Goal: Task Accomplishment & Management: Complete application form

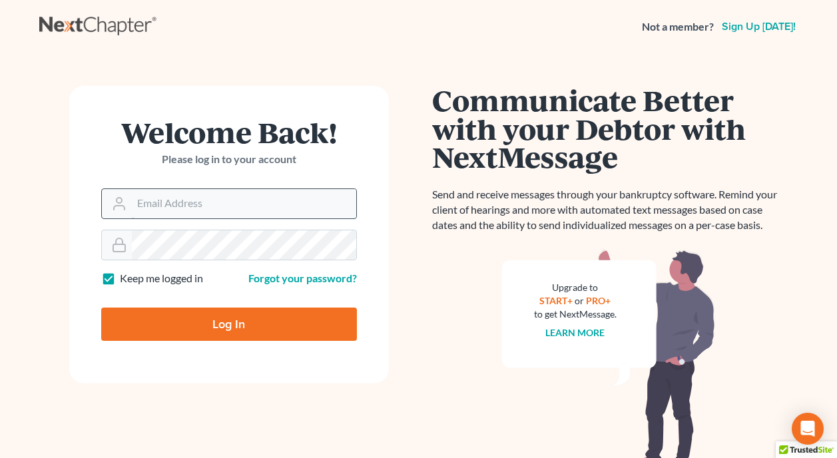
click at [286, 207] on input "Email Address" at bounding box center [244, 203] width 224 height 29
type input "jeffrey@kirklawassociates.com"
type input "Thinking..."
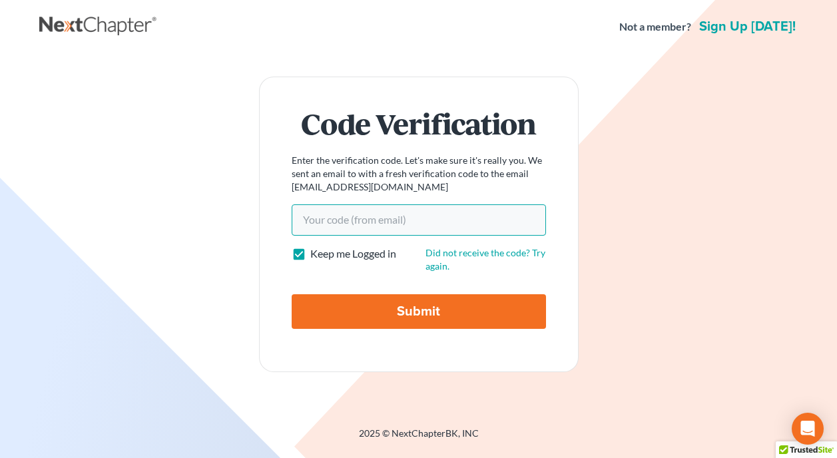
click at [390, 222] on input "Your code(from email)" at bounding box center [419, 219] width 254 height 31
paste input "587629"
type input "587629"
click at [420, 312] on input "Submit" at bounding box center [419, 311] width 254 height 35
type input "Thinking..."
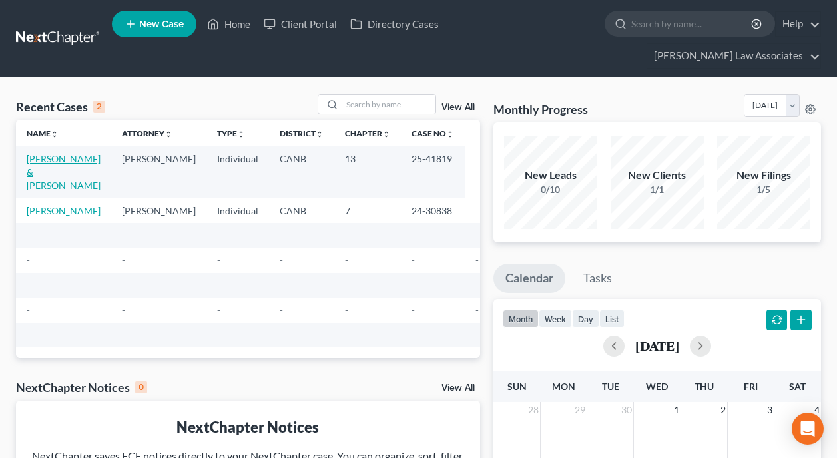
click at [61, 153] on link "[PERSON_NAME] & [PERSON_NAME]" at bounding box center [64, 172] width 74 height 38
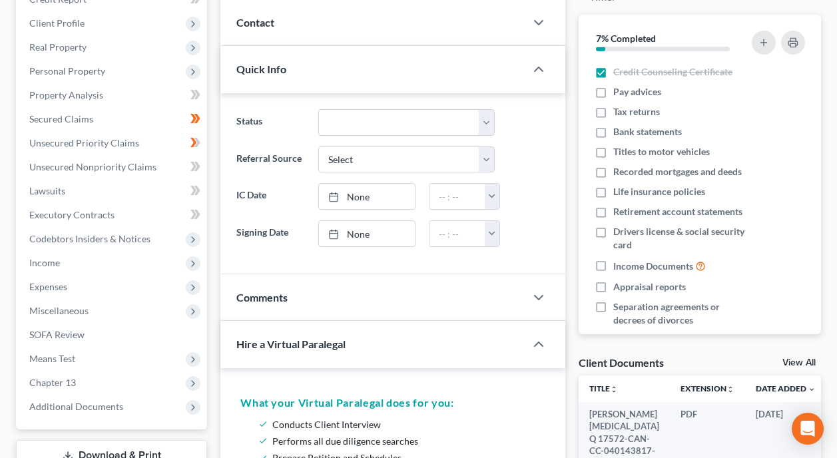
scroll to position [200, 0]
click at [104, 250] on span "Income" at bounding box center [113, 262] width 188 height 24
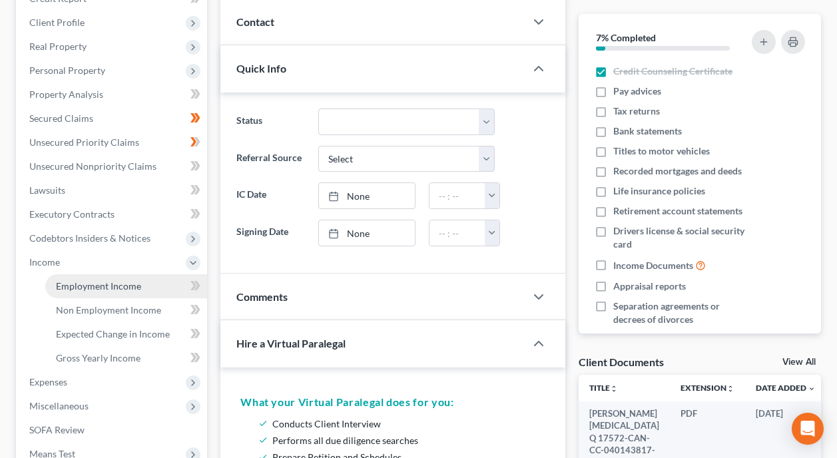
click at [130, 280] on span "Employment Income" at bounding box center [98, 285] width 85 height 11
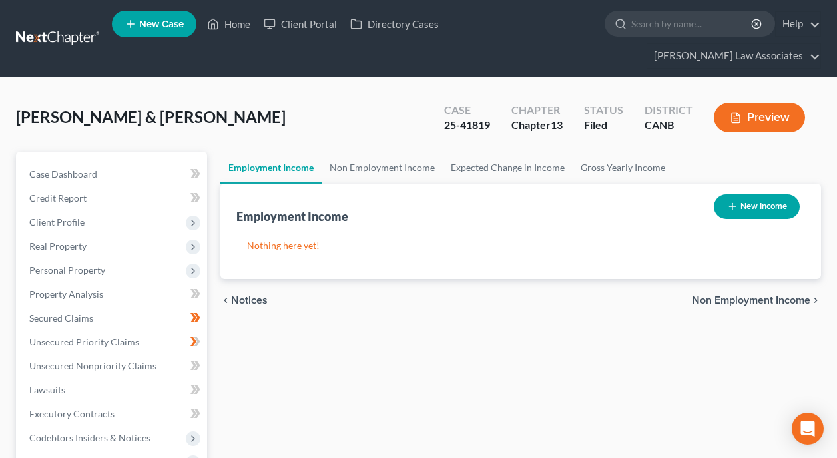
click at [747, 194] on button "New Income" at bounding box center [756, 206] width 86 height 25
select select "0"
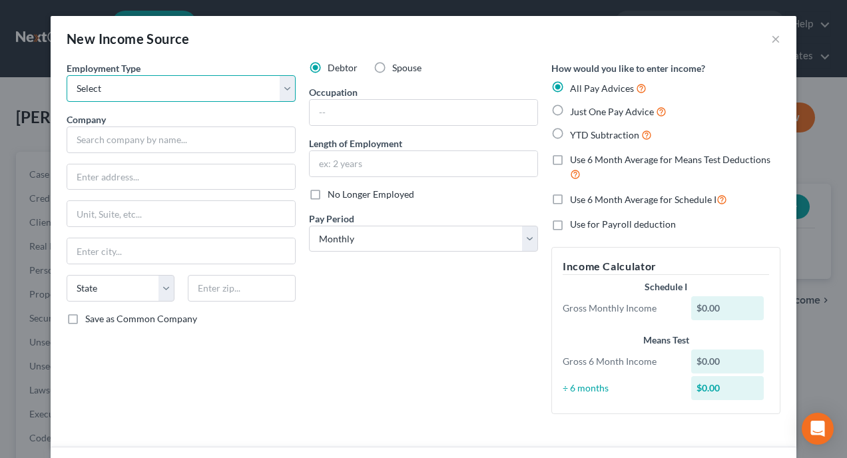
click at [277, 85] on select "Select Full or [DEMOGRAPHIC_DATA] Employment Self Employment" at bounding box center [181, 88] width 229 height 27
select select "0"
click at [67, 75] on select "Select Full or [DEMOGRAPHIC_DATA] Employment Self Employment" at bounding box center [181, 88] width 229 height 27
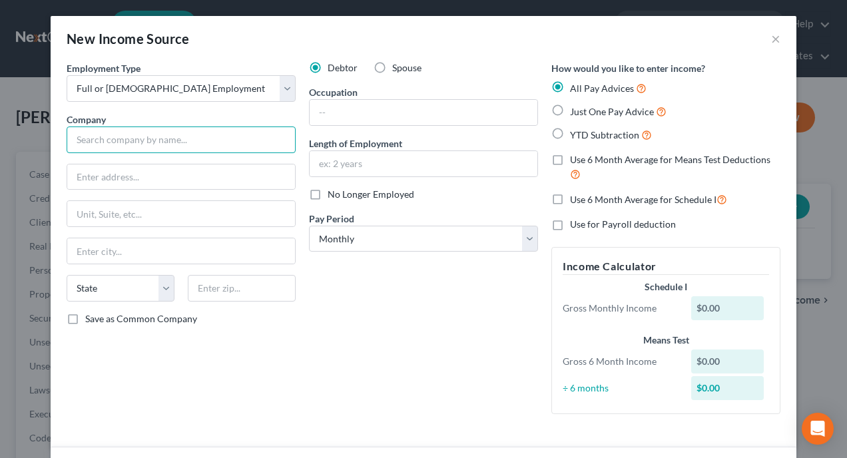
click at [232, 136] on input "text" at bounding box center [181, 139] width 229 height 27
type input "Copart, Inc."
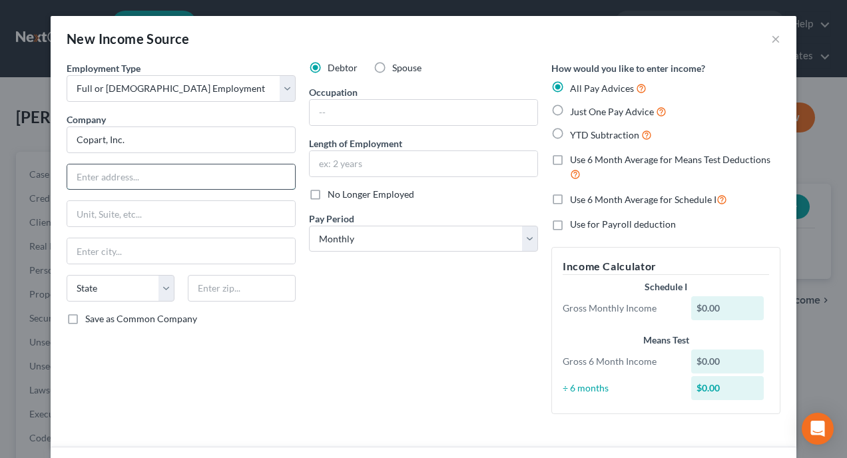
click at [165, 180] on input "text" at bounding box center [181, 176] width 228 height 25
paste input "[STREET_ADDRESS]"
drag, startPoint x: 283, startPoint y: 175, endPoint x: 180, endPoint y: 173, distance: 103.2
click at [180, 173] on input "[STREET_ADDRESS]" at bounding box center [181, 176] width 228 height 25
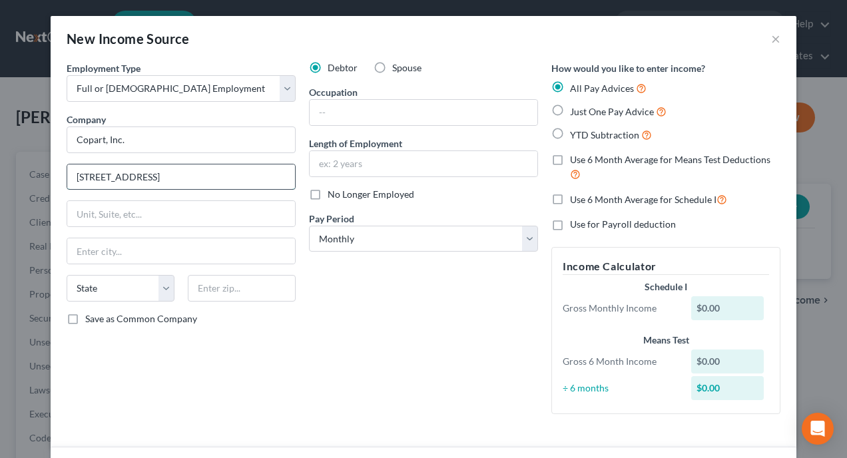
scroll to position [0, 0]
type input "[STREET_ADDRESS]"
click at [194, 255] on input "text" at bounding box center [181, 250] width 228 height 25
type input "[GEOGRAPHIC_DATA]"
click at [162, 285] on select "State [US_STATE] AK AR AZ CA CO CT DE DC [GEOGRAPHIC_DATA] [GEOGRAPHIC_DATA] GU…" at bounding box center [121, 288] width 108 height 27
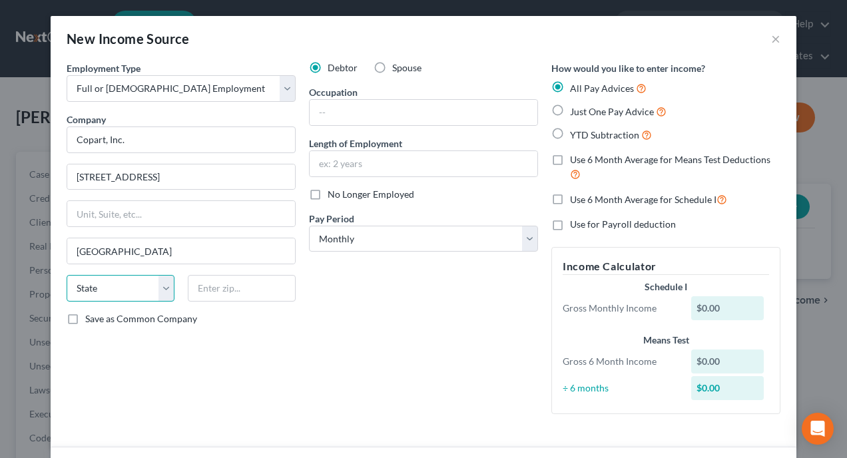
select select "45"
click at [67, 275] on select "State [US_STATE] AK AR AZ CA CO CT DE DC [GEOGRAPHIC_DATA] [GEOGRAPHIC_DATA] GU…" at bounding box center [121, 288] width 108 height 27
click at [256, 290] on input "text" at bounding box center [242, 288] width 108 height 27
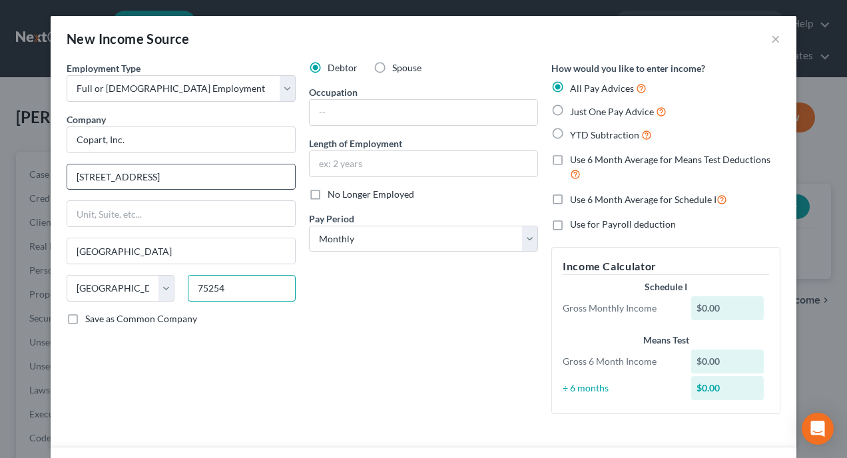
type input "75254"
click at [252, 169] on input "[STREET_ADDRESS]" at bounding box center [181, 176] width 228 height 25
drag, startPoint x: 239, startPoint y: 176, endPoint x: 167, endPoint y: 175, distance: 71.9
click at [167, 175] on input "[STREET_ADDRESS]" at bounding box center [181, 176] width 228 height 25
type input "[STREET_ADDRESS]"
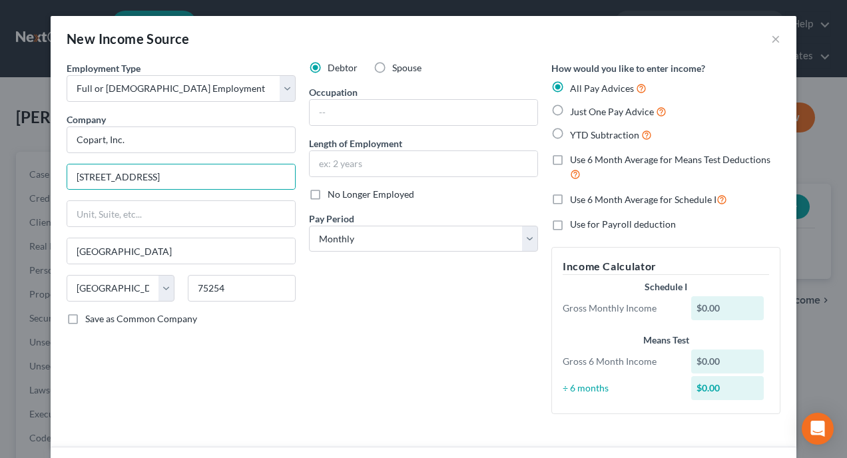
click at [389, 356] on div "Debtor Spouse Occupation Length of Employment No Longer Employed Pay Period * S…" at bounding box center [423, 242] width 242 height 363
click at [403, 109] on input "text" at bounding box center [423, 112] width 228 height 25
click at [392, 113] on input "text" at bounding box center [423, 112] width 228 height 25
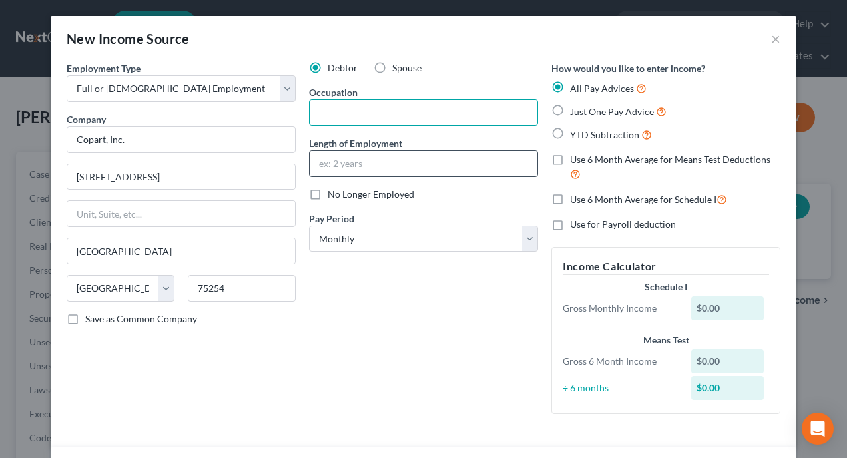
click at [425, 159] on input "text" at bounding box center [423, 163] width 228 height 25
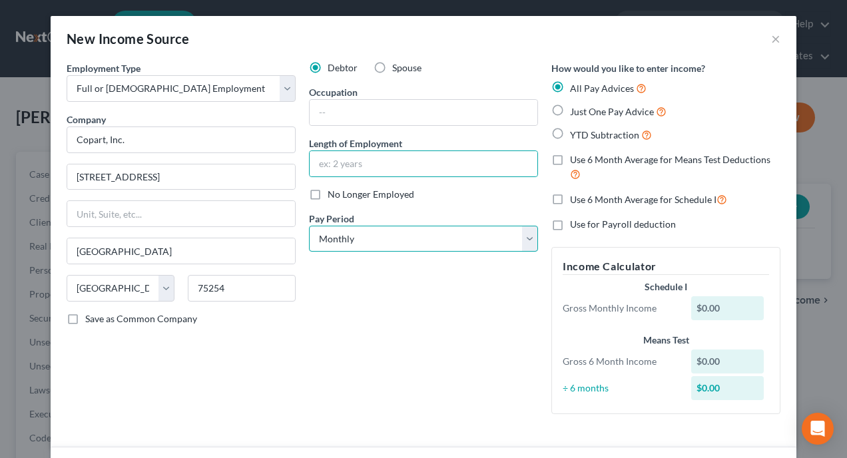
click at [528, 238] on select "Select Monthly Twice Monthly Every Other Week Weekly" at bounding box center [423, 239] width 229 height 27
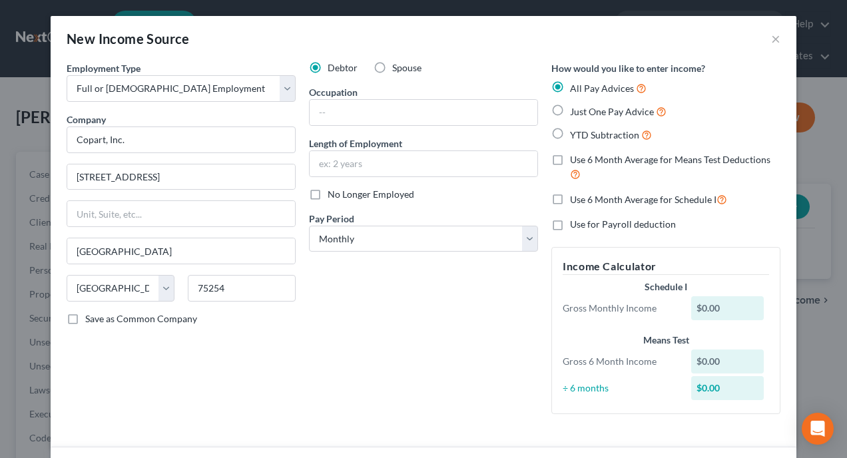
click at [441, 357] on div "Debtor Spouse Occupation Length of Employment No Longer Employed Pay Period * S…" at bounding box center [423, 242] width 242 height 363
click at [532, 232] on select "Select Monthly Twice Monthly Every Other Week Weekly" at bounding box center [423, 239] width 229 height 27
select select "2"
click at [309, 226] on select "Select Monthly Twice Monthly Every Other Week Weekly" at bounding box center [423, 239] width 229 height 27
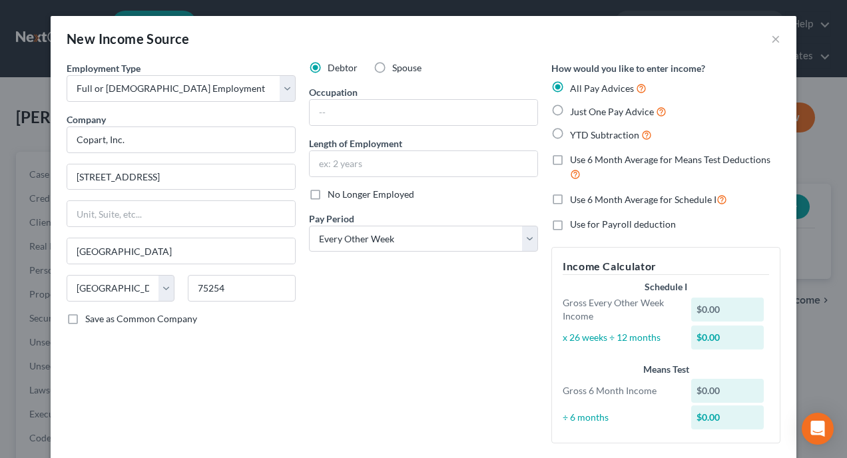
click at [570, 110] on label "Just One Pay Advice" at bounding box center [618, 111] width 97 height 15
click at [575, 110] on input "Just One Pay Advice" at bounding box center [579, 108] width 9 height 9
radio input "true"
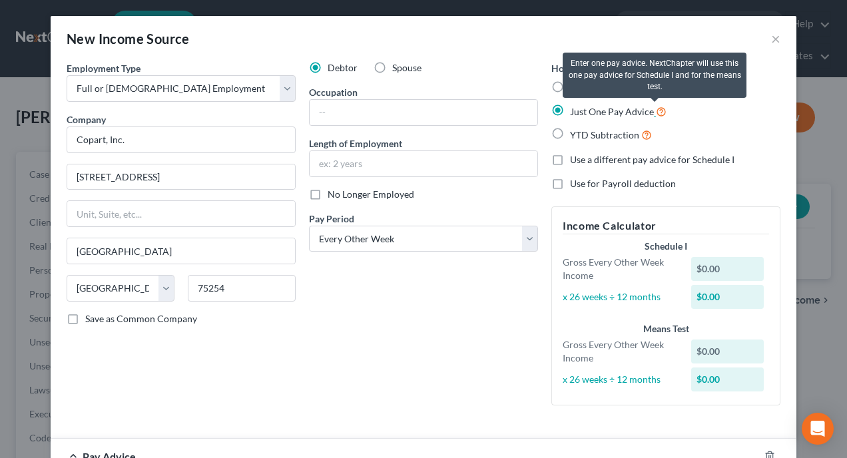
click at [656, 110] on icon at bounding box center [661, 110] width 11 height 13
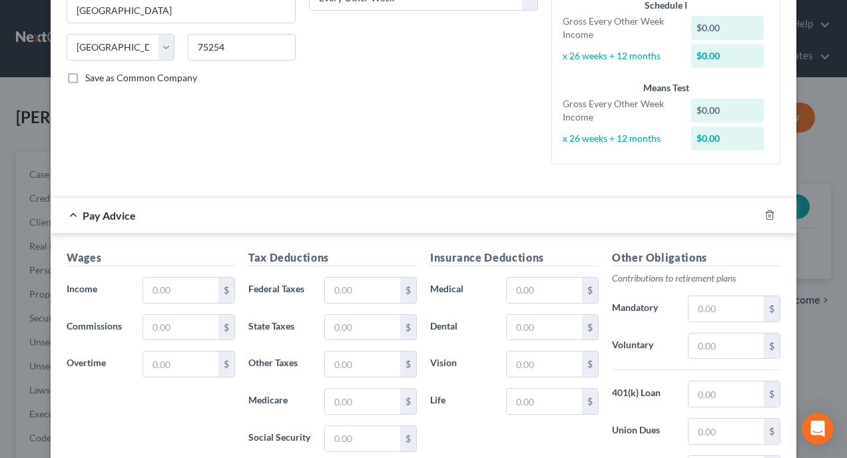
scroll to position [266, 0]
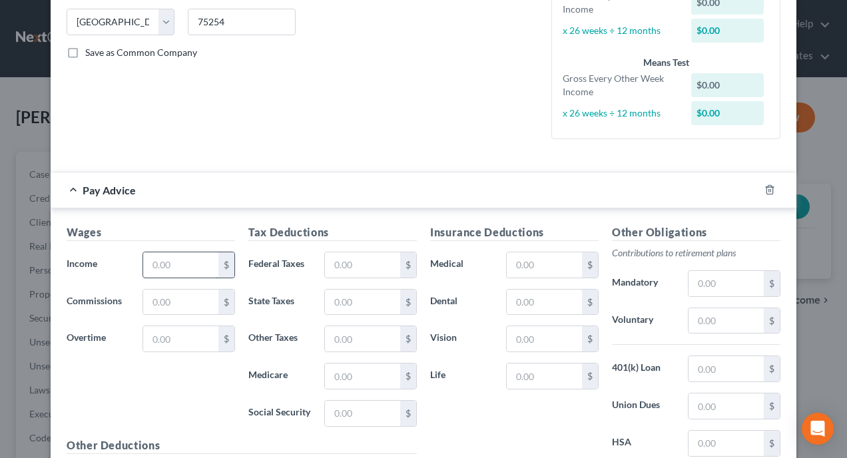
click at [195, 258] on input "text" at bounding box center [180, 264] width 75 height 25
paste input "6,334.50"
type input "6,334.50"
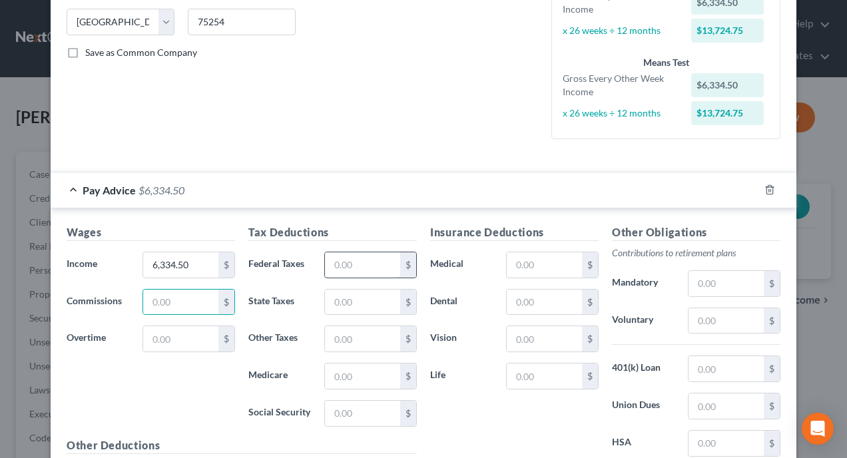
click at [379, 260] on input "text" at bounding box center [362, 264] width 75 height 25
paste input "915.64"
type input "915.64"
click at [371, 301] on input "text" at bounding box center [362, 302] width 75 height 25
paste input "276.80"
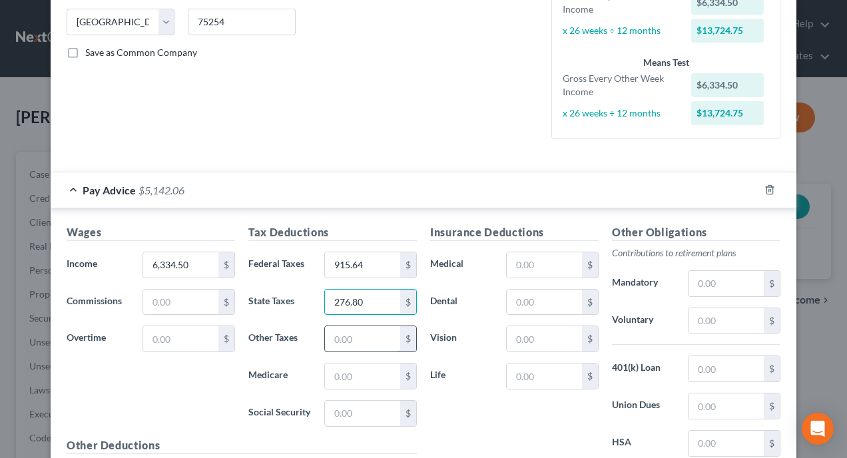
type input "276.80"
click at [354, 329] on input "text" at bounding box center [362, 338] width 75 height 25
paste input "72.38"
type input "72.38"
type input "87.46"
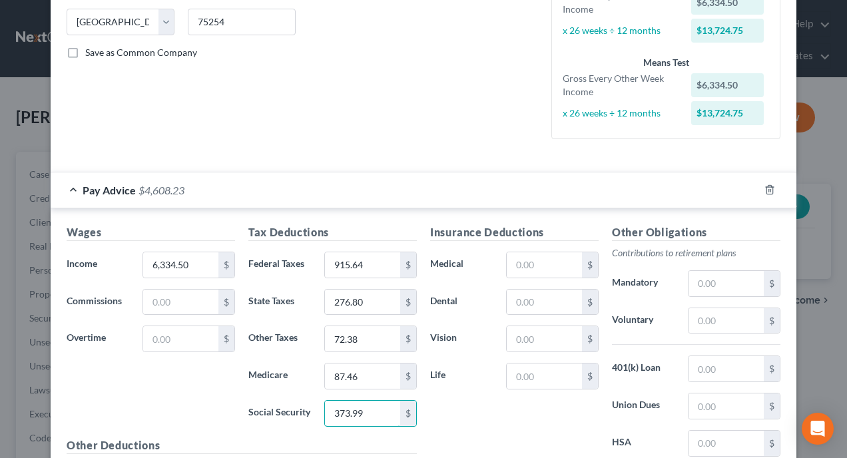
type input "373.99"
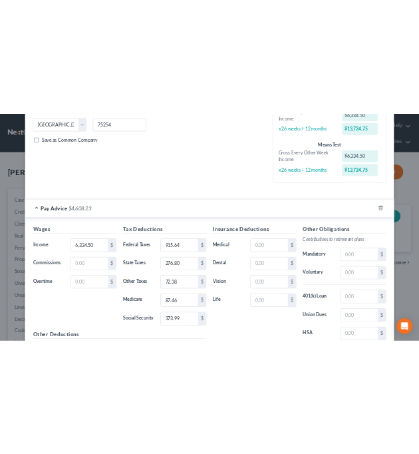
scroll to position [415, 0]
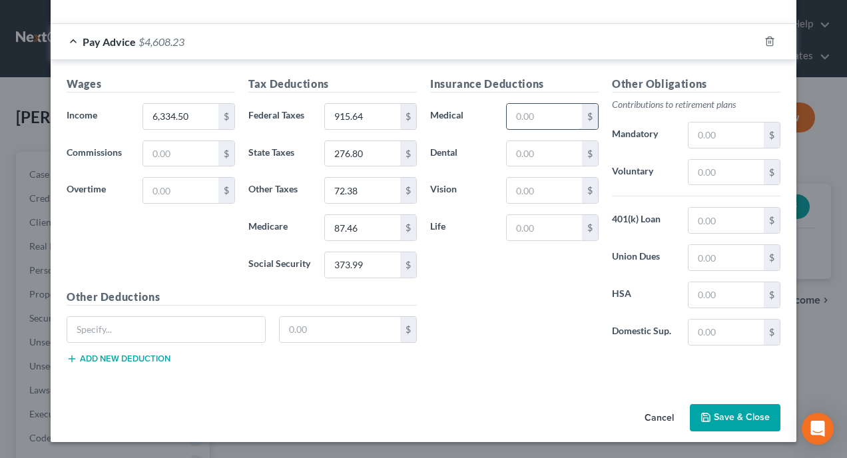
click at [545, 110] on input "text" at bounding box center [543, 116] width 75 height 25
type input "282.13"
type input "17.92"
type input "2.29"
click at [552, 228] on input "text" at bounding box center [543, 227] width 75 height 25
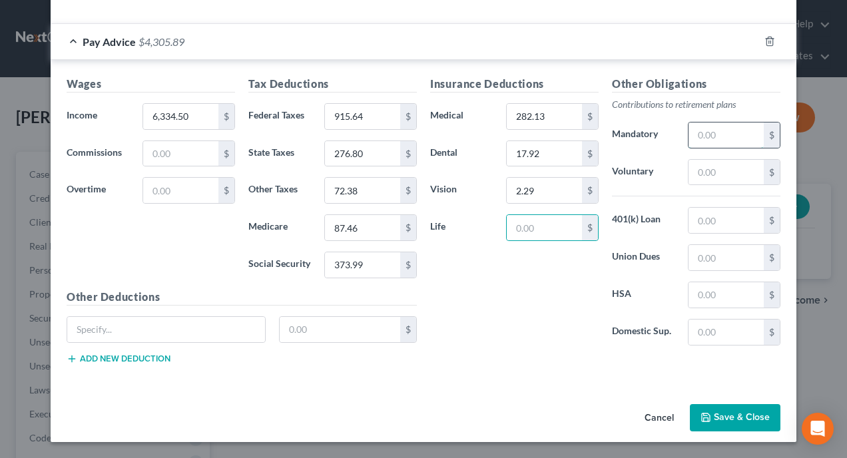
click at [743, 134] on input "text" at bounding box center [725, 134] width 75 height 25
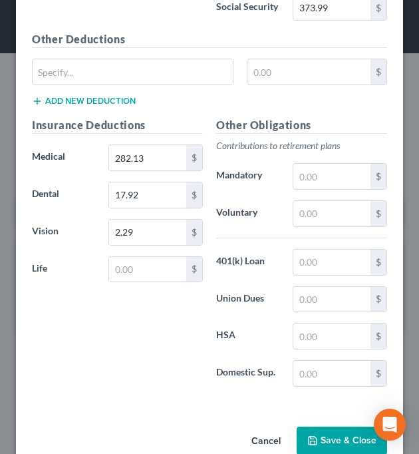
scroll to position [968, 0]
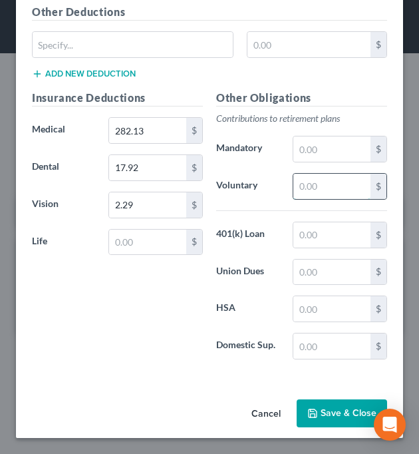
click at [336, 186] on input "text" at bounding box center [332, 186] width 77 height 25
type input "253.38"
click at [113, 333] on div "Insurance Deductions Medical 282.13 $ Dental 17.92 $ Vision 2.29 $ Life $" at bounding box center [117, 230] width 184 height 280
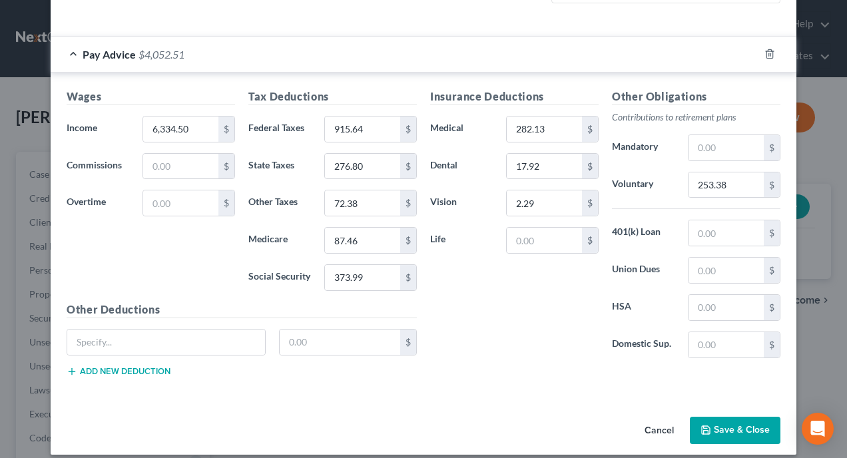
scroll to position [415, 0]
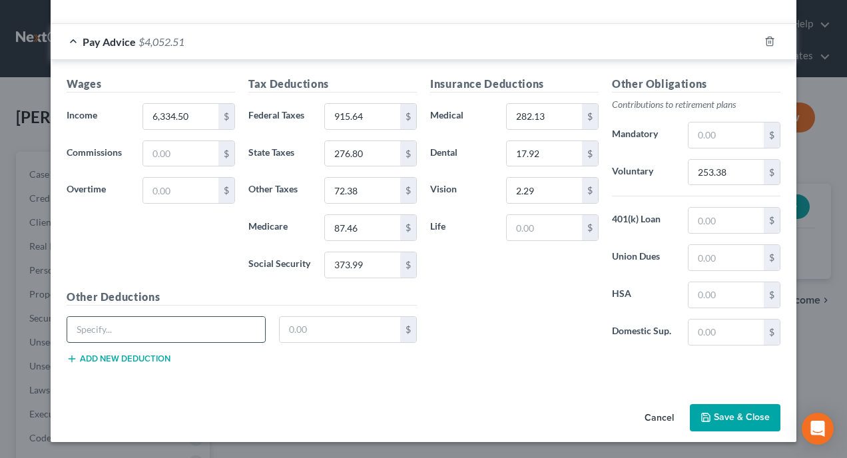
click at [186, 331] on input "text" at bounding box center [166, 329] width 198 height 25
type input "Accident Coverage"
type input "6.49"
click at [125, 359] on button "Add new deduction" at bounding box center [119, 358] width 104 height 11
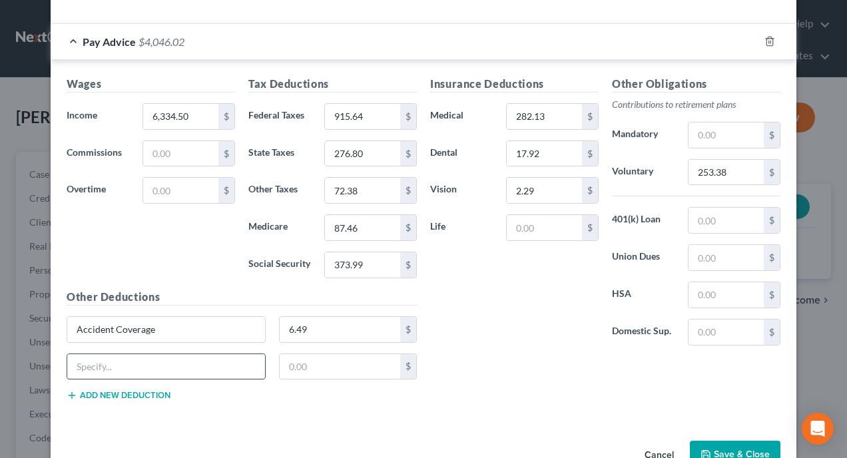
click at [226, 373] on input "text" at bounding box center [166, 366] width 198 height 25
type input "Critical Illness Coverage"
click at [363, 367] on input "text" at bounding box center [340, 366] width 121 height 25
type input "20.46"
click at [475, 381] on div "Insurance Deductions Medical 282.13 $ Dental 17.92 $ Vision 2.29 $ Life $ Other…" at bounding box center [604, 243] width 363 height 335
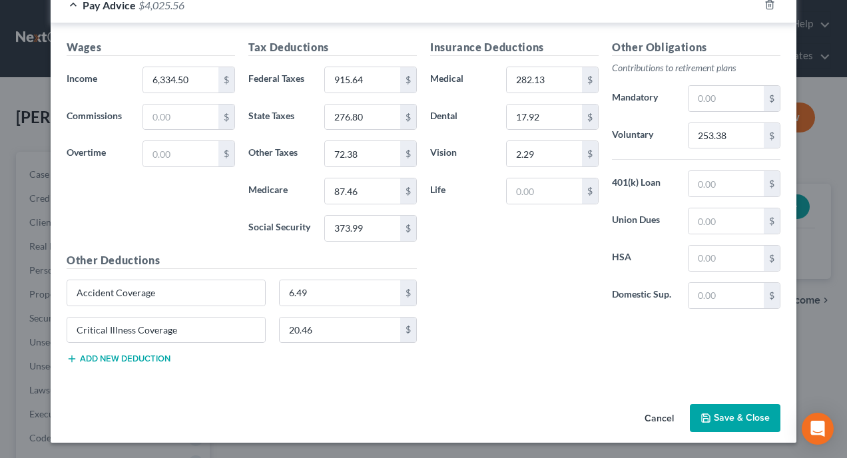
scroll to position [452, 0]
click at [716, 413] on button "Save & Close" at bounding box center [735, 417] width 91 height 28
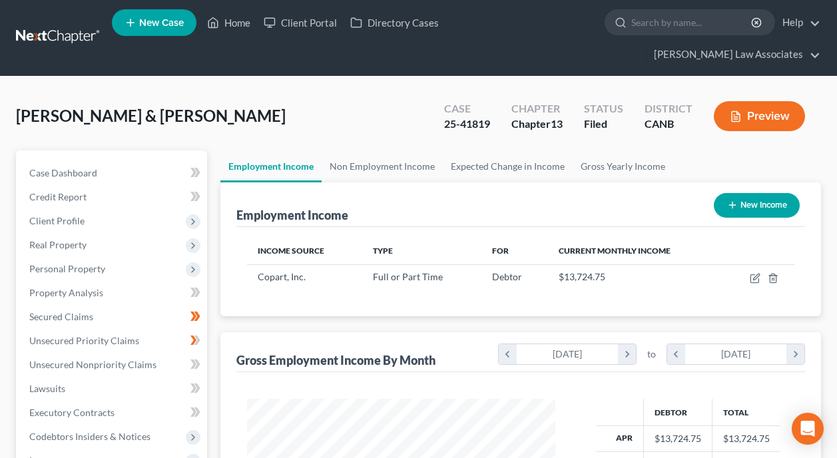
scroll to position [0, 0]
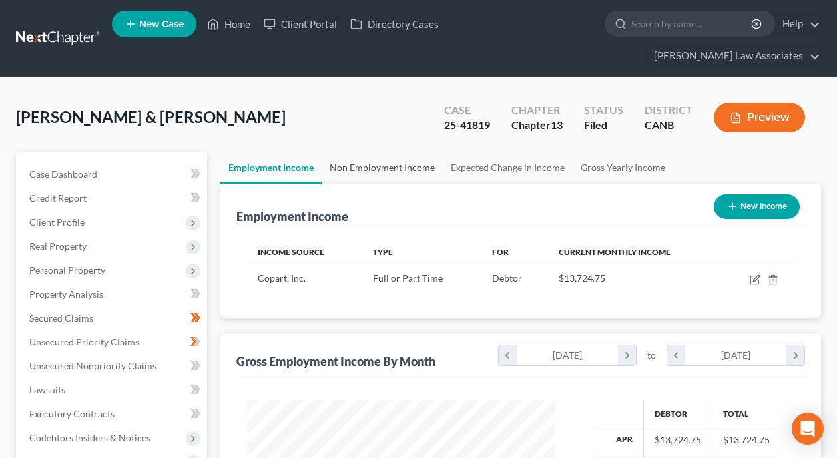
click at [384, 152] on link "Non Employment Income" at bounding box center [381, 168] width 121 height 32
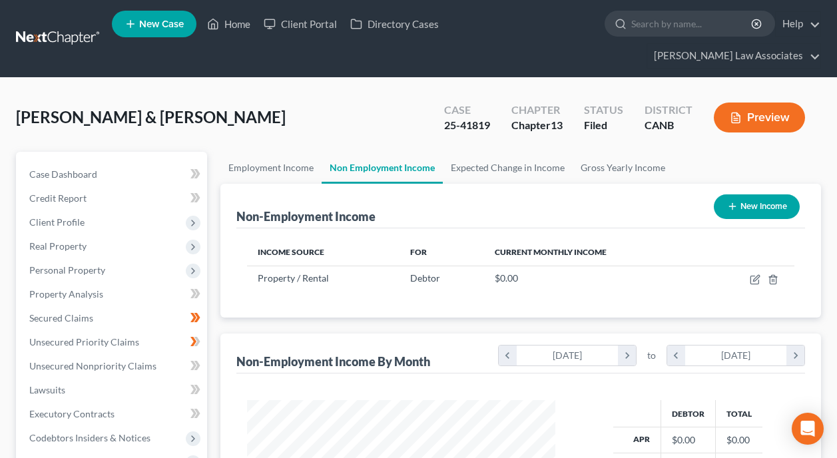
scroll to position [239, 334]
click at [297, 152] on link "Employment Income" at bounding box center [270, 168] width 101 height 32
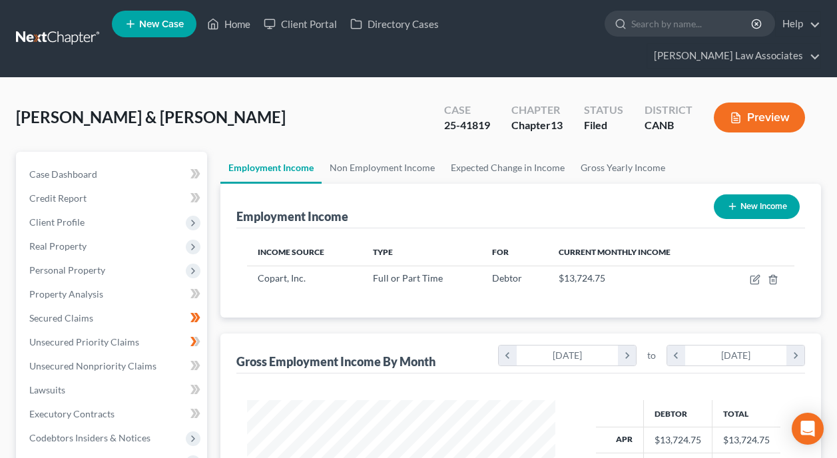
scroll to position [239, 334]
click at [500, 152] on link "Expected Change in Income" at bounding box center [508, 168] width 130 height 32
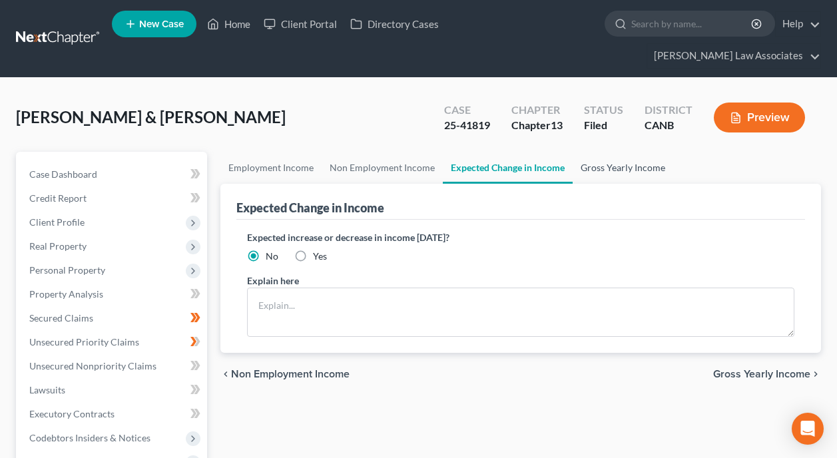
click at [609, 152] on link "Gross Yearly Income" at bounding box center [622, 168] width 100 height 32
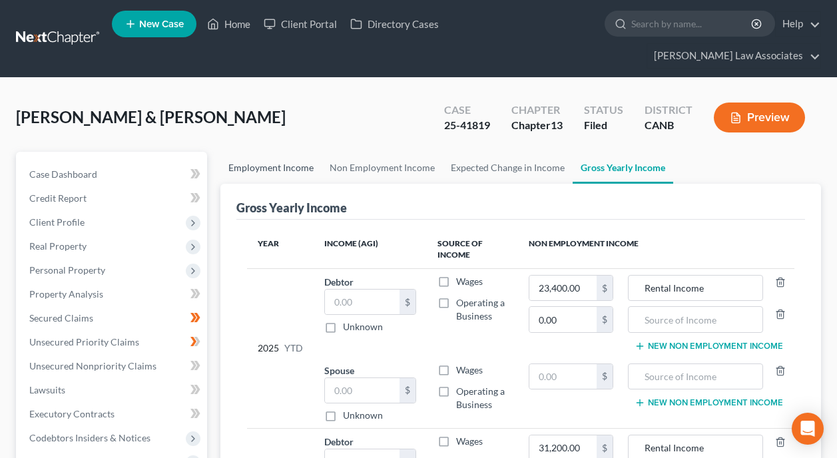
click at [301, 152] on link "Employment Income" at bounding box center [270, 168] width 101 height 32
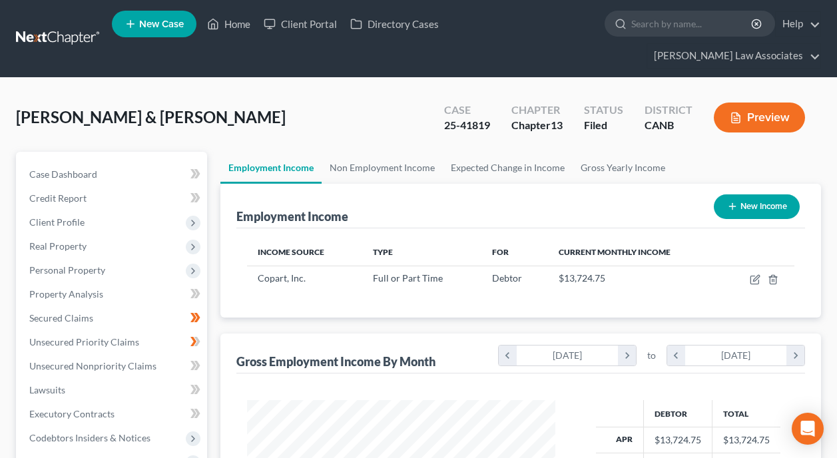
click at [744, 194] on button "New Income" at bounding box center [756, 206] width 86 height 25
select select "0"
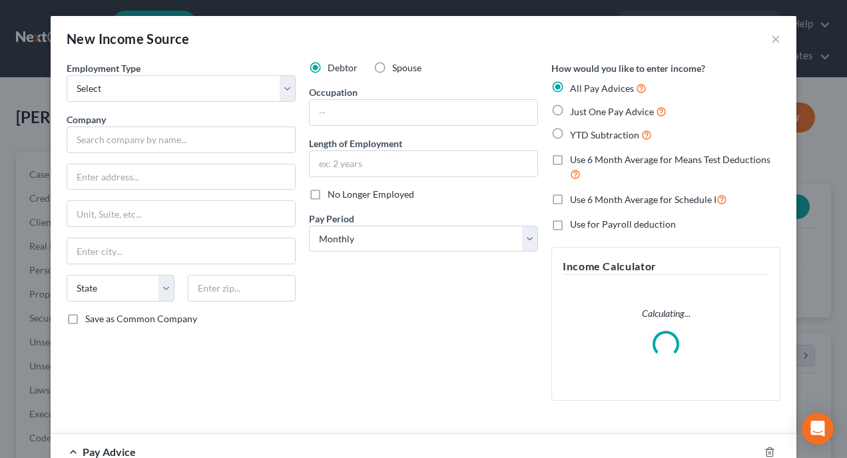
scroll to position [239, 339]
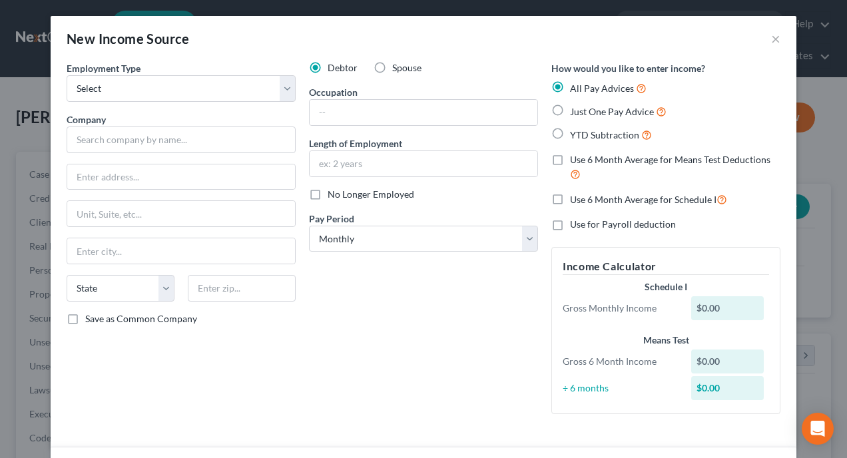
click at [405, 361] on div "Debtor Spouse Occupation Length of Employment No Longer Employed Pay Period * S…" at bounding box center [423, 242] width 242 height 363
click at [284, 87] on select "Select Full or [DEMOGRAPHIC_DATA] Employment Self Employment" at bounding box center [181, 88] width 229 height 27
select select "0"
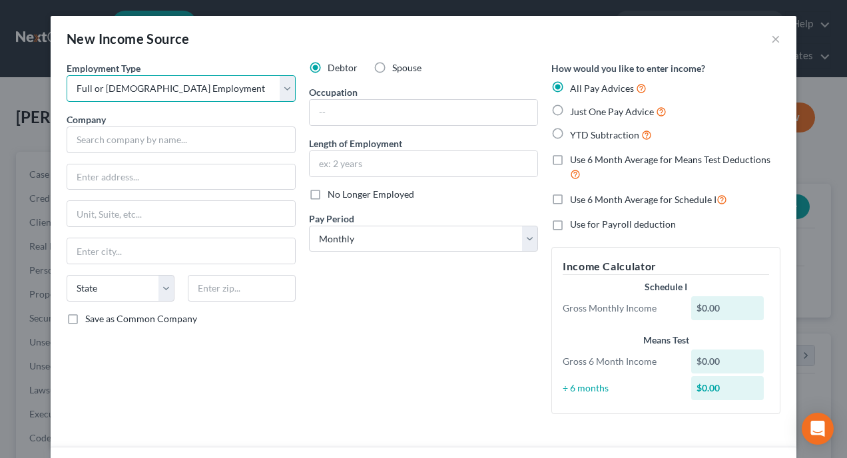
click at [67, 75] on select "Select Full or [DEMOGRAPHIC_DATA] Employment Self Employment" at bounding box center [181, 88] width 229 height 27
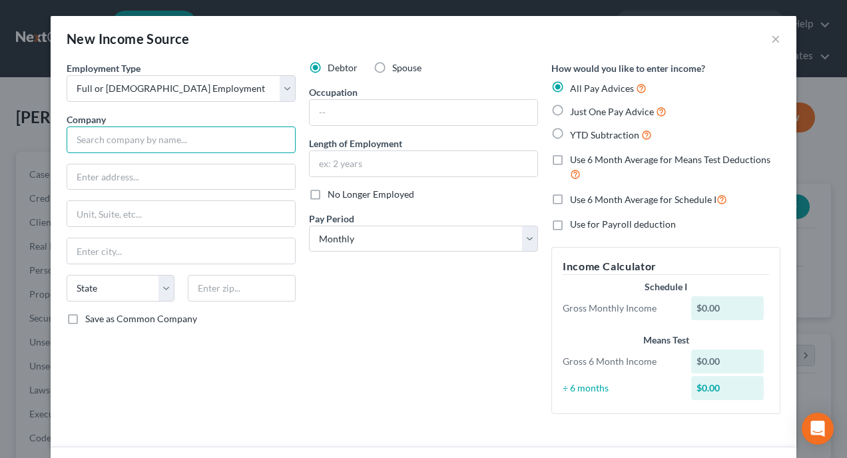
click at [215, 141] on input "text" at bounding box center [181, 139] width 229 height 27
click at [228, 130] on input "text" at bounding box center [181, 139] width 229 height 27
paste input "[PERSON_NAME] DAY CARE [STREET_ADDRESS][PERSON_NAME] CENTERS INC XXX-XX-0558 CE…"
type input "[PERSON_NAME] DAY CARE [STREET_ADDRESS][PERSON_NAME] CENTERS INC XXX-XX-0558 CE…"
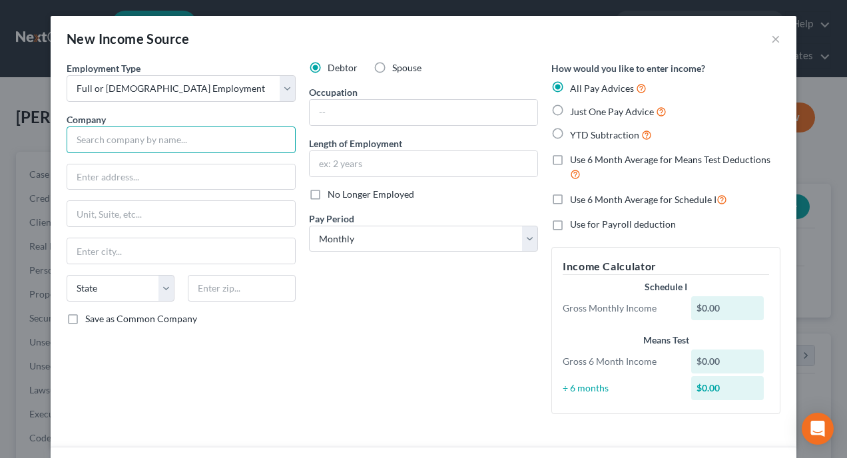
paste input "[PERSON_NAME] DAY CARE [STREET_ADDRESS][PERSON_NAME] CENTERS INC XXX-XX-0558 CE…"
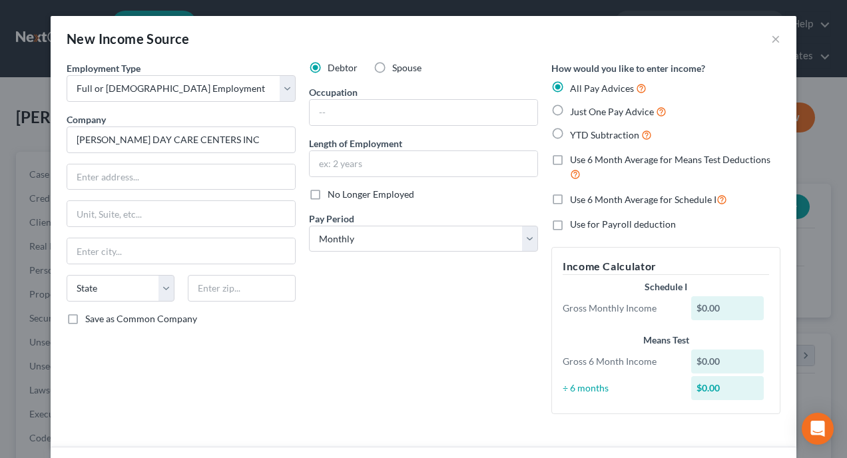
type input "[PERSON_NAME] DAY CARE CENTERS INC"
click at [172, 174] on input "text" at bounding box center [181, 176] width 228 height 25
type input "[STREET_ADDRESS][PERSON_NAME]"
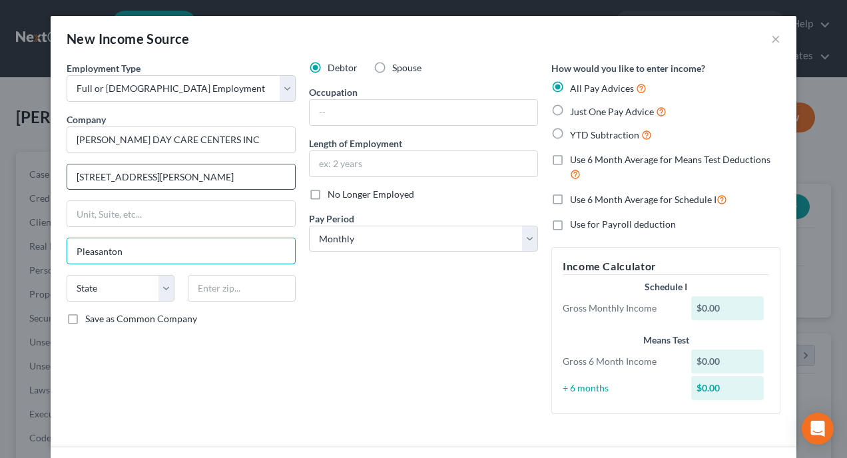
type input "Pleasanton"
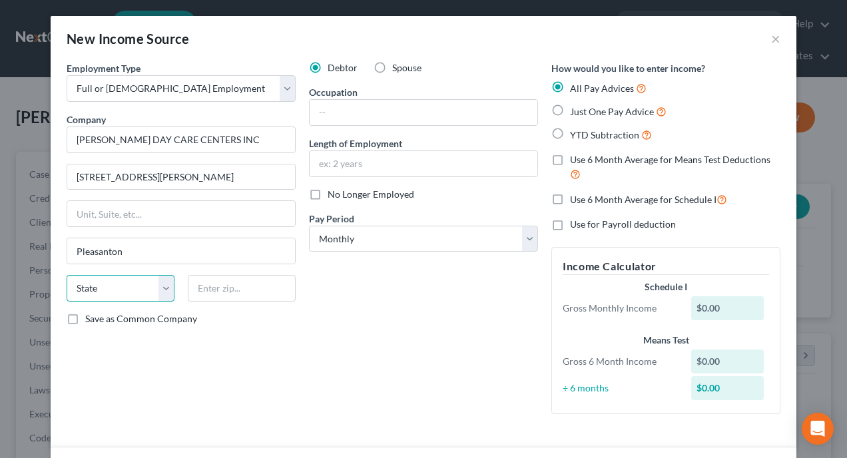
click at [158, 290] on select "State [US_STATE] AK AR AZ CA CO CT DE DC [GEOGRAPHIC_DATA] [GEOGRAPHIC_DATA] GU…" at bounding box center [121, 288] width 108 height 27
select select "4"
click at [67, 275] on select "State [US_STATE] AK AR AZ CA CO CT DE DC [GEOGRAPHIC_DATA] [GEOGRAPHIC_DATA] GU…" at bounding box center [121, 288] width 108 height 27
click at [270, 290] on body "Home New Case Client Portal Directory Cases [PERSON_NAME] Associates [PERSON_NA…" at bounding box center [423, 425] width 847 height 851
click at [240, 294] on input "text" at bounding box center [242, 288] width 108 height 27
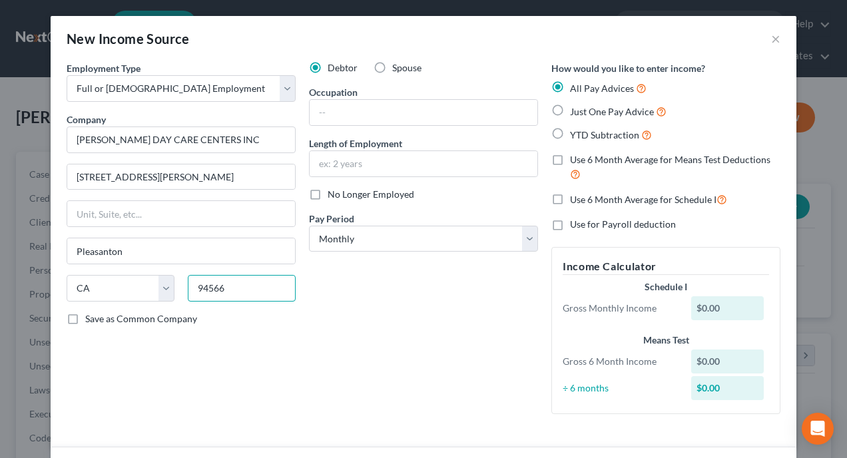
type input "94566"
click at [320, 383] on div "Debtor Spouse Occupation Length of Employment No Longer Employed Pay Period * S…" at bounding box center [423, 242] width 242 height 363
click at [392, 69] on label "Spouse" at bounding box center [406, 67] width 29 height 13
click at [397, 69] on input "Spouse" at bounding box center [401, 65] width 9 height 9
radio input "true"
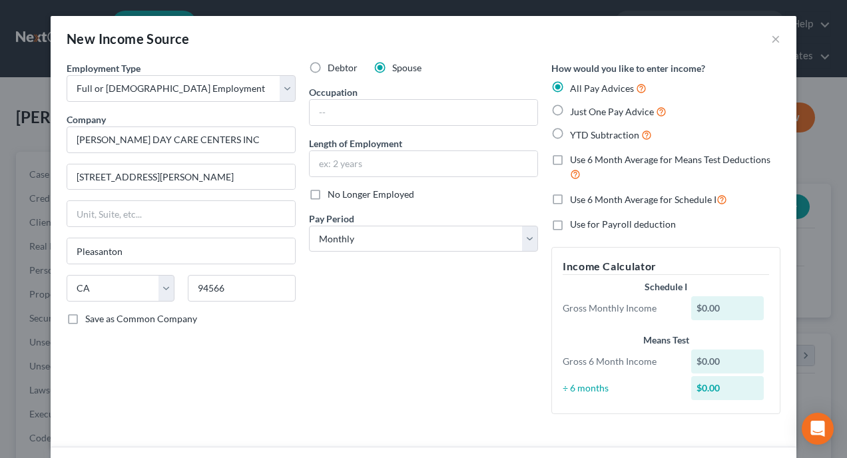
click at [373, 361] on div "Debtor Spouse Occupation Length of Employment No Longer Employed Pay Period * S…" at bounding box center [423, 242] width 242 height 363
click at [398, 106] on input "text" at bounding box center [423, 112] width 228 height 25
type input "Day Care Worker"
click at [570, 131] on label "YTD Subtraction" at bounding box center [611, 134] width 82 height 15
click at [575, 131] on input "YTD Subtraction" at bounding box center [579, 131] width 9 height 9
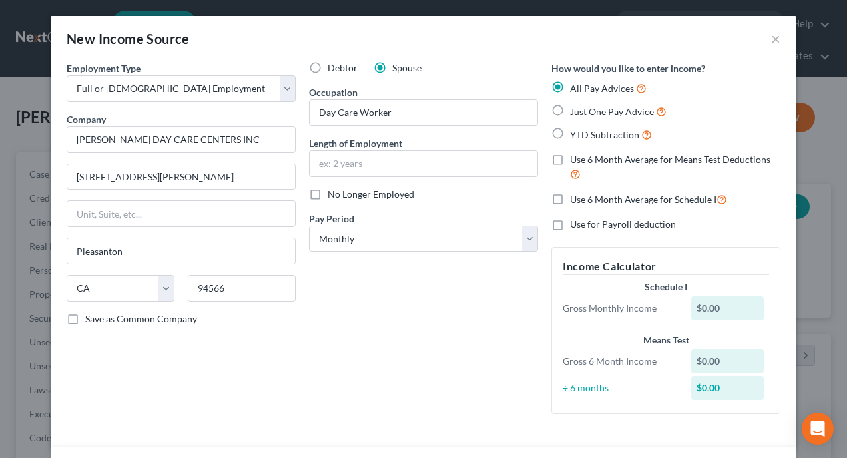
radio input "true"
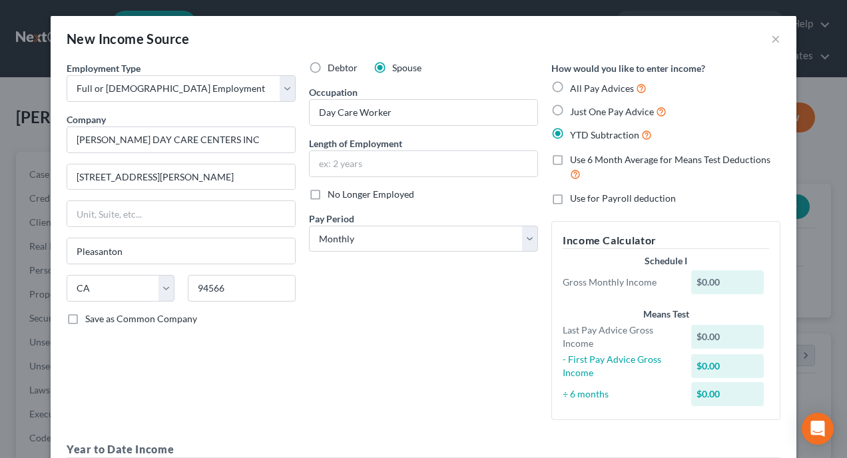
click at [653, 158] on span "Use 6 Month Average for Means Test Deductions" at bounding box center [670, 159] width 200 height 11
click at [584, 158] on input "Use 6 Month Average for Means Test Deductions" at bounding box center [579, 157] width 9 height 9
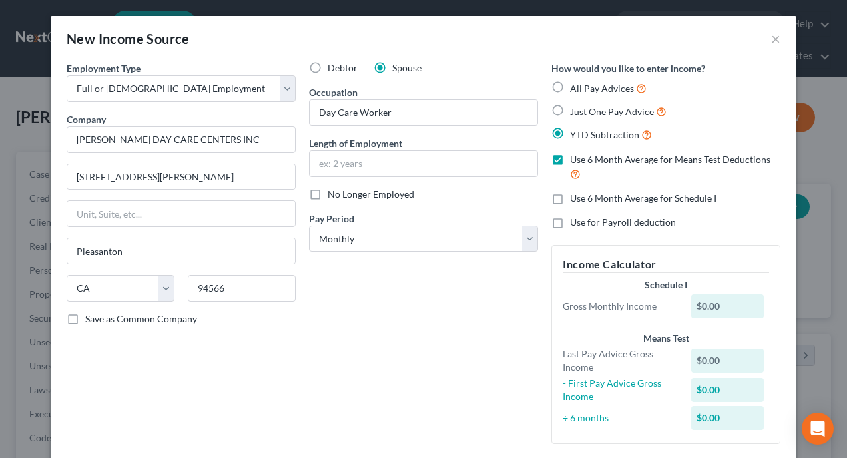
click at [570, 161] on label "Use 6 Month Average for Means Test Deductions" at bounding box center [675, 167] width 210 height 29
click at [575, 161] on input "Use 6 Month Average for Means Test Deductions" at bounding box center [579, 157] width 9 height 9
checkbox input "false"
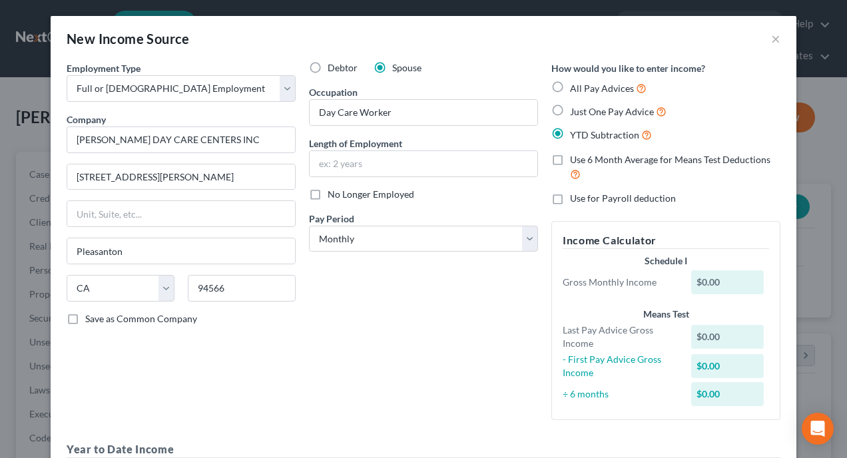
click at [570, 135] on label "YTD Subtraction" at bounding box center [611, 134] width 82 height 15
click at [575, 135] on input "YTD Subtraction" at bounding box center [579, 131] width 9 height 9
click at [397, 305] on div "Debtor Spouse Occupation Day Care Worker Length of Employment No Longer Employe…" at bounding box center [423, 245] width 242 height 369
click at [397, 345] on div "Debtor Spouse Occupation Day Care Worker Length of Employment No Longer Employe…" at bounding box center [423, 245] width 242 height 369
click at [570, 108] on label "Just One Pay Advice" at bounding box center [618, 111] width 97 height 15
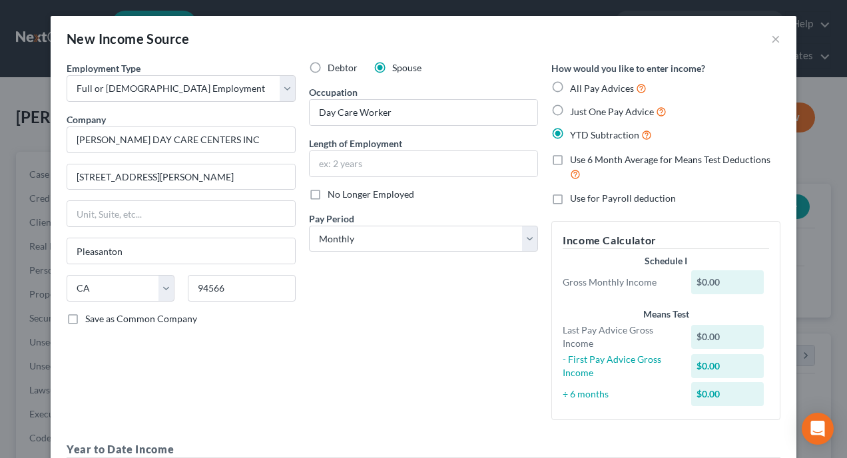
click at [575, 108] on input "Just One Pay Advice" at bounding box center [579, 108] width 9 height 9
radio input "true"
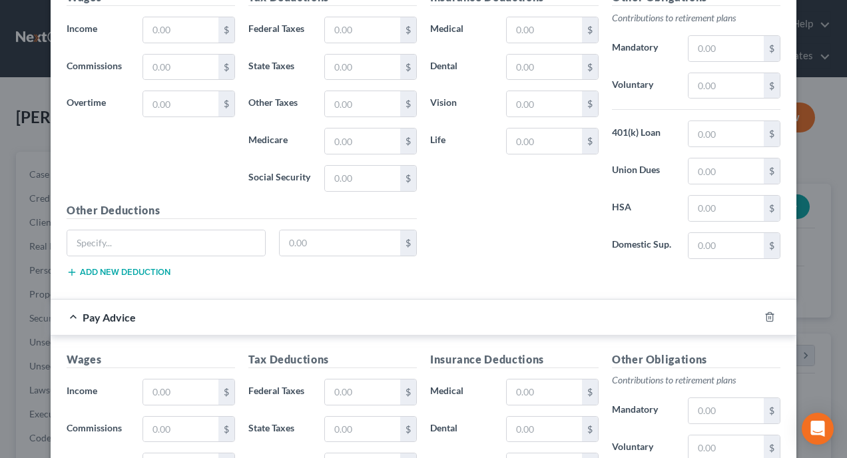
scroll to position [466, 0]
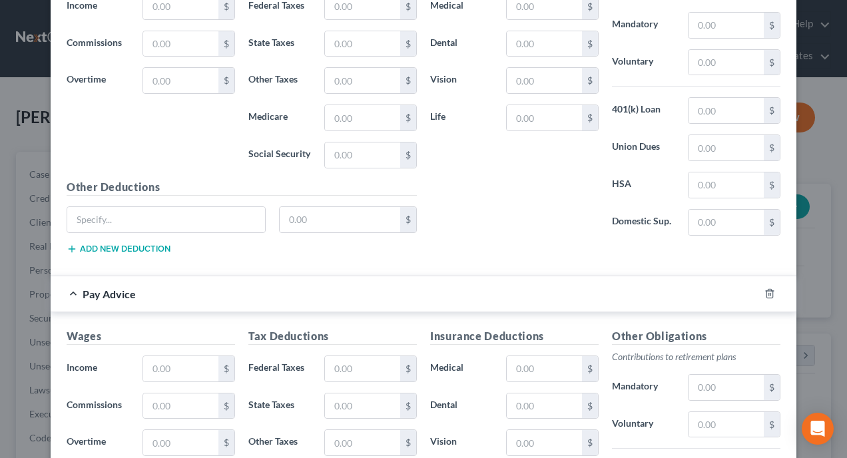
click at [69, 292] on div "Pay Advice" at bounding box center [405, 293] width 708 height 35
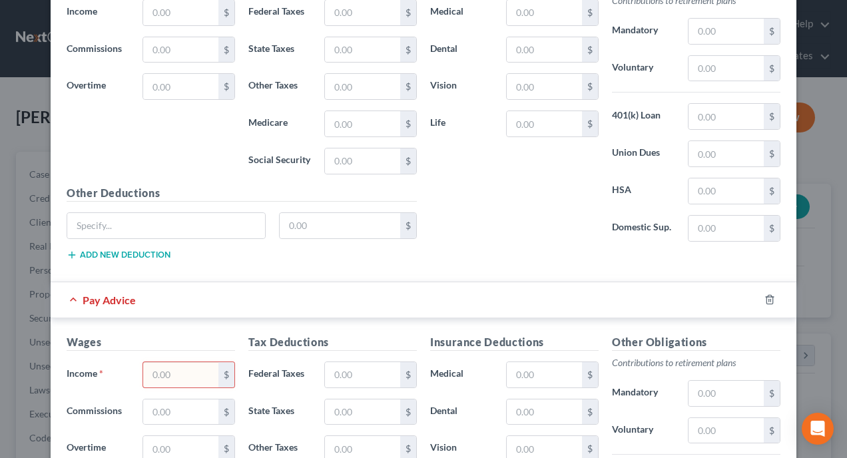
scroll to position [399, 0]
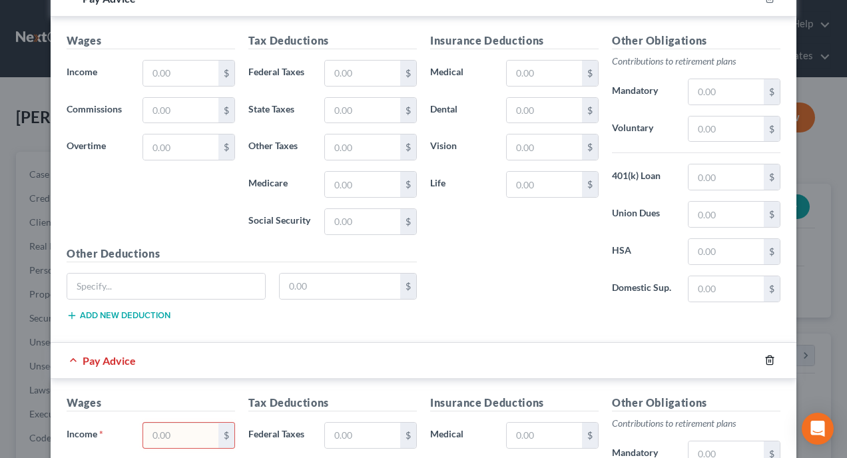
click at [766, 355] on icon "button" at bounding box center [769, 360] width 11 height 11
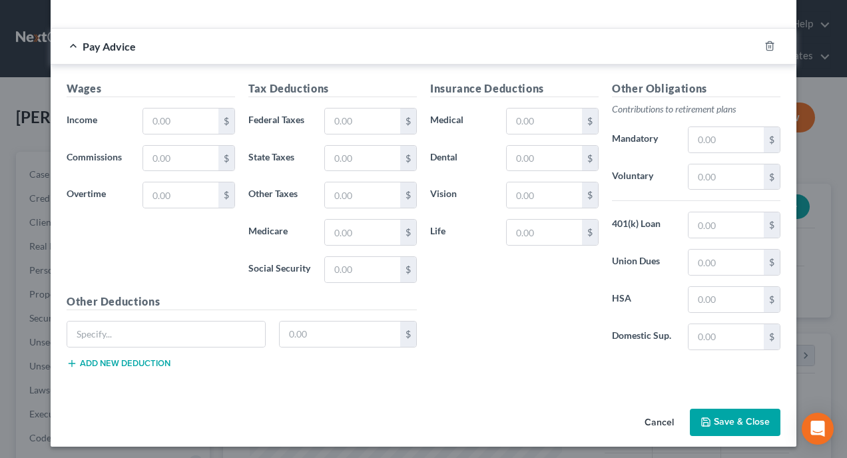
scroll to position [356, 0]
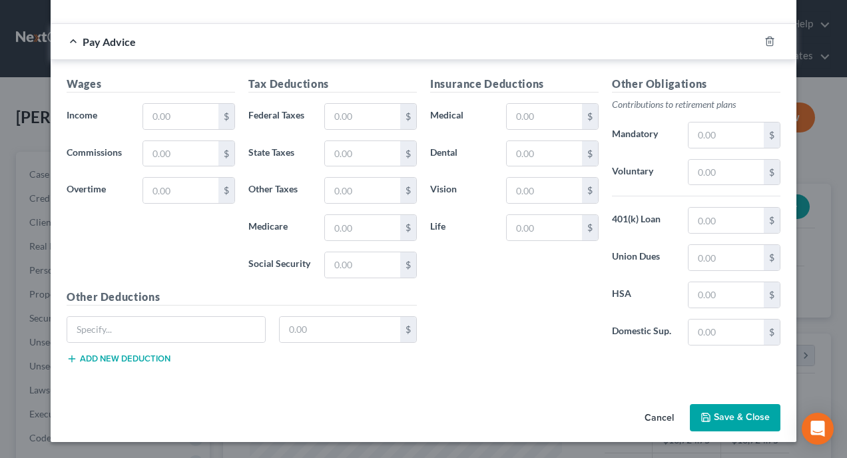
click at [717, 413] on button "Save & Close" at bounding box center [735, 418] width 91 height 28
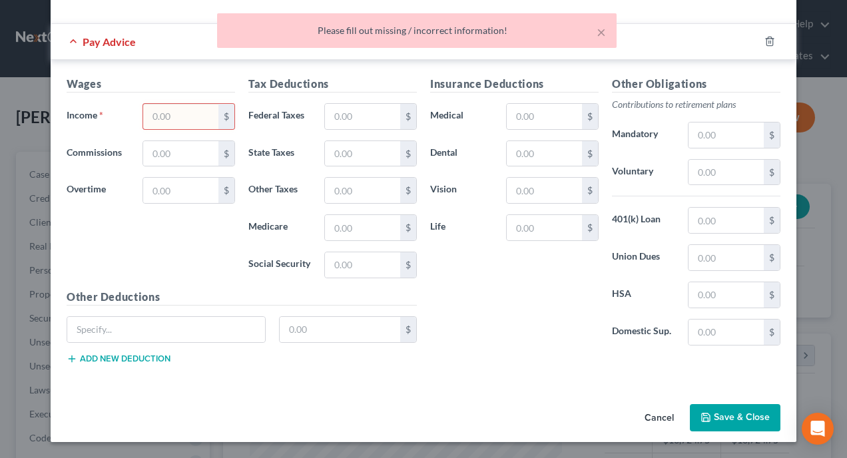
click at [456, 383] on div "Wages Income * $ Commissions $ Overtime $ Tax Deductions Federal Taxes $ State …" at bounding box center [423, 222] width 745 height 325
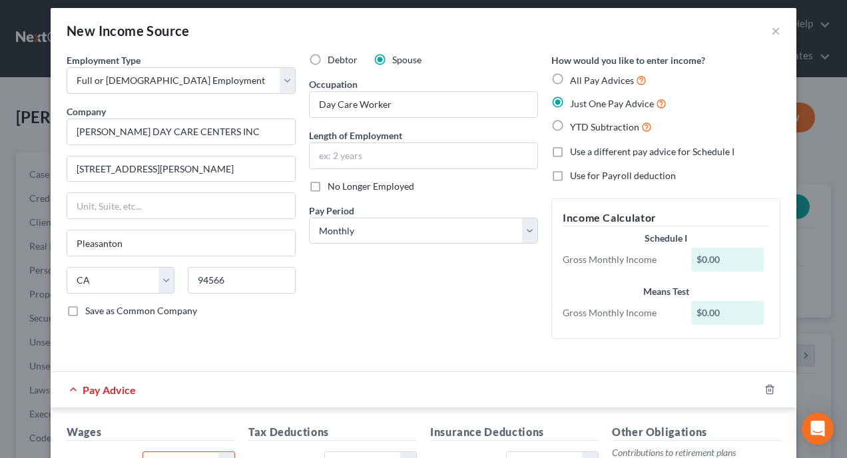
scroll to position [0, 0]
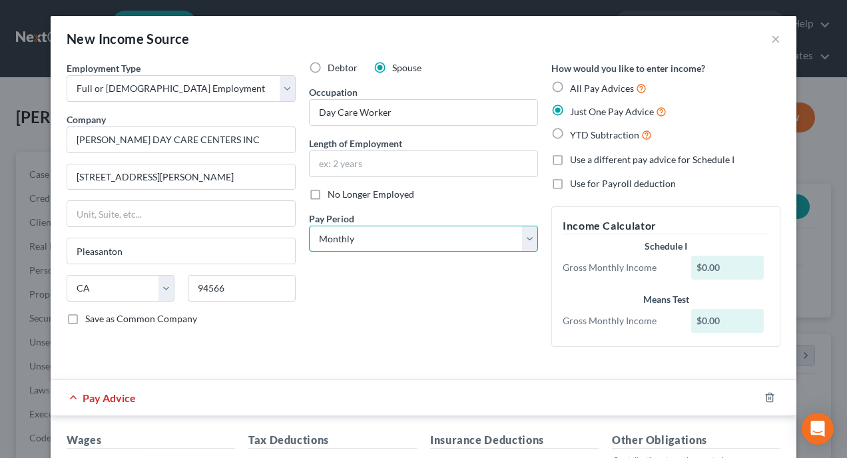
click at [528, 236] on select "Select Monthly Twice Monthly Every Other Week Weekly" at bounding box center [423, 239] width 229 height 27
click at [527, 236] on select "Select Monthly Twice Monthly Every Other Week Weekly" at bounding box center [423, 239] width 229 height 27
click at [437, 294] on div "Debtor Spouse Occupation Day Care Worker Length of Employment No Longer Employe…" at bounding box center [423, 209] width 242 height 296
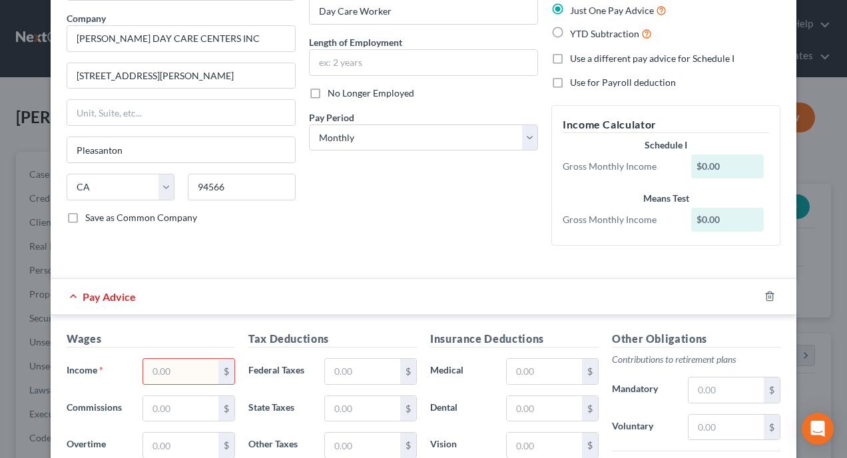
scroll to position [133, 0]
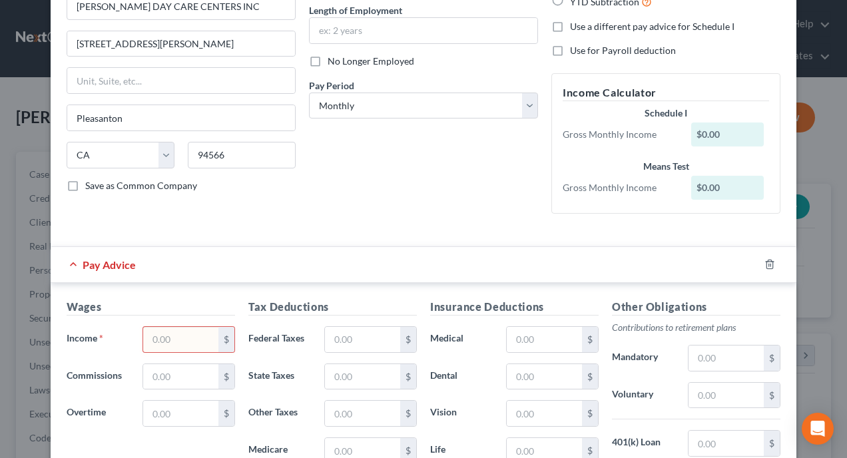
click at [188, 337] on input "text" at bounding box center [180, 339] width 75 height 25
drag, startPoint x: 188, startPoint y: 337, endPoint x: 178, endPoint y: 336, distance: 10.0
click at [178, 336] on input "text" at bounding box center [180, 339] width 75 height 25
paste input "2439.70416666667"
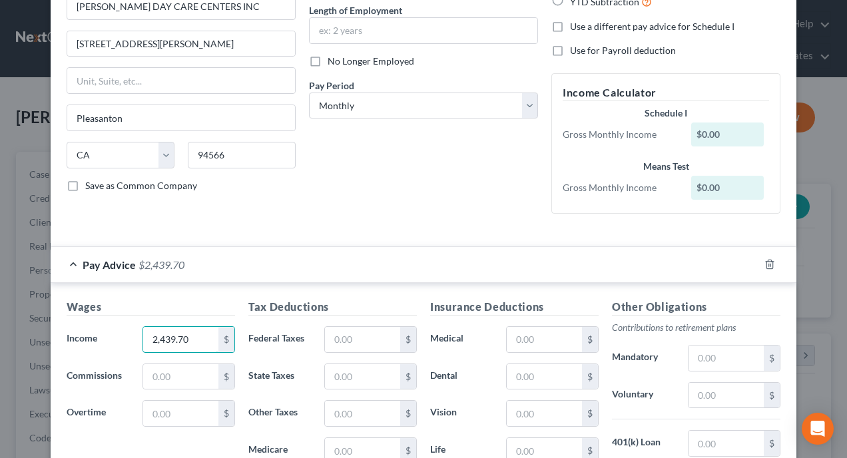
type input "2,439.70"
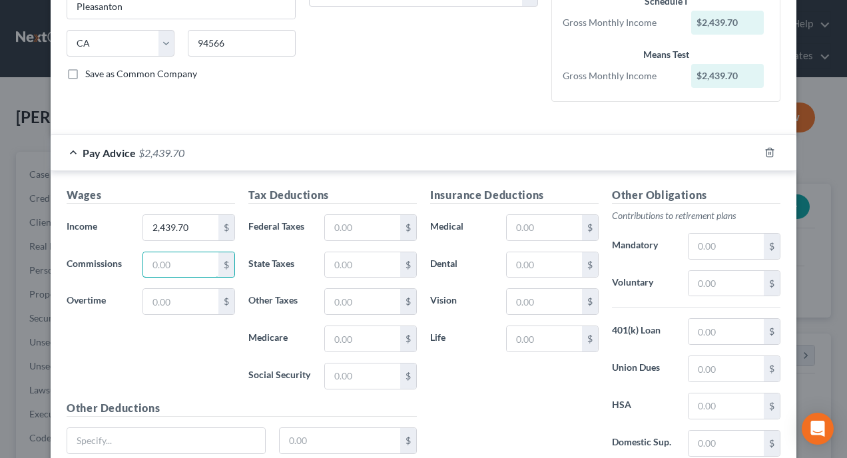
scroll to position [266, 0]
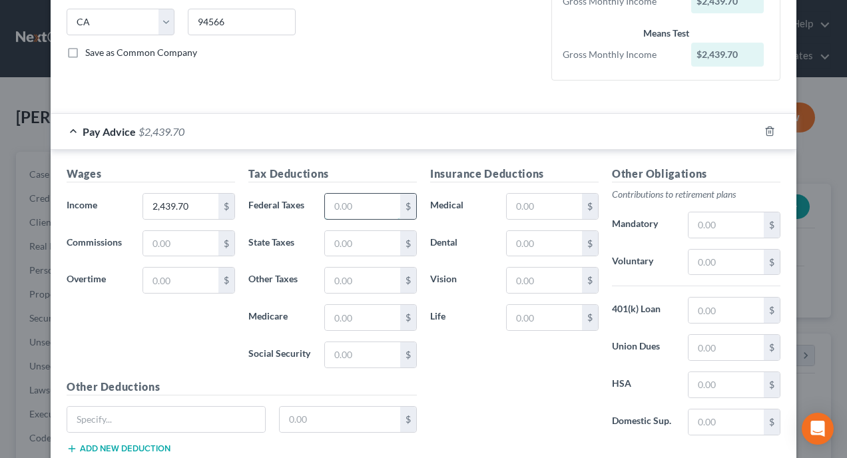
click at [377, 208] on input "text" at bounding box center [362, 206] width 75 height 25
click at [352, 203] on input "text" at bounding box center [362, 206] width 75 height 25
paste input "135.483333333333"
type input "135.48"
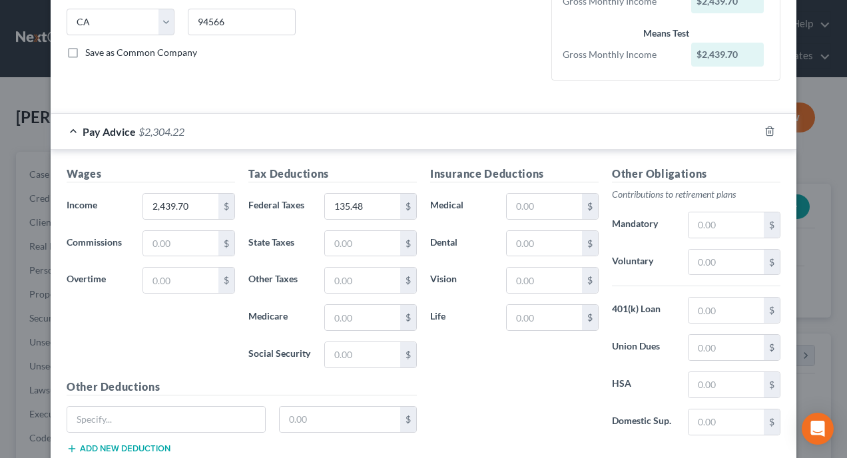
click at [495, 395] on div "Insurance Deductions Medical $ Dental $ Vision $ Life $" at bounding box center [514, 306] width 182 height 280
click at [355, 357] on input "text" at bounding box center [362, 354] width 75 height 25
paste input "1815.14"
paste input "51.261666666667"
paste input "151.261666666667"
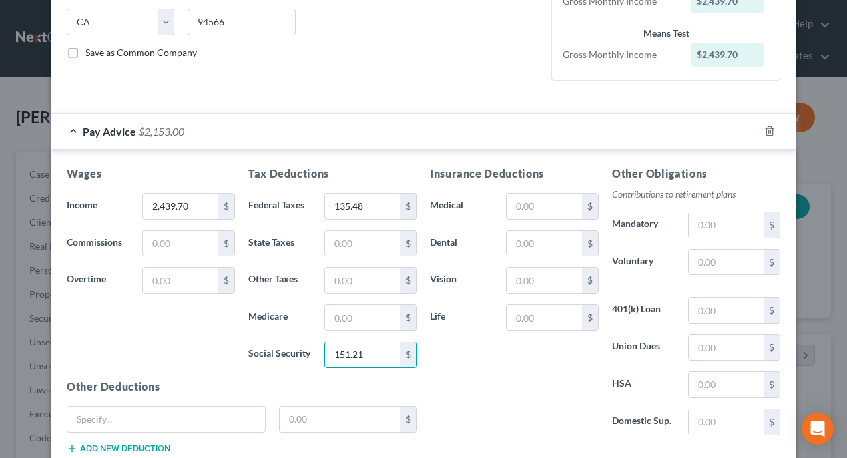
type input "151.21"
click at [518, 377] on div "Insurance Deductions Medical $ Dental $ Vision $ Life $" at bounding box center [514, 306] width 182 height 280
click at [337, 315] on input "text" at bounding box center [362, 317] width 75 height 25
paste input "424.51"
paste input "35.3758333333333"
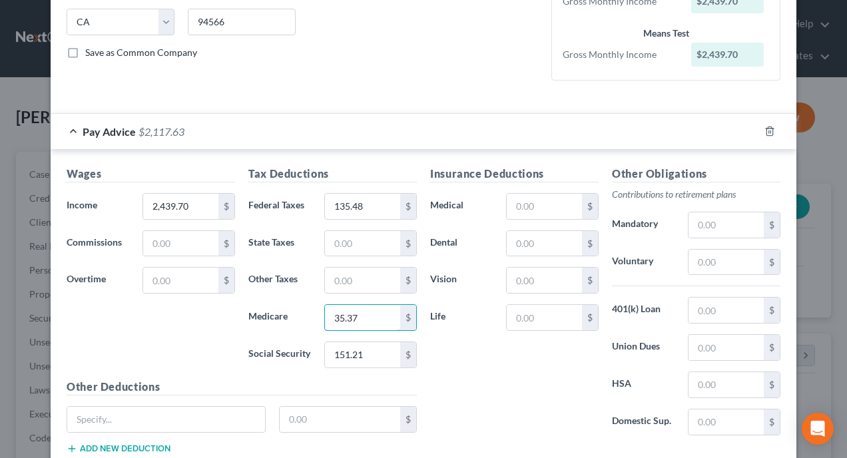
type input "35.37"
click at [526, 399] on div "Insurance Deductions Medical $ Dental $ Vision $ Life $" at bounding box center [514, 306] width 182 height 280
click at [355, 240] on input "text" at bounding box center [362, 243] width 75 height 25
paste input "472.70"
paste input "39.3916666666667"
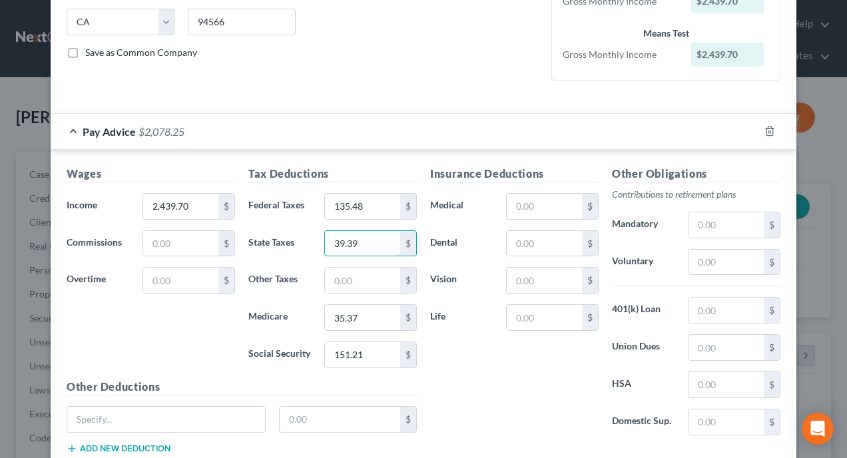
type input "39.39"
click at [556, 372] on div "Insurance Deductions Medical $ Dental $ Vision $ Life $" at bounding box center [514, 306] width 182 height 280
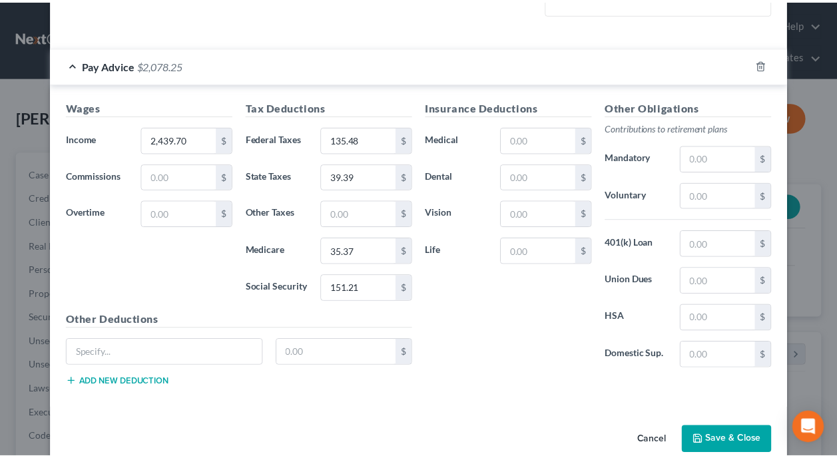
scroll to position [356, 0]
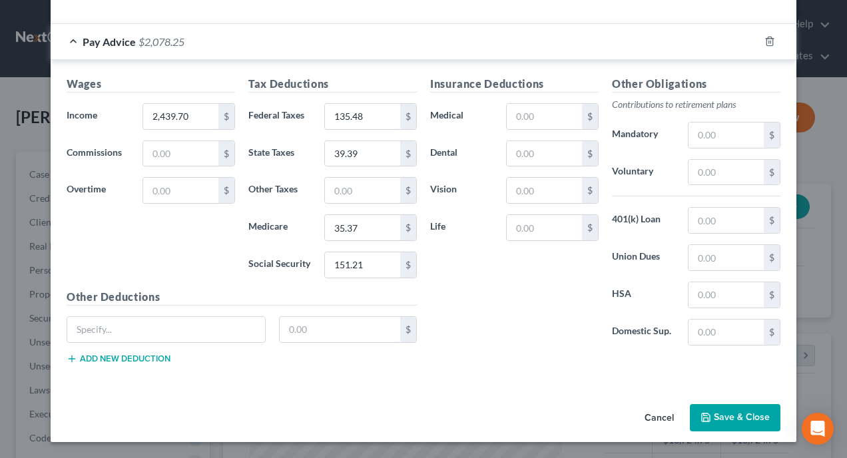
click at [723, 419] on button "Save & Close" at bounding box center [735, 418] width 91 height 28
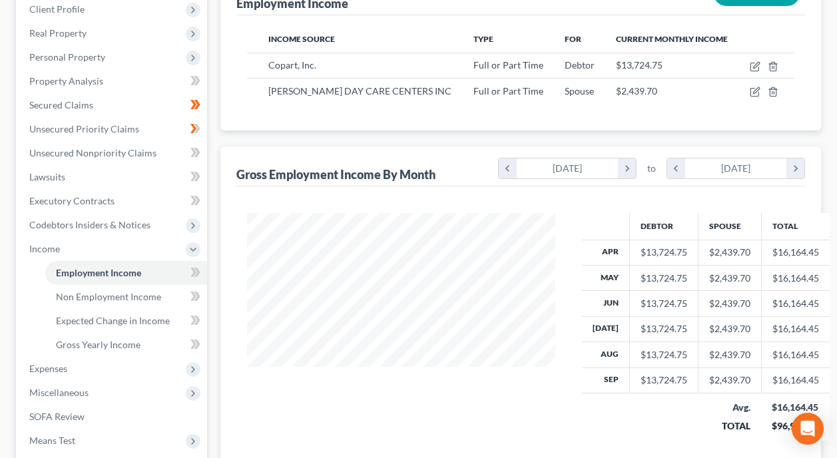
scroll to position [237, 0]
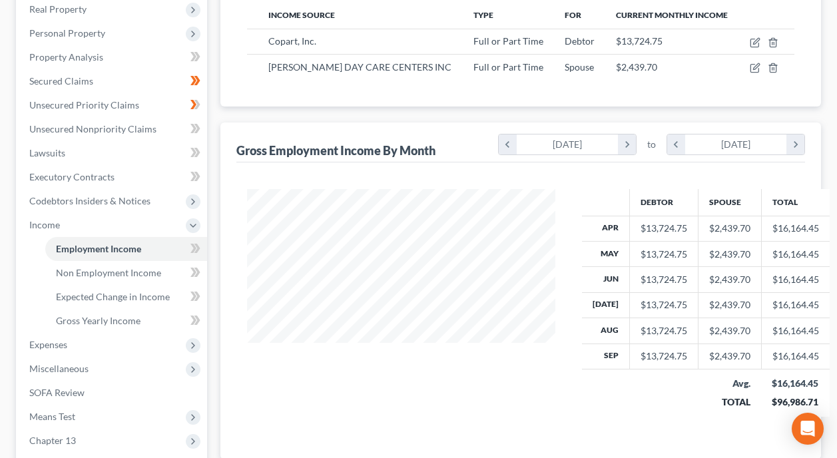
click at [425, 373] on div at bounding box center [401, 308] width 335 height 238
click at [135, 315] on span "Gross Yearly Income" at bounding box center [98, 320] width 85 height 11
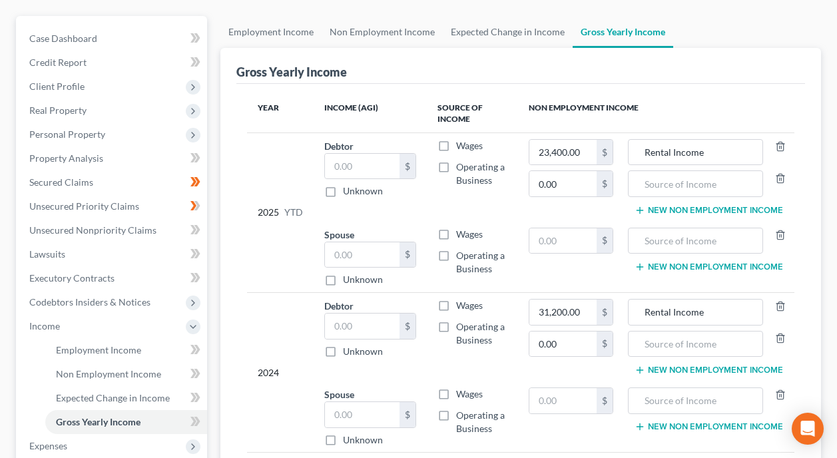
scroll to position [133, 0]
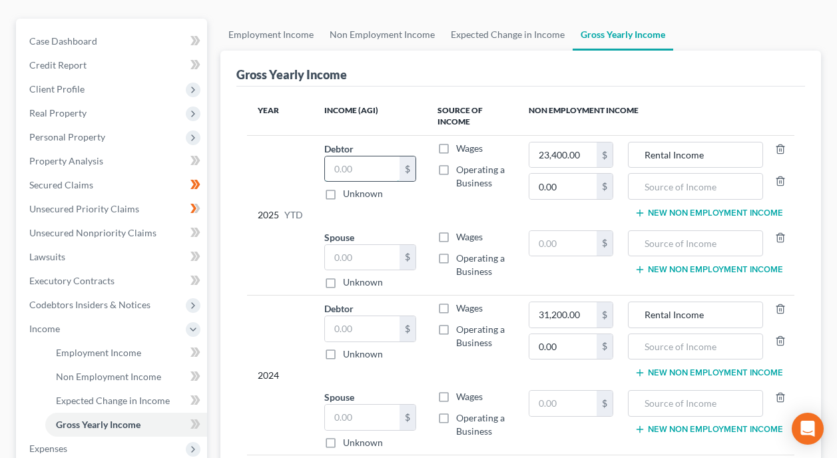
click at [375, 156] on input "text" at bounding box center [362, 168] width 75 height 25
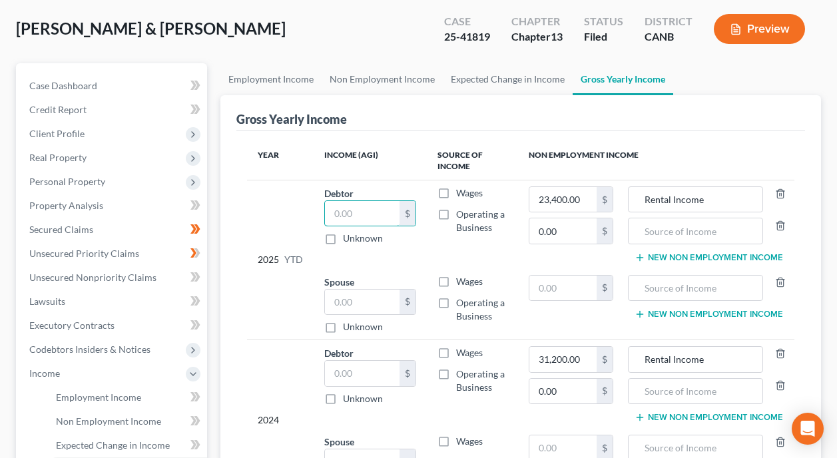
scroll to position [37, 0]
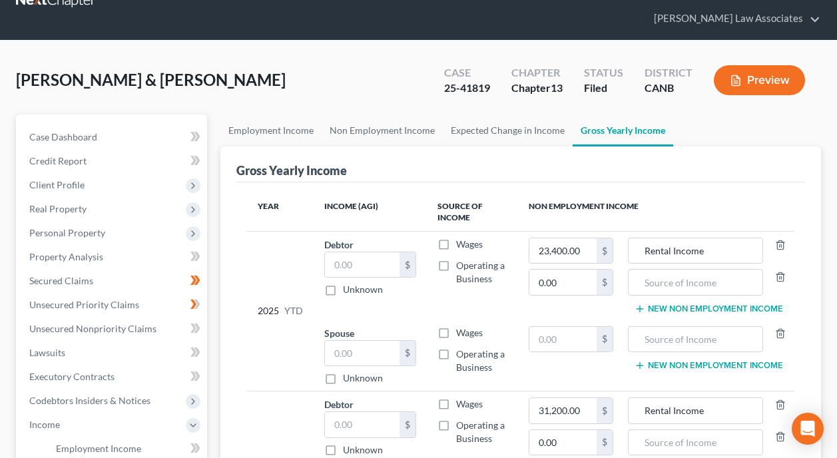
click at [456, 238] on label "Wages" at bounding box center [469, 244] width 27 height 13
click at [461, 238] on input "Wages" at bounding box center [465, 242] width 9 height 9
checkbox input "true"
click at [456, 326] on label "Wages" at bounding box center [469, 332] width 27 height 13
click at [461, 326] on input "Wages" at bounding box center [465, 330] width 9 height 9
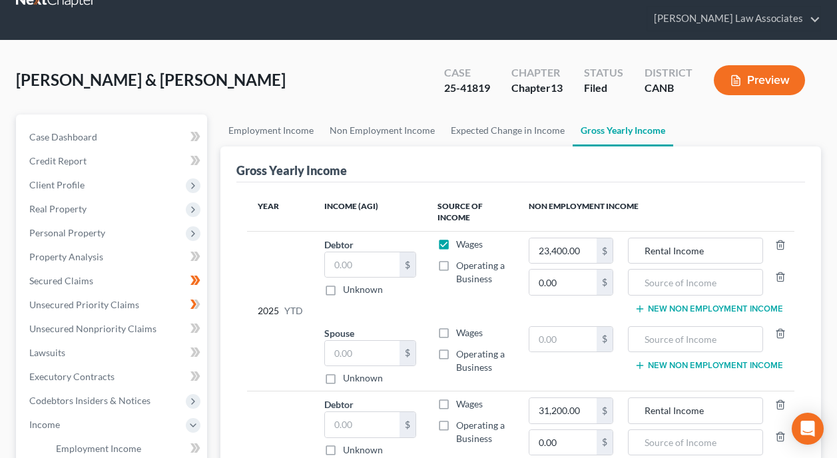
checkbox input "true"
click at [365, 252] on input "text" at bounding box center [362, 264] width 75 height 25
click at [456, 238] on label "Wages" at bounding box center [469, 244] width 27 height 13
click at [461, 238] on input "Wages" at bounding box center [465, 242] width 9 height 9
checkbox input "false"
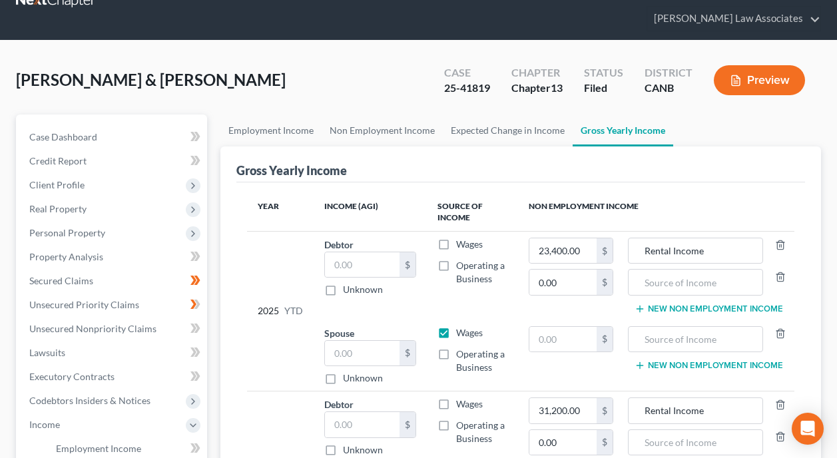
click at [456, 326] on label "Wages" at bounding box center [469, 332] width 27 height 13
click at [461, 326] on input "Wages" at bounding box center [465, 330] width 9 height 9
checkbox input "false"
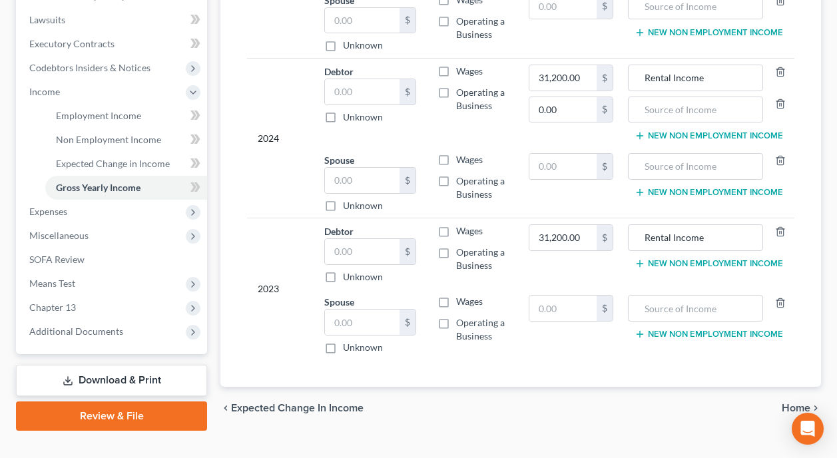
click at [456, 224] on label "Wages" at bounding box center [469, 230] width 27 height 13
click at [461, 224] on input "Wages" at bounding box center [465, 228] width 9 height 9
checkbox input "true"
click at [456, 295] on label "Wages" at bounding box center [469, 301] width 27 height 13
click at [461, 295] on input "Wages" at bounding box center [465, 299] width 9 height 9
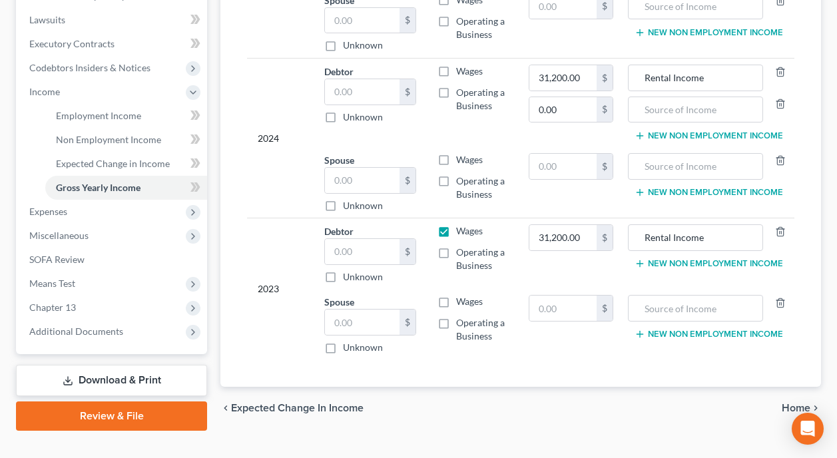
checkbox input "true"
click at [456, 224] on label "Wages" at bounding box center [469, 230] width 27 height 13
click at [461, 224] on input "Wages" at bounding box center [465, 228] width 9 height 9
checkbox input "false"
click at [456, 295] on label "Wages" at bounding box center [469, 301] width 27 height 13
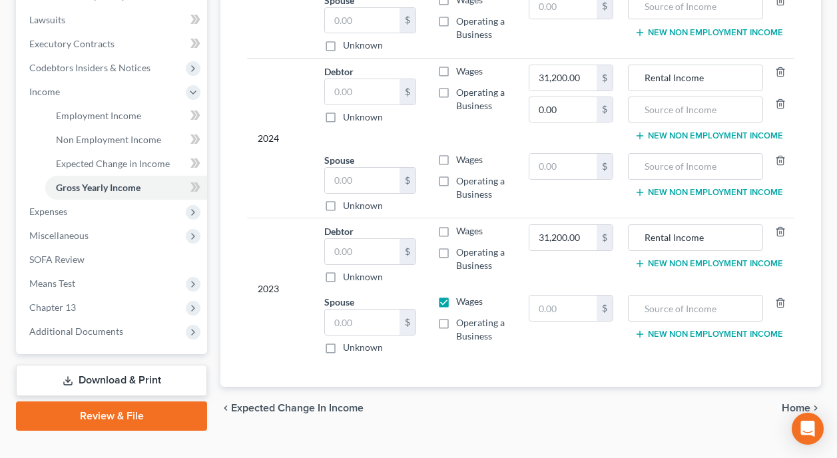
click at [461, 295] on input "Wages" at bounding box center [465, 299] width 9 height 9
checkbox input "false"
click at [781, 226] on icon "button" at bounding box center [780, 231] width 11 height 11
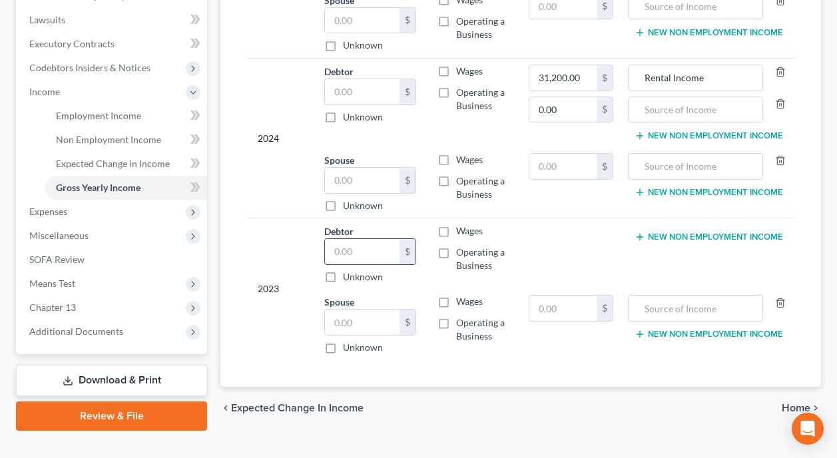
click at [396, 239] on input "text" at bounding box center [362, 251] width 75 height 25
click at [456, 224] on label "Wages" at bounding box center [469, 230] width 27 height 13
click at [461, 224] on input "Wages" at bounding box center [465, 228] width 9 height 9
checkbox input "true"
click at [456, 295] on label "Wages" at bounding box center [469, 301] width 27 height 13
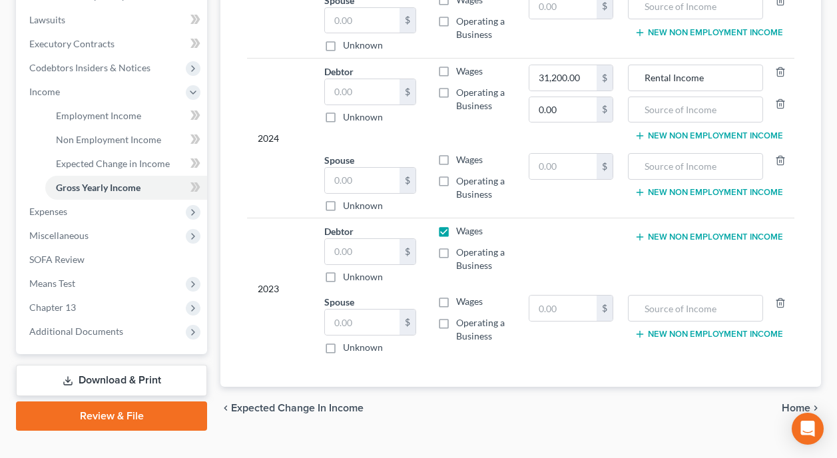
click at [461, 295] on input "Wages" at bounding box center [465, 299] width 9 height 9
checkbox input "true"
click at [381, 239] on input "text" at bounding box center [362, 251] width 75 height 25
type input "176,048"
click at [411, 352] on div "Year Income (AGI) Source of Income Non Employment Income 2025 YTD Debtor $ Unkn…" at bounding box center [520, 118] width 568 height 537
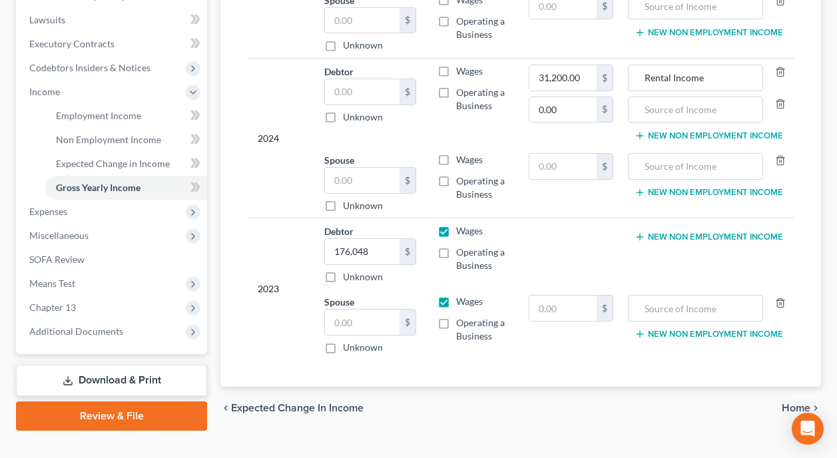
click at [699, 232] on button "New Non Employment Income" at bounding box center [708, 237] width 148 height 11
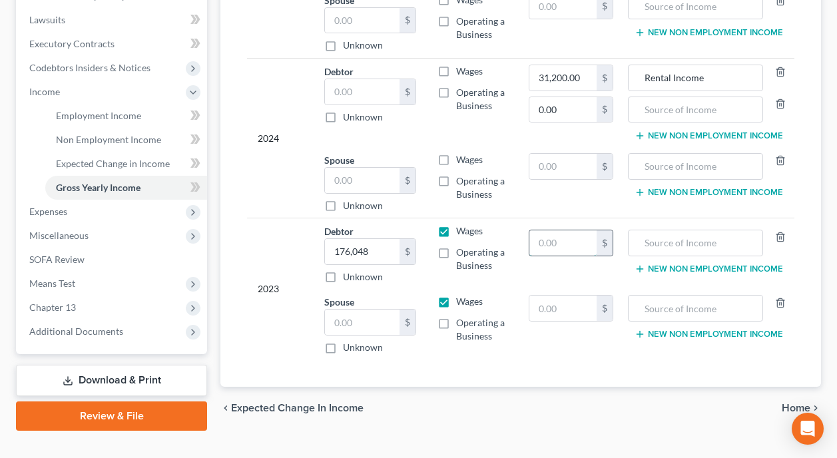
click at [567, 230] on input "text" at bounding box center [562, 242] width 67 height 25
type input "31,200"
type input "Rental Income"
click at [503, 329] on td "Wages Operating a Business" at bounding box center [472, 324] width 91 height 71
click at [376, 309] on input "text" at bounding box center [362, 321] width 75 height 25
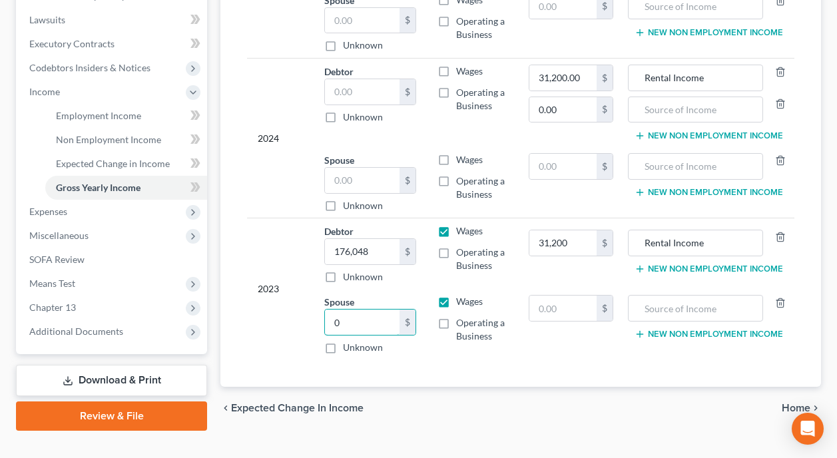
type input "0"
click at [560, 345] on div "Year Income (AGI) Source of Income Non Employment Income 2025 YTD Debtor $ Unkn…" at bounding box center [520, 118] width 568 height 537
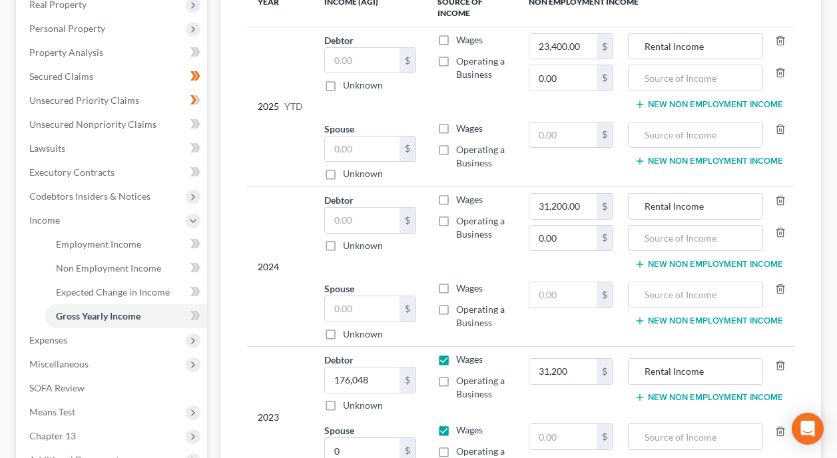
scroll to position [237, 0]
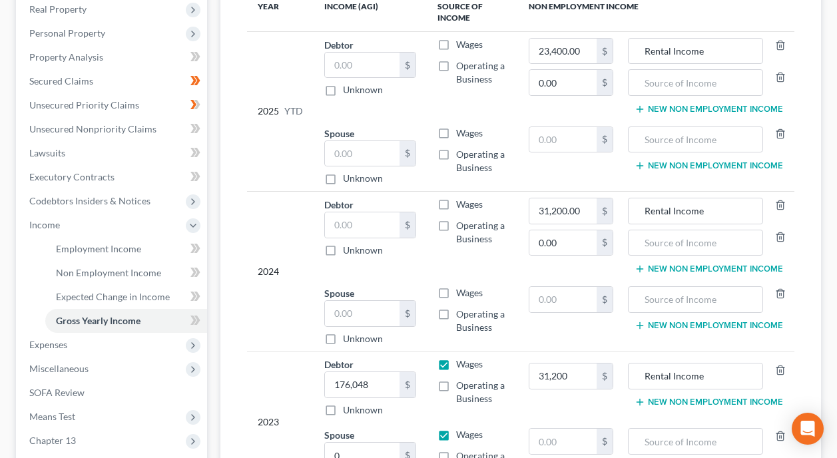
click at [456, 198] on label "Wages" at bounding box center [469, 204] width 27 height 13
click at [461, 198] on input "Wages" at bounding box center [465, 202] width 9 height 9
checkbox input "true"
click at [359, 212] on input "text" at bounding box center [362, 224] width 75 height 25
type input "201,762"
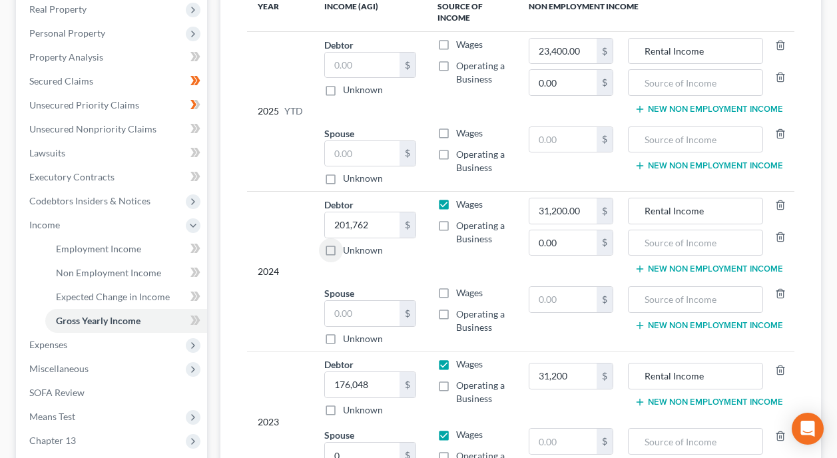
click at [405, 234] on td "Debtor 201,762.00 $ Unknown Balance Undetermined 201,762 $ Unknown" at bounding box center [369, 236] width 113 height 89
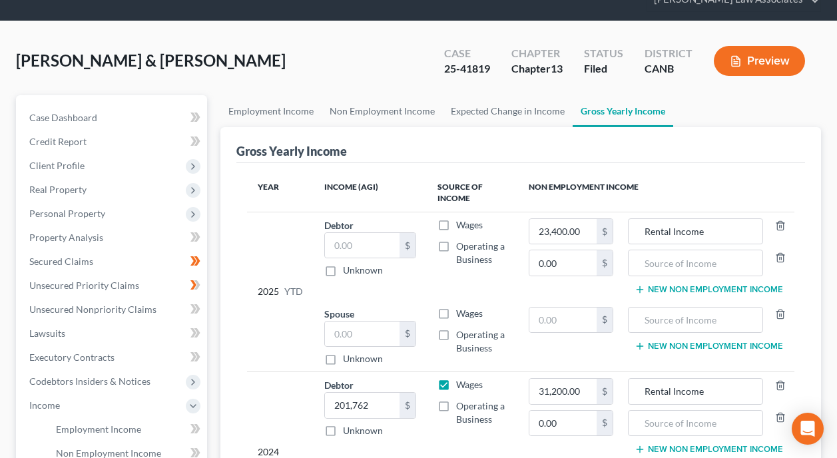
scroll to position [37, 0]
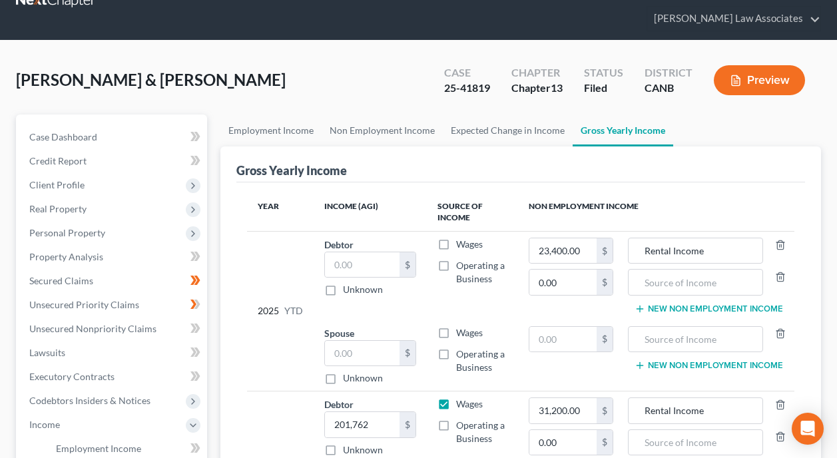
click at [403, 283] on div "Unknown" at bounding box center [370, 289] width 92 height 13
click at [389, 252] on input "text" at bounding box center [362, 264] width 75 height 25
paste input "154,347.58"
type input "154,347.58"
click at [456, 238] on label "Wages" at bounding box center [469, 244] width 27 height 13
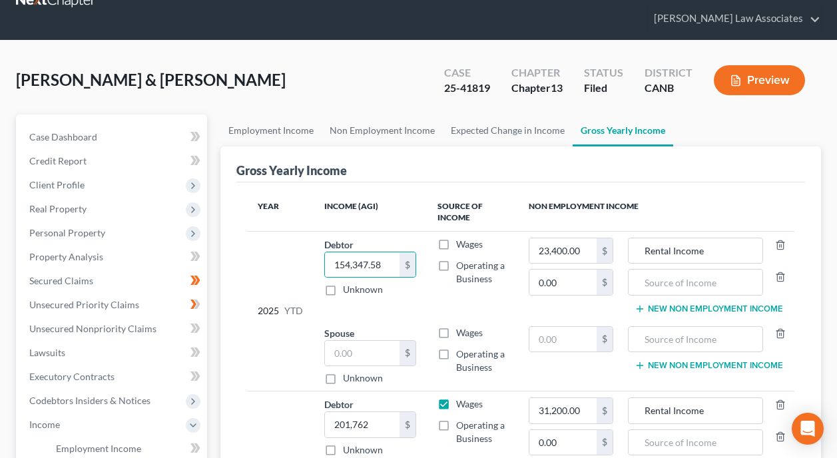
click at [461, 238] on input "Wages" at bounding box center [465, 242] width 9 height 9
checkbox input "true"
click at [343, 371] on label "Unknown" at bounding box center [363, 377] width 40 height 13
click at [348, 371] on input "Unknown" at bounding box center [352, 375] width 9 height 9
checkbox input "true"
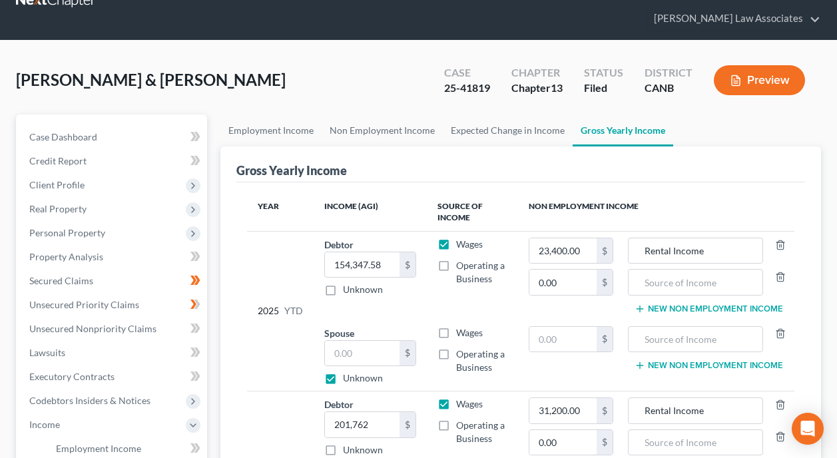
type input "0.00"
click at [423, 276] on td "Debtor 154,347.58 $ Unknown Balance Undetermined 154,347.58 $ Unknown" at bounding box center [369, 275] width 113 height 89
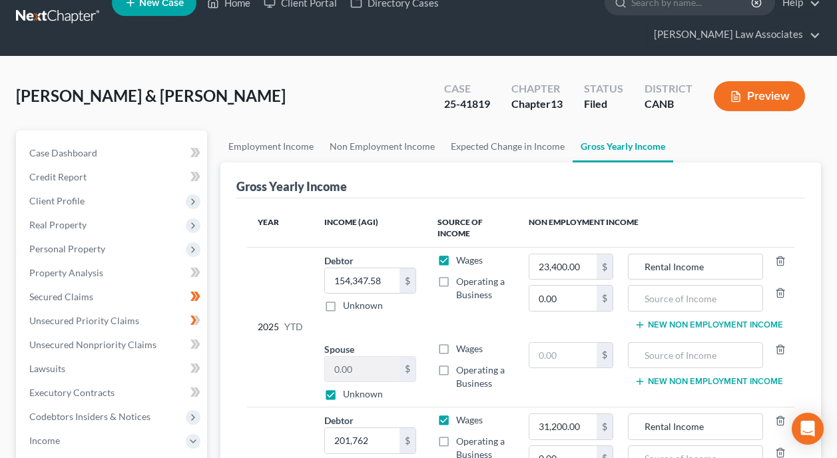
scroll to position [0, 0]
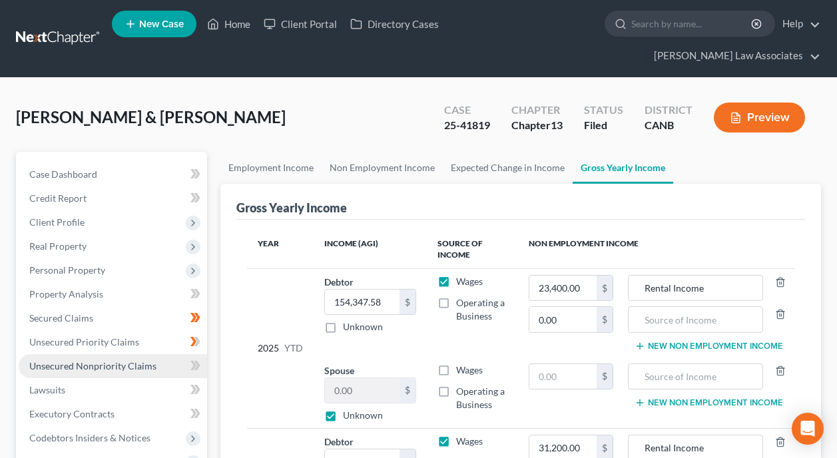
click at [92, 360] on span "Unsecured Nonpriority Claims" at bounding box center [92, 365] width 127 height 11
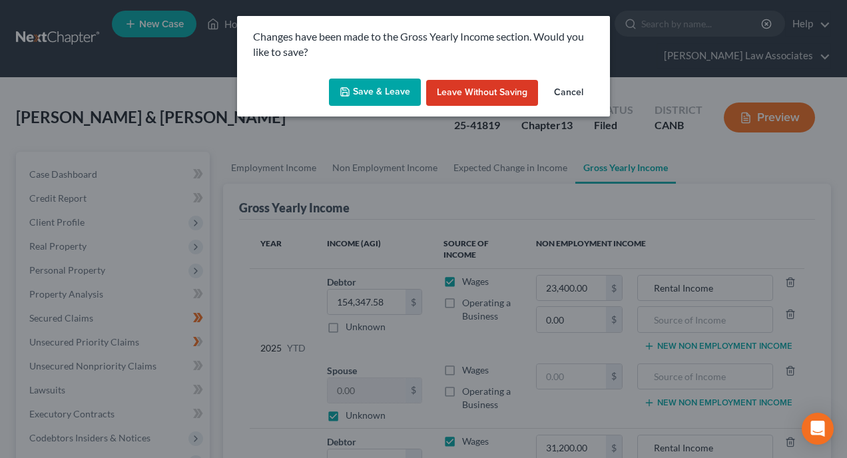
click at [377, 81] on button "Save & Leave" at bounding box center [375, 93] width 92 height 28
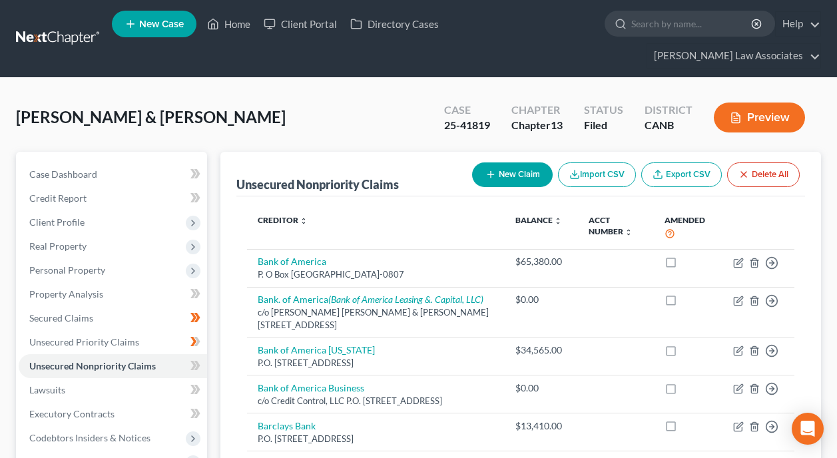
click at [498, 162] on button "New Claim" at bounding box center [512, 174] width 81 height 25
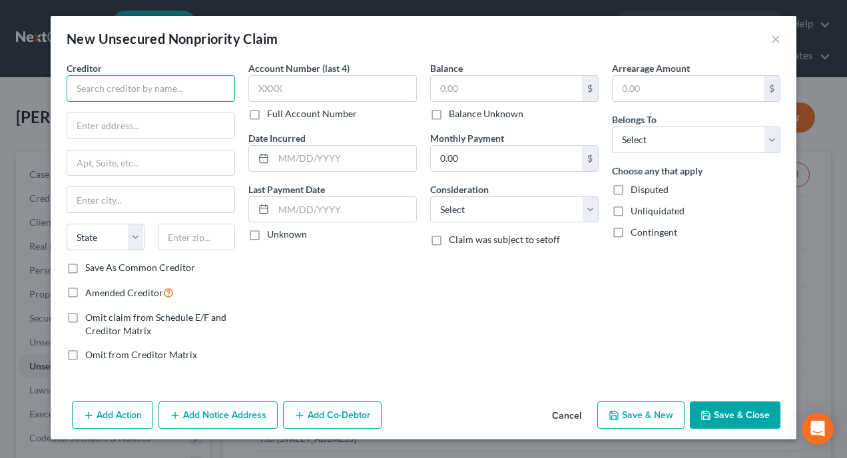
click at [204, 77] on input "text" at bounding box center [151, 88] width 168 height 27
type input "BMO"
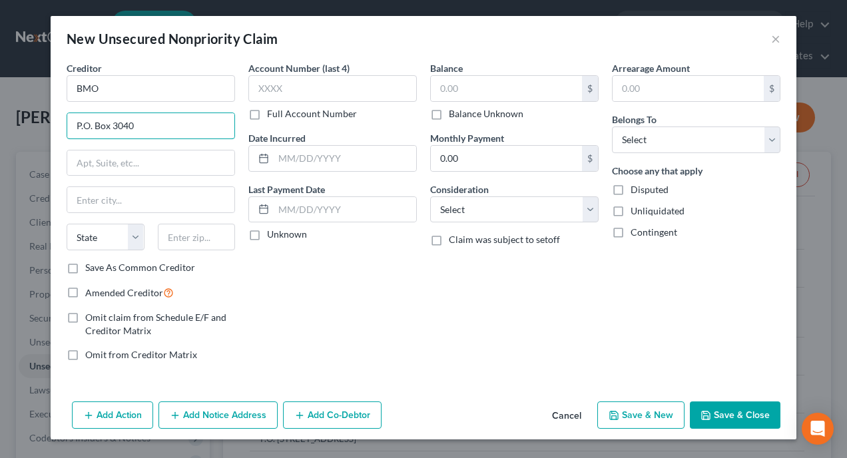
type input "P.O. Box 3040"
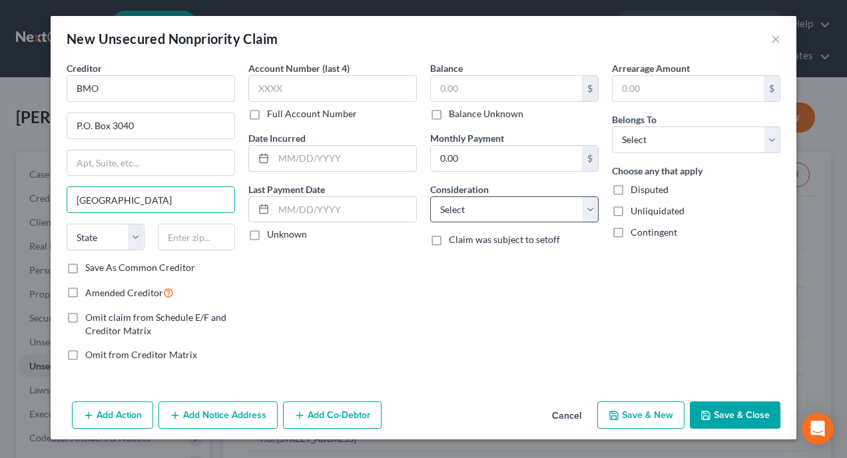
type input "[GEOGRAPHIC_DATA]"
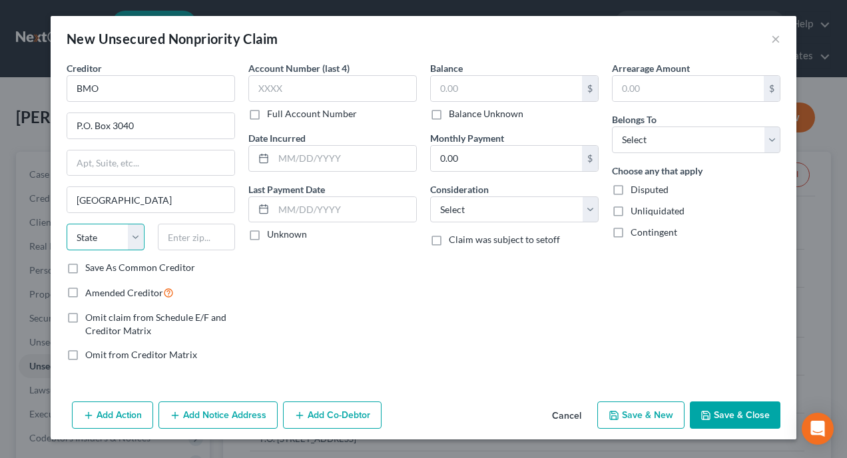
click at [134, 240] on select "State [US_STATE] AK AR AZ CA CO CT DE DC [GEOGRAPHIC_DATA] [GEOGRAPHIC_DATA] GU…" at bounding box center [106, 237] width 78 height 27
select select "16"
click at [67, 224] on select "State [US_STATE] AK AR AZ CA CO CT DE DC [GEOGRAPHIC_DATA] [GEOGRAPHIC_DATA] GU…" at bounding box center [106, 237] width 78 height 27
click at [213, 230] on input "text" at bounding box center [197, 237] width 78 height 27
type input "52406"
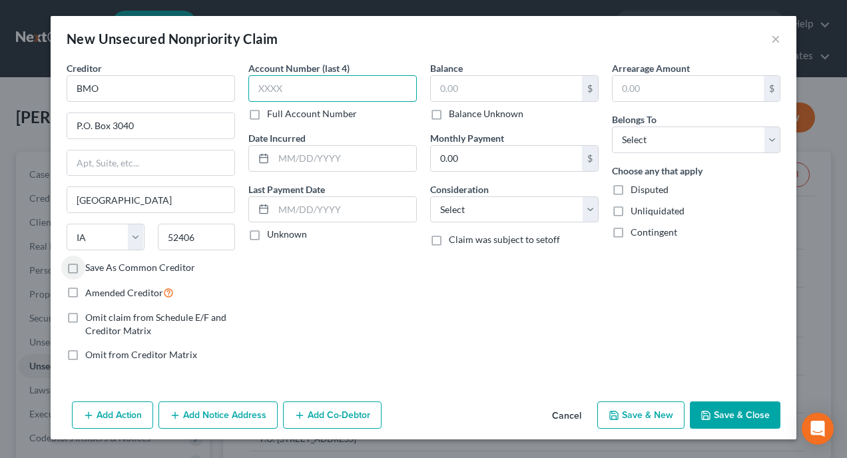
click at [359, 91] on input "text" at bounding box center [332, 88] width 168 height 27
type input "2001"
click at [423, 300] on div "Balance $ Balance Unknown Balance Undetermined $ Balance Unknown Monthly Paymen…" at bounding box center [514, 216] width 182 height 311
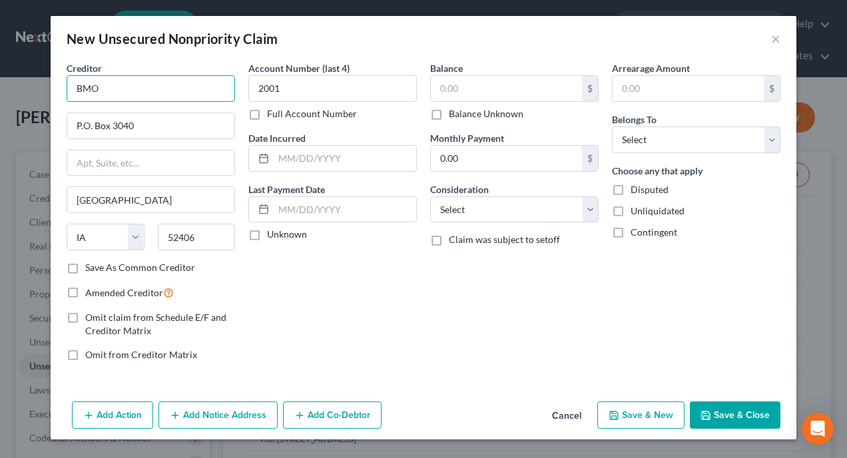
click at [201, 92] on input "BMO" at bounding box center [151, 88] width 168 height 27
type input "BMO Bank, NA"
click at [379, 346] on div "Account Number (last 4) 2001 Full Account Number Date Incurred Last Payment Dat…" at bounding box center [333, 216] width 182 height 311
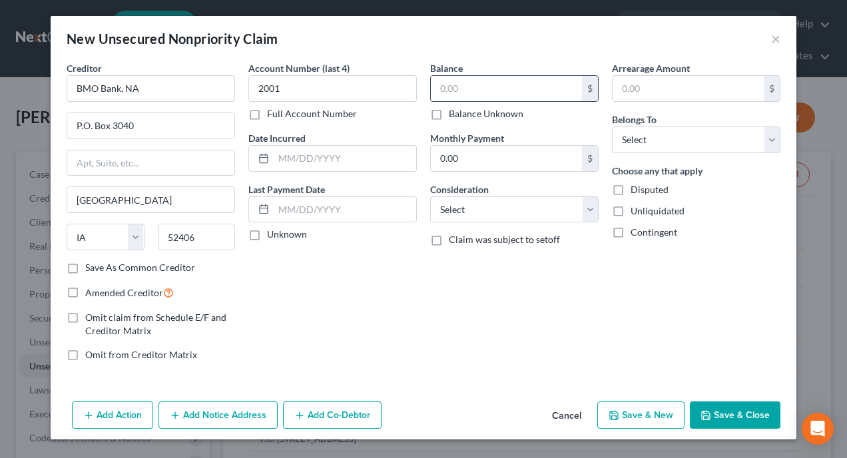
click at [532, 86] on input "text" at bounding box center [506, 88] width 151 height 25
click at [532, 86] on input "18,333.6" at bounding box center [506, 88] width 151 height 25
type input "18,333.60"
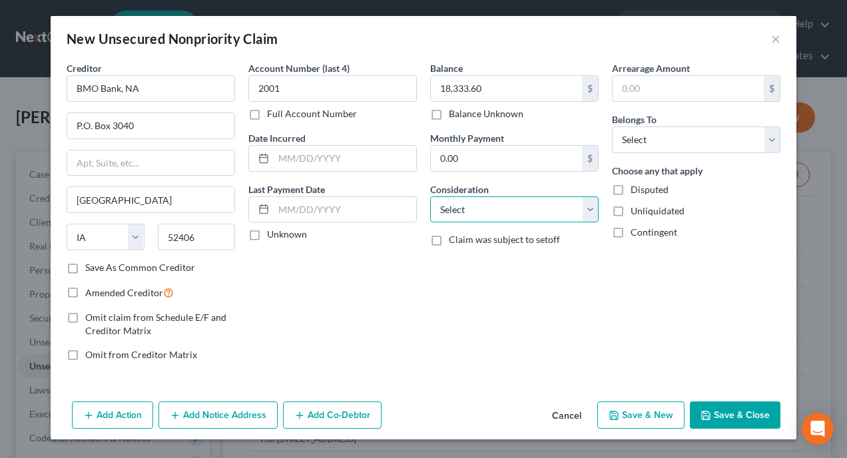
click at [592, 208] on select "Select Cable / Satellite Services Collection Agency Credit Card Debt Debt Couns…" at bounding box center [514, 209] width 168 height 27
select select "10"
click at [430, 196] on select "Select Cable / Satellite Services Collection Agency Credit Card Debt Debt Couns…" at bounding box center [514, 209] width 168 height 27
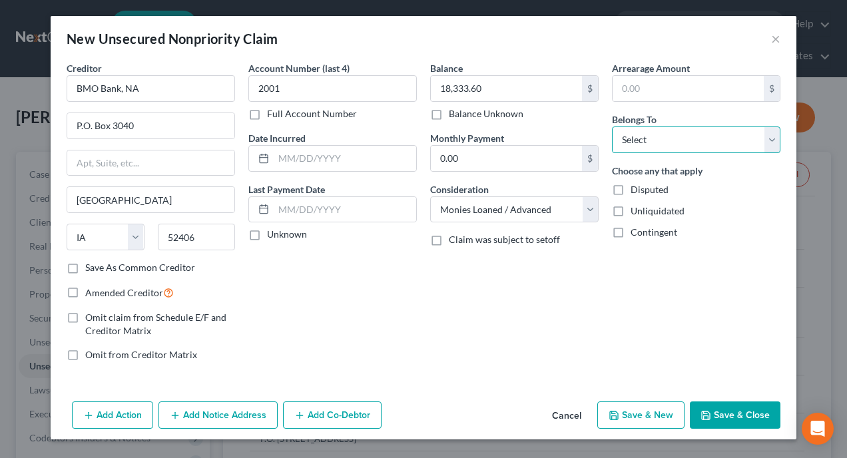
click at [773, 134] on select "Select Debtor 1 Only Debtor 2 Only Debtor 1 And Debtor 2 Only At Least One Of T…" at bounding box center [696, 139] width 168 height 27
select select "0"
click at [612, 126] on select "Select Debtor 1 Only Debtor 2 Only Debtor 1 And Debtor 2 Only At Least One Of T…" at bounding box center [696, 139] width 168 height 27
click at [653, 288] on div "Arrearage Amount $ Belongs To * Select Debtor 1 Only Debtor 2 Only Debtor 1 And…" at bounding box center [696, 216] width 182 height 311
click at [630, 208] on label "Unliquidated" at bounding box center [657, 210] width 54 height 13
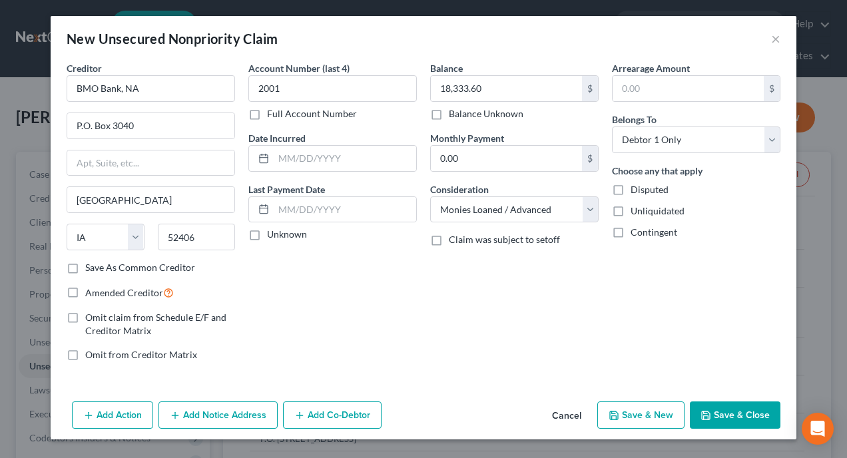
click at [636, 208] on input "Unliquidated" at bounding box center [640, 208] width 9 height 9
checkbox input "true"
click at [630, 232] on label "Contingent" at bounding box center [653, 232] width 47 height 13
click at [636, 232] on input "Contingent" at bounding box center [640, 230] width 9 height 9
checkbox input "true"
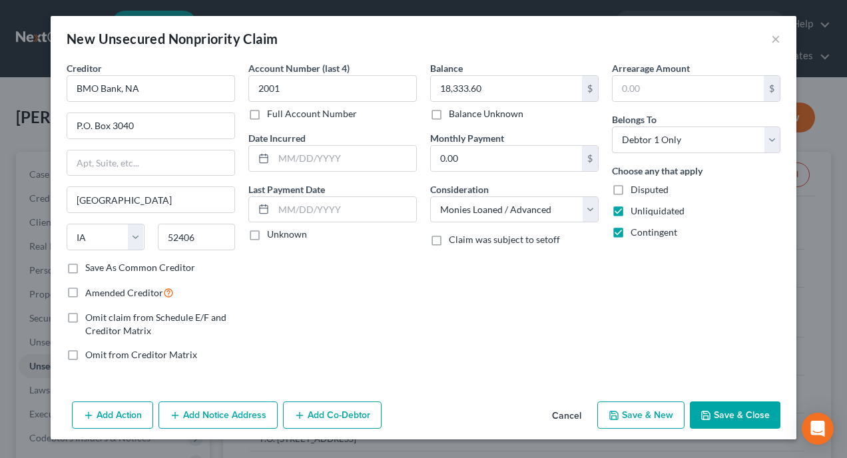
click at [568, 286] on div "Balance 18,333.60 $ Balance Unknown Balance Undetermined 18,333.60 $ Balance Un…" at bounding box center [514, 216] width 182 height 311
click at [630, 212] on label "Unliquidated" at bounding box center [657, 210] width 54 height 13
click at [636, 212] on input "Unliquidated" at bounding box center [640, 208] width 9 height 9
checkbox input "false"
click at [590, 292] on div "Balance 18,333.60 $ Balance Unknown Balance Undetermined 18,333.60 $ Balance Un…" at bounding box center [514, 216] width 182 height 311
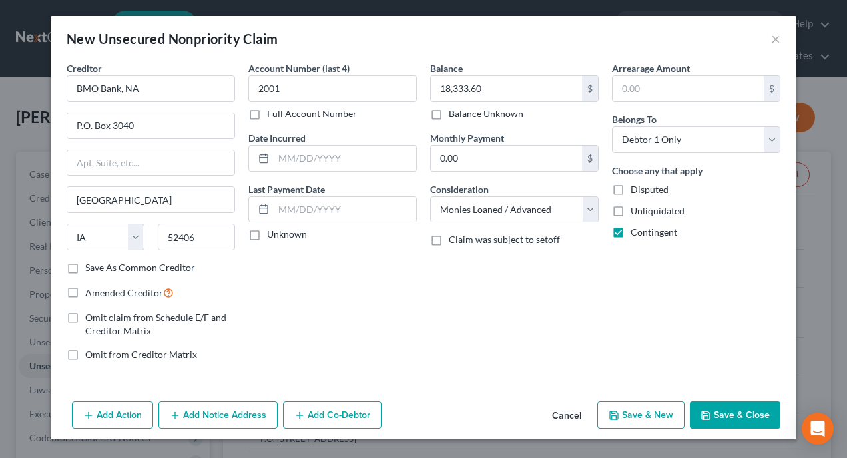
click at [630, 186] on label "Disputed" at bounding box center [649, 189] width 38 height 13
click at [636, 186] on input "Disputed" at bounding box center [640, 187] width 9 height 9
checkbox input "true"
click at [543, 298] on div "Balance 18,333.60 $ Balance Unknown Balance Undetermined 18,333.60 $ Balance Un…" at bounding box center [514, 216] width 182 height 311
click at [658, 89] on input "text" at bounding box center [687, 88] width 151 height 25
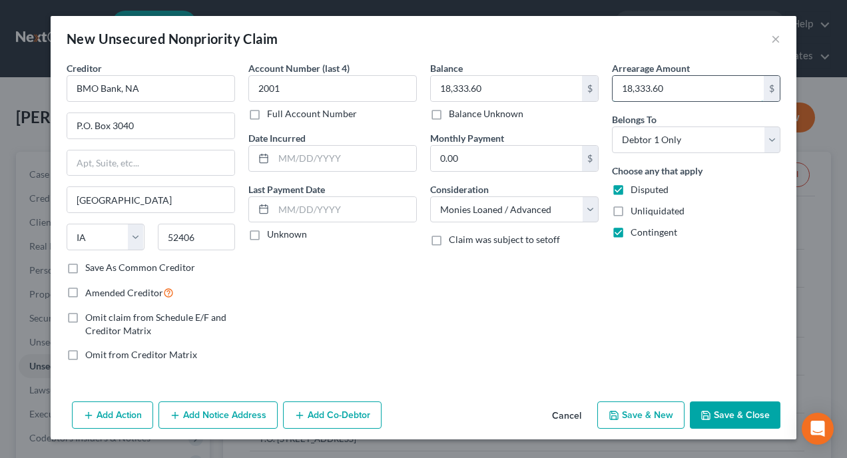
type input "18,333.60"
click at [562, 310] on div "Balance 18,333.60 $ Balance Unknown Balance Undetermined 18,333.60 $ Balance Un…" at bounding box center [514, 216] width 182 height 311
click at [741, 413] on button "Save & Close" at bounding box center [735, 415] width 91 height 28
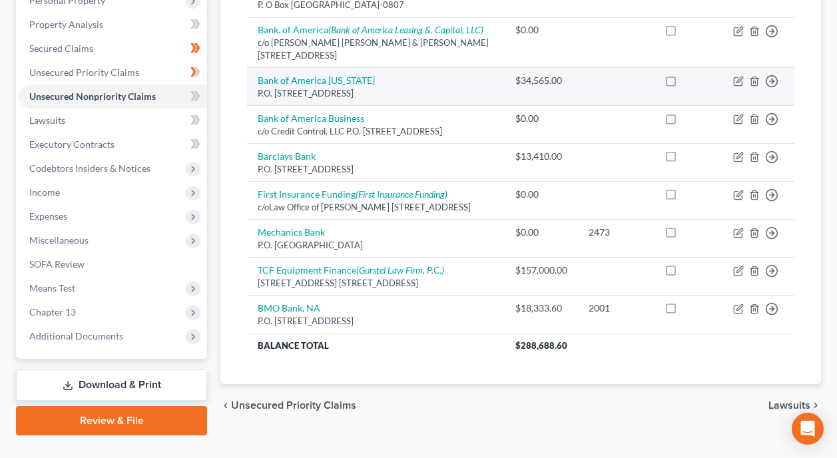
scroll to position [278, 0]
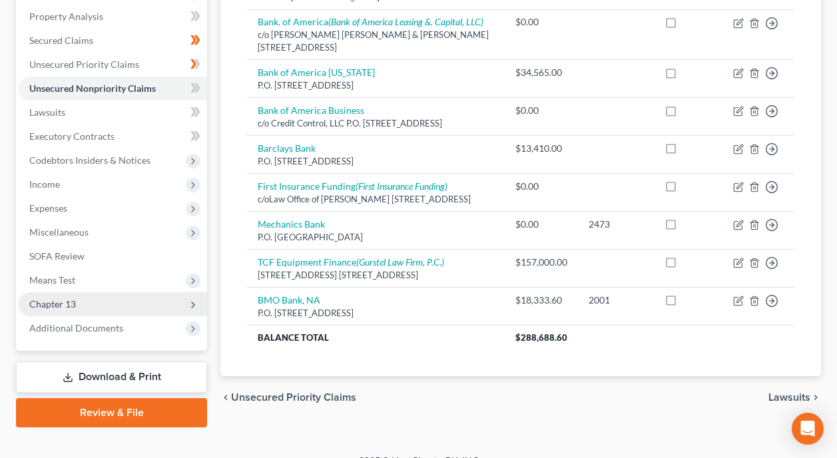
click at [130, 292] on span "Chapter 13" at bounding box center [113, 304] width 188 height 24
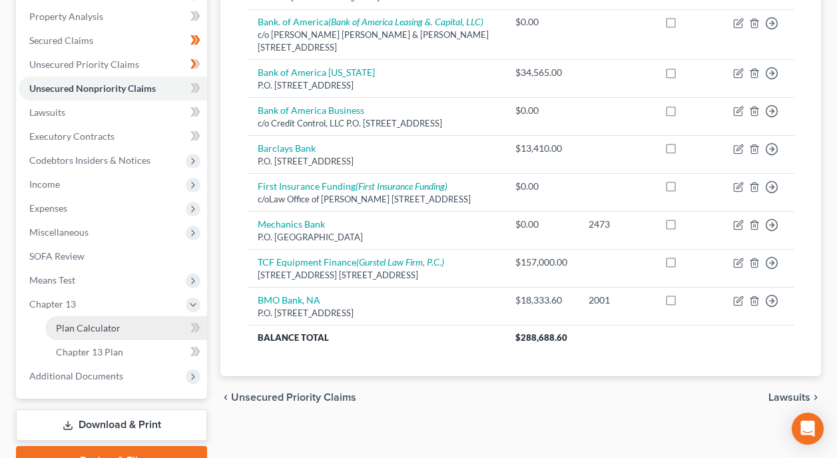
click at [124, 316] on link "Plan Calculator" at bounding box center [126, 328] width 162 height 24
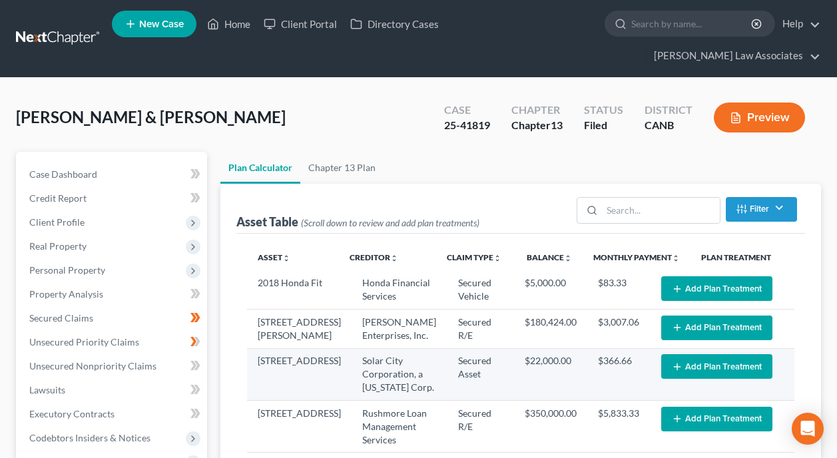
select select "59"
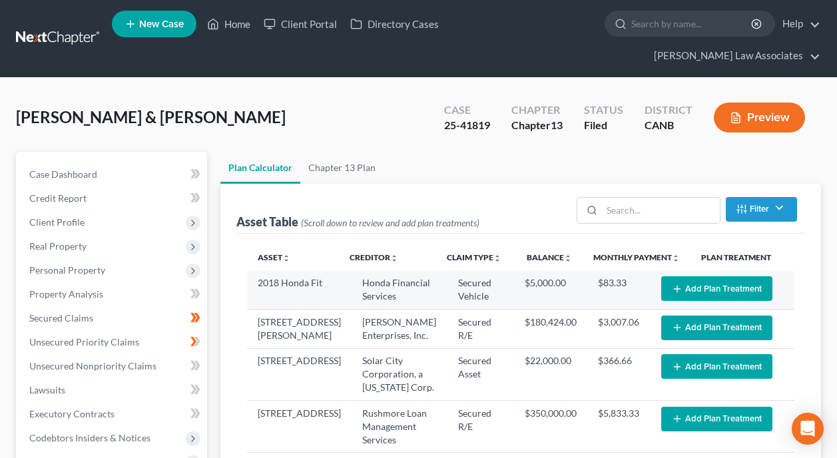
click at [692, 276] on button "Add Plan Treatment" at bounding box center [716, 288] width 111 height 25
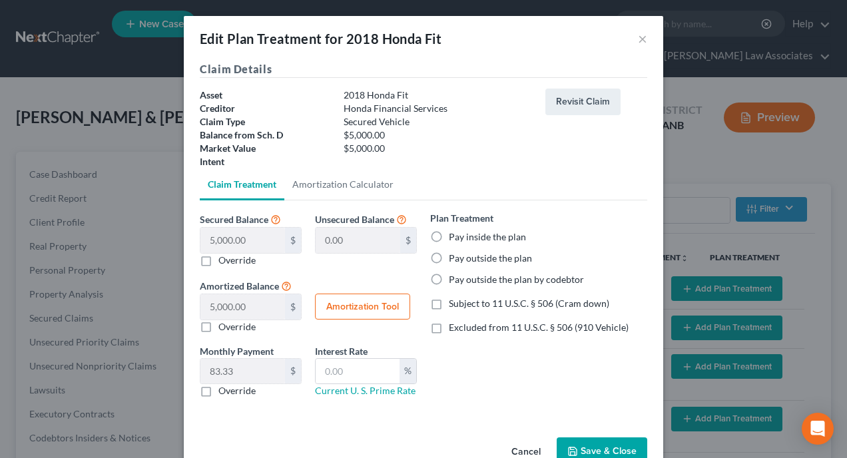
click at [449, 257] on label "Pay outside the plan" at bounding box center [490, 258] width 83 height 13
click at [454, 257] on input "Pay outside the plan" at bounding box center [458, 256] width 9 height 9
radio input "true"
click at [588, 176] on ul "Claim Treatment Amortization Calculator" at bounding box center [423, 184] width 447 height 32
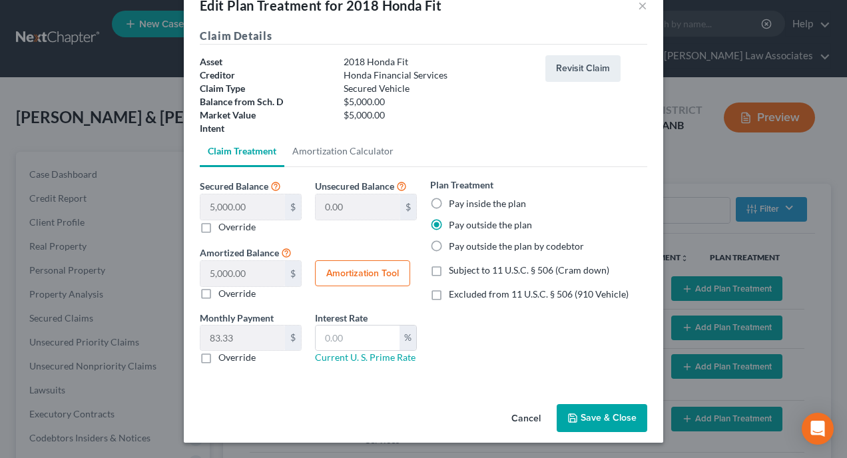
scroll to position [34, 0]
click at [598, 412] on button "Save & Close" at bounding box center [601, 417] width 91 height 28
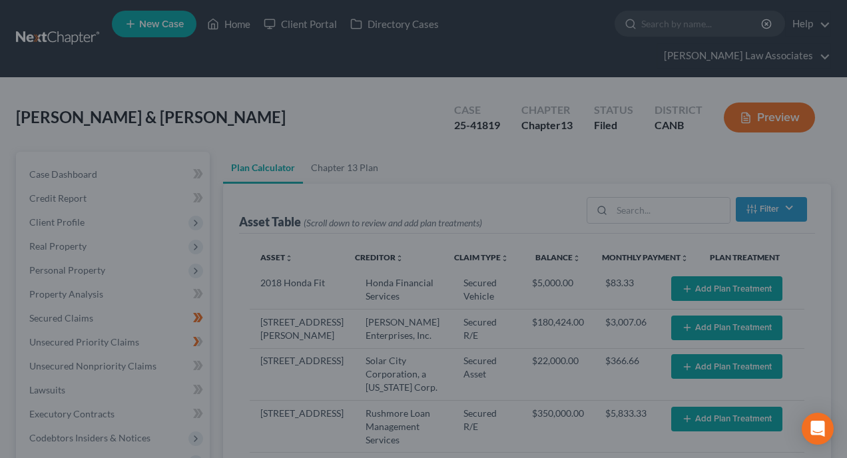
select select "59"
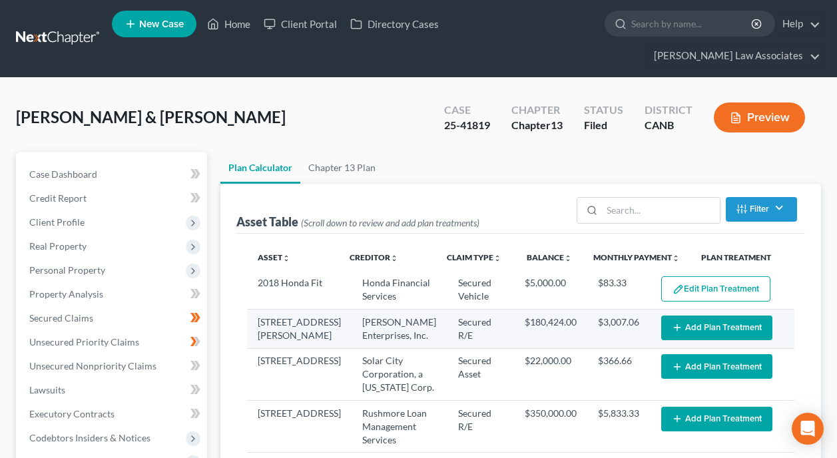
click at [696, 315] on button "Add Plan Treatment" at bounding box center [716, 327] width 111 height 25
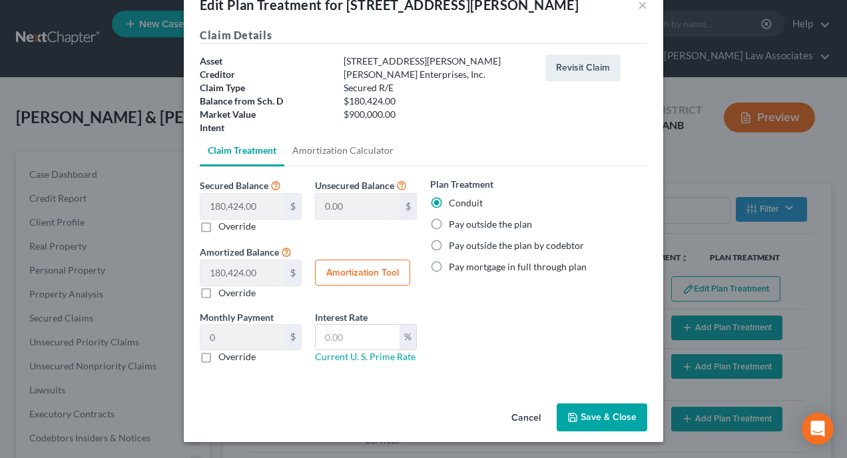
click at [594, 418] on button "Save & Close" at bounding box center [601, 417] width 91 height 28
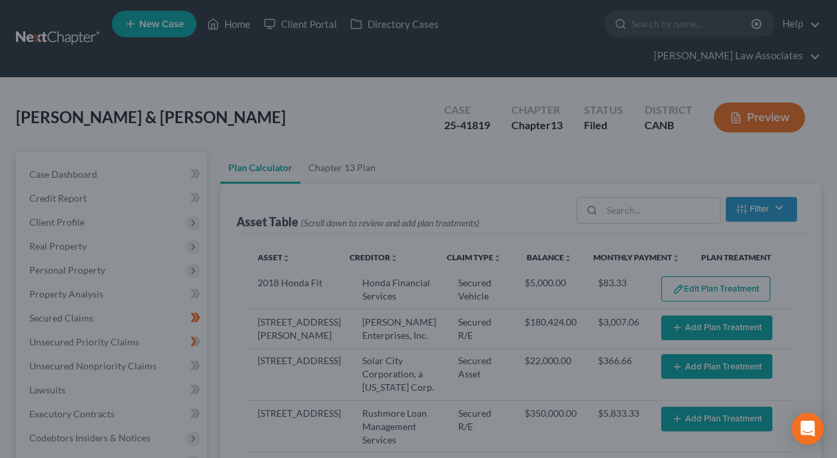
select select "59"
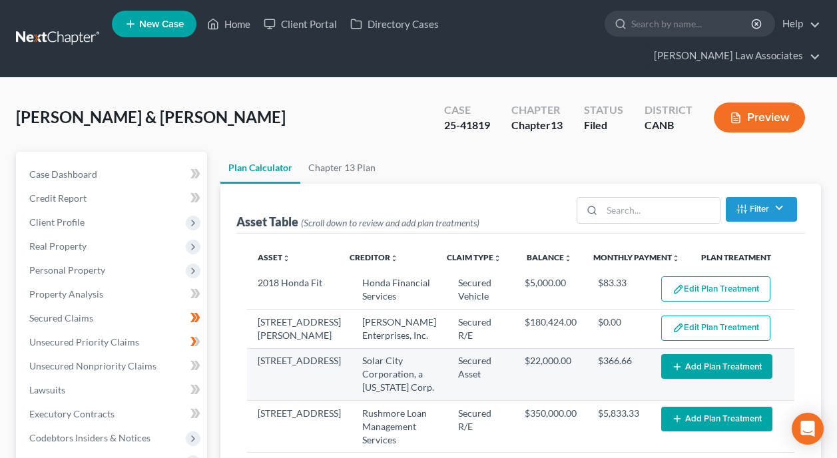
click at [684, 354] on button "Add Plan Treatment" at bounding box center [716, 366] width 111 height 25
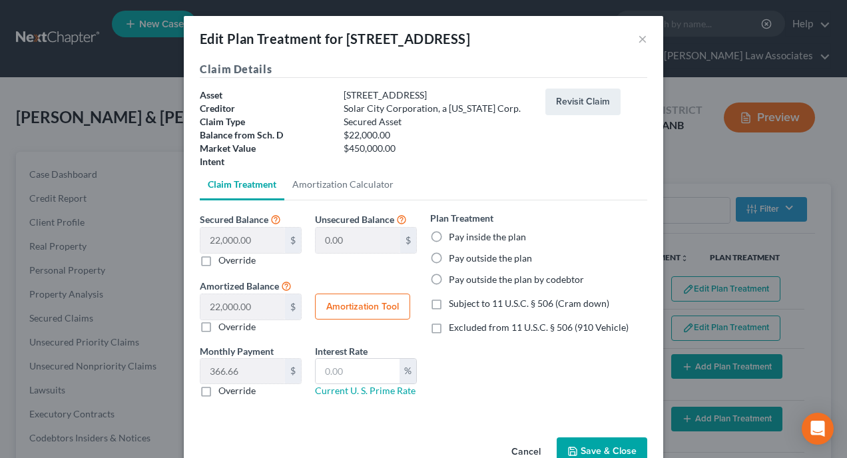
click at [449, 238] on label "Pay inside the plan" at bounding box center [487, 236] width 77 height 13
click at [454, 238] on input "Pay inside the plan" at bounding box center [458, 234] width 9 height 9
radio input "true"
click at [594, 443] on button "Save & Close" at bounding box center [601, 451] width 91 height 28
click at [590, 447] on button "Save & Close" at bounding box center [601, 451] width 91 height 28
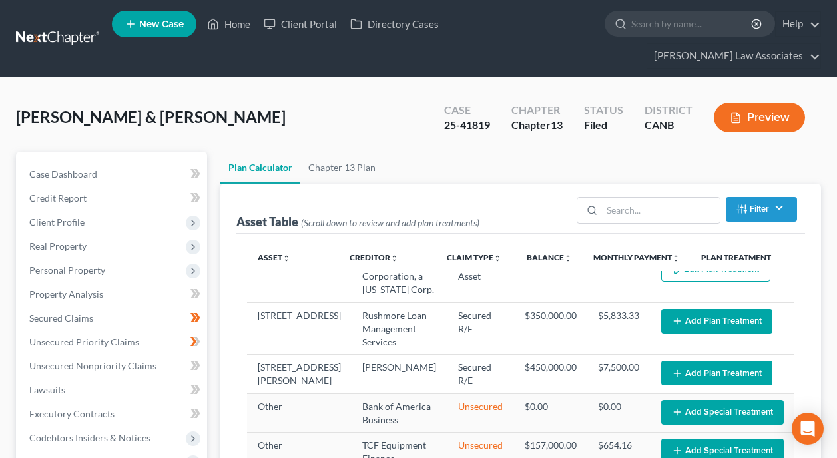
scroll to position [133, 0]
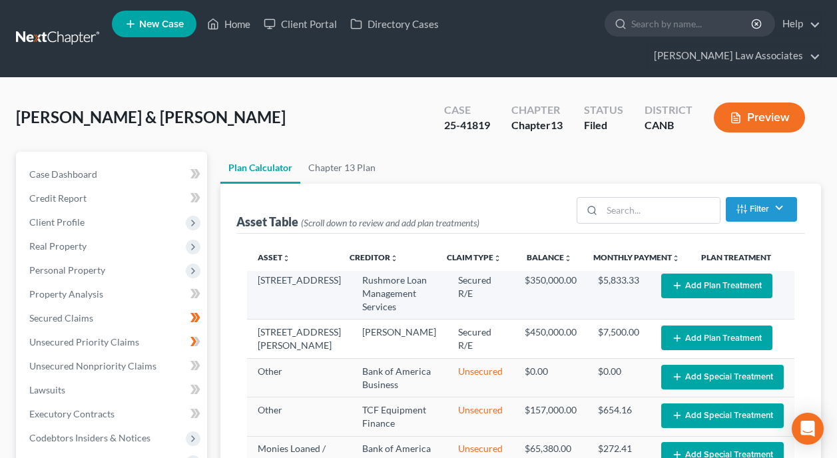
select select "59"
click at [689, 274] on button "Add Plan Treatment" at bounding box center [716, 286] width 111 height 25
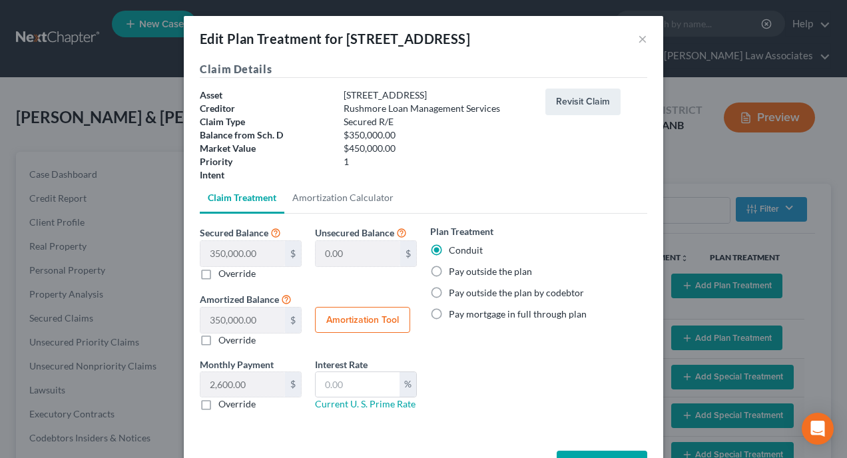
click at [594, 455] on button "Save & Close" at bounding box center [601, 465] width 91 height 28
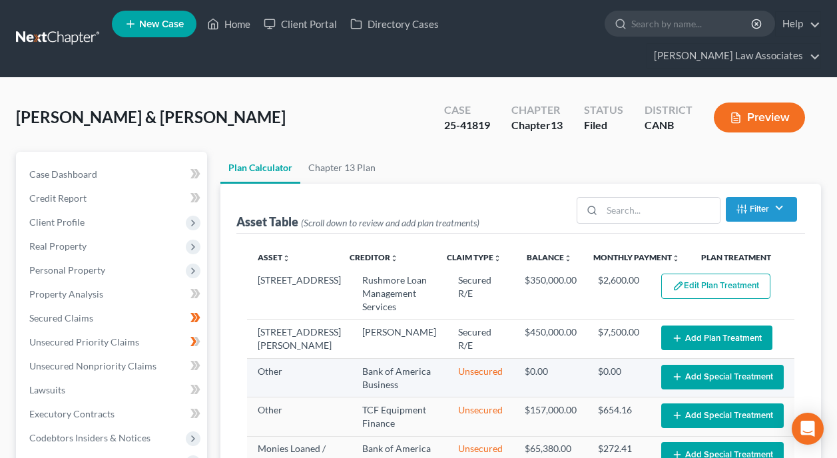
select select "59"
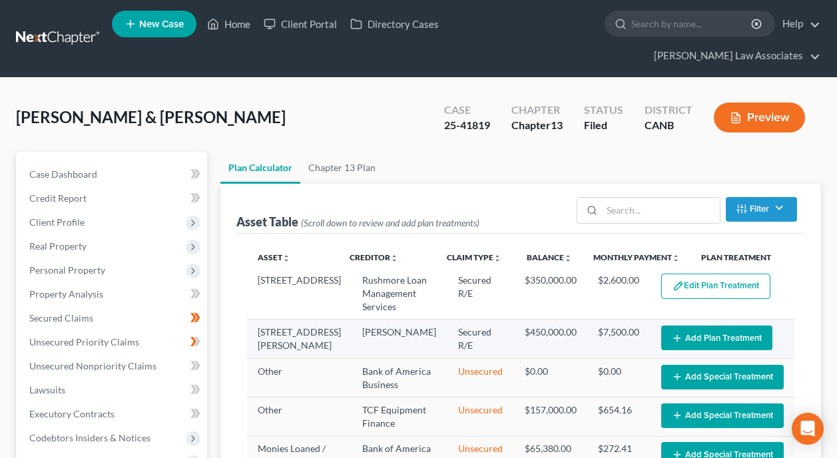
click at [703, 325] on button "Add Plan Treatment" at bounding box center [716, 337] width 111 height 25
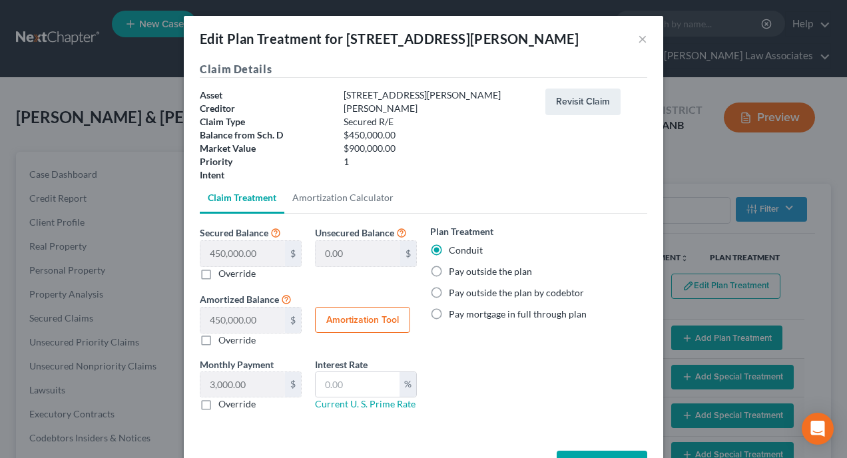
click at [530, 367] on div "Plan Treatment Conduit Pay outside the plan Pay outside the plan by codebtor Pa…" at bounding box center [538, 322] width 230 height 197
click at [590, 455] on button "Save & Close" at bounding box center [601, 465] width 91 height 28
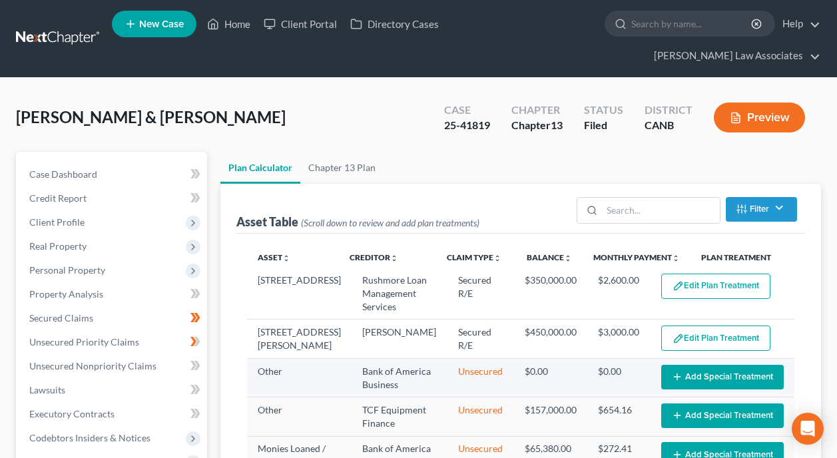
select select "59"
click at [711, 365] on button "Add Special Treatment" at bounding box center [722, 377] width 122 height 25
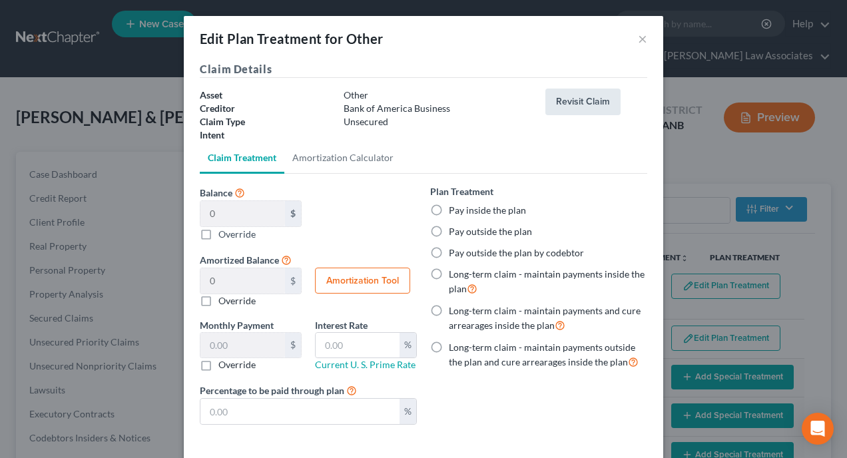
click at [570, 100] on button "Revisit Claim" at bounding box center [582, 102] width 75 height 27
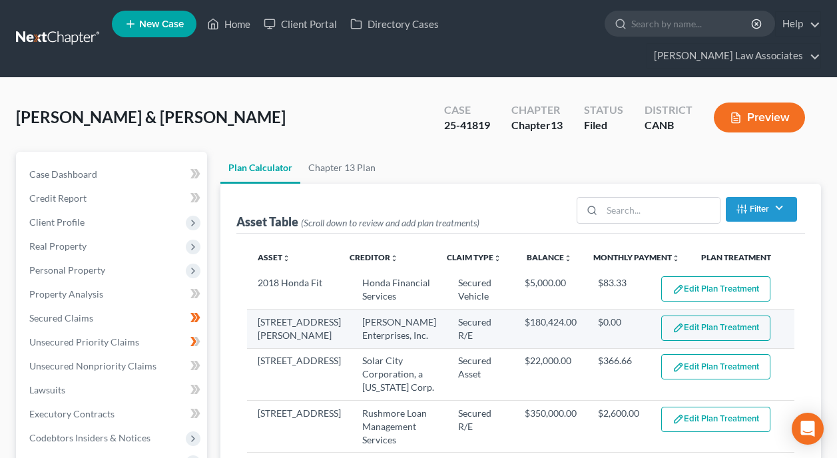
select select "59"
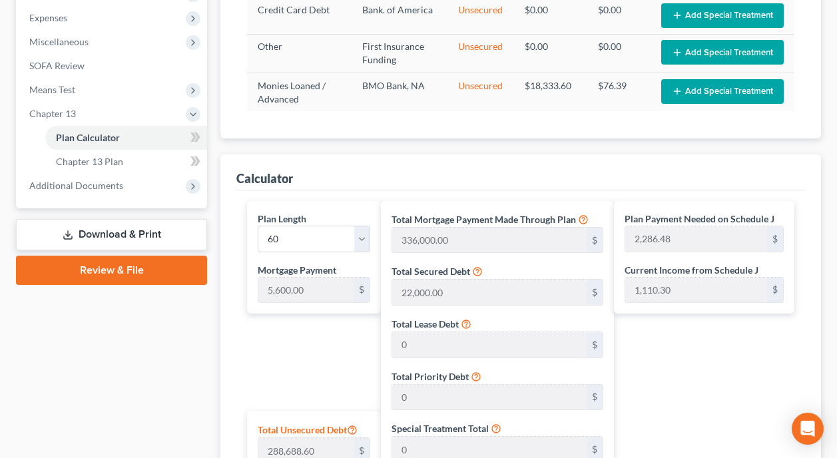
scroll to position [466, 0]
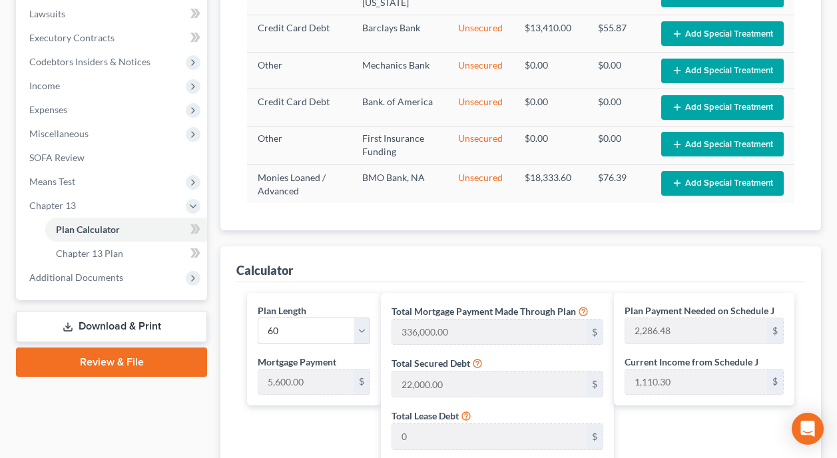
scroll to position [399, 0]
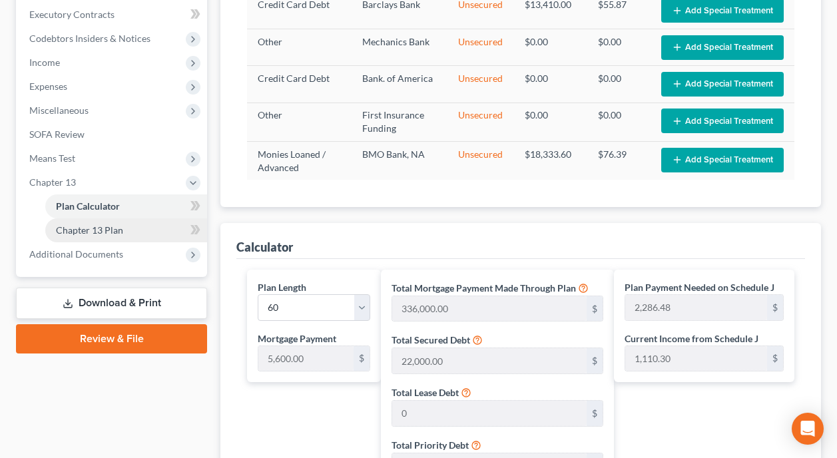
click at [127, 218] on link "Chapter 13 Plan" at bounding box center [126, 230] width 162 height 24
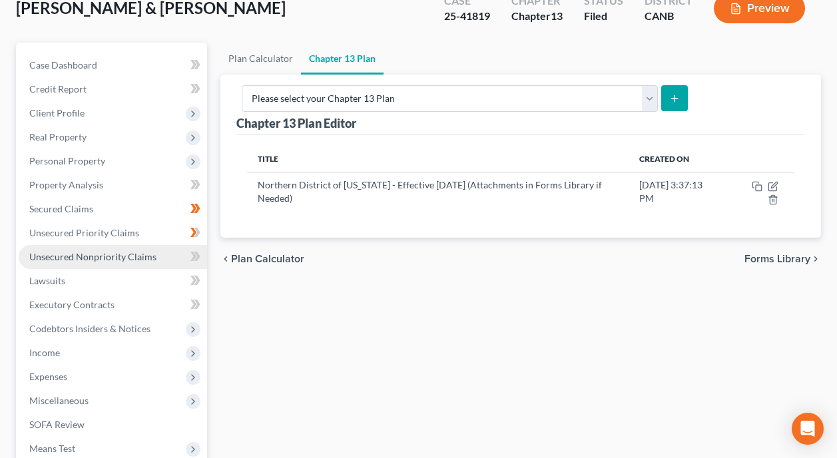
scroll to position [133, 0]
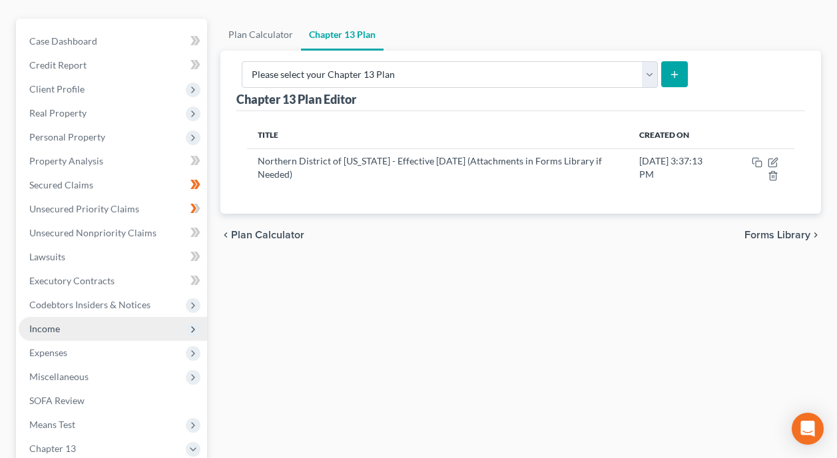
click at [123, 317] on span "Income" at bounding box center [113, 329] width 188 height 24
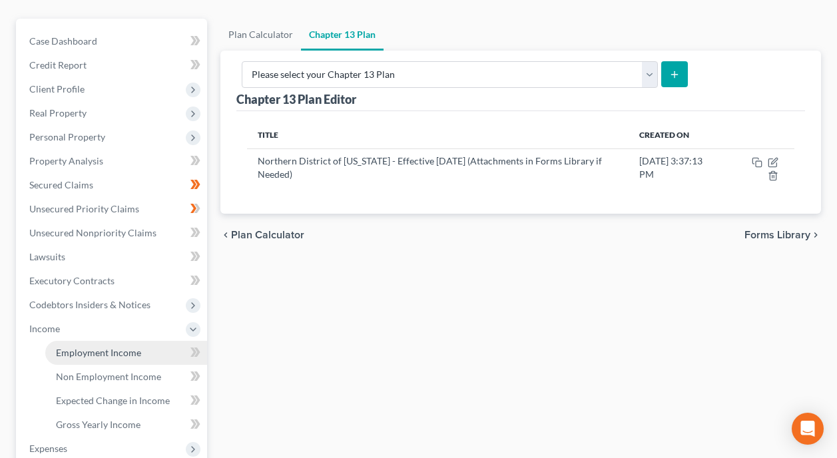
click at [116, 347] on span "Employment Income" at bounding box center [98, 352] width 85 height 11
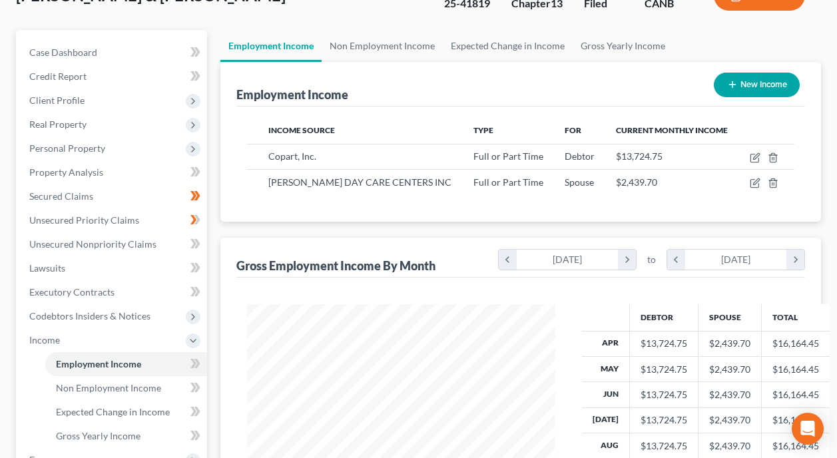
scroll to position [104, 0]
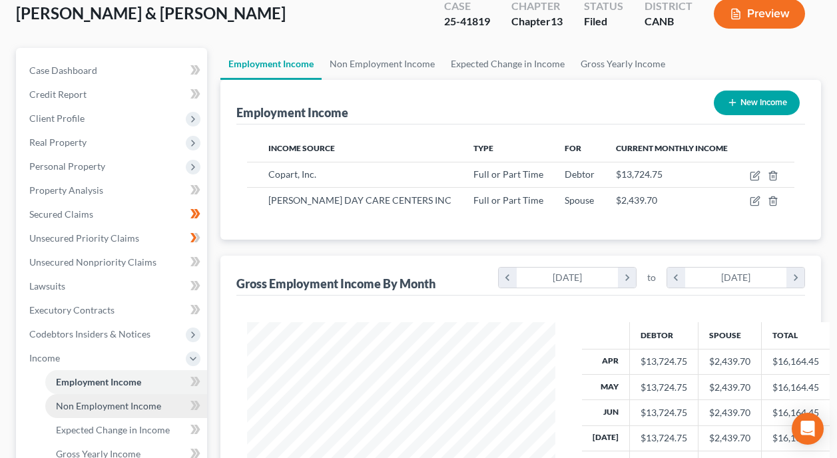
click at [144, 400] on span "Non Employment Income" at bounding box center [108, 405] width 105 height 11
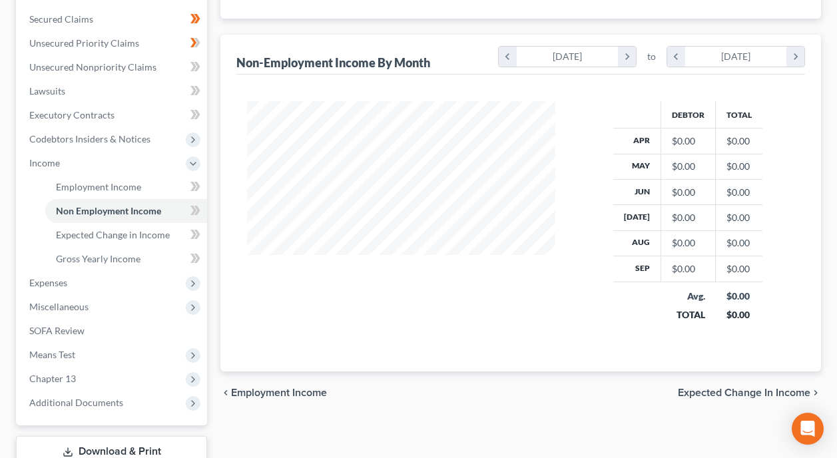
scroll to position [333, 0]
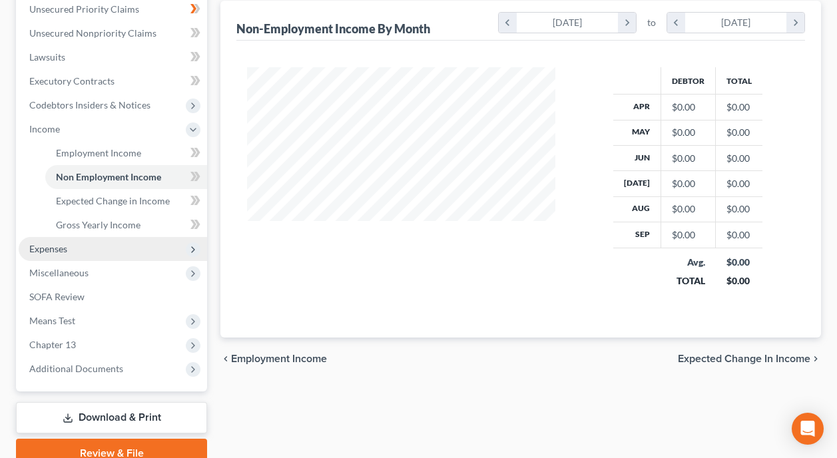
click at [116, 237] on span "Expenses" at bounding box center [113, 249] width 188 height 24
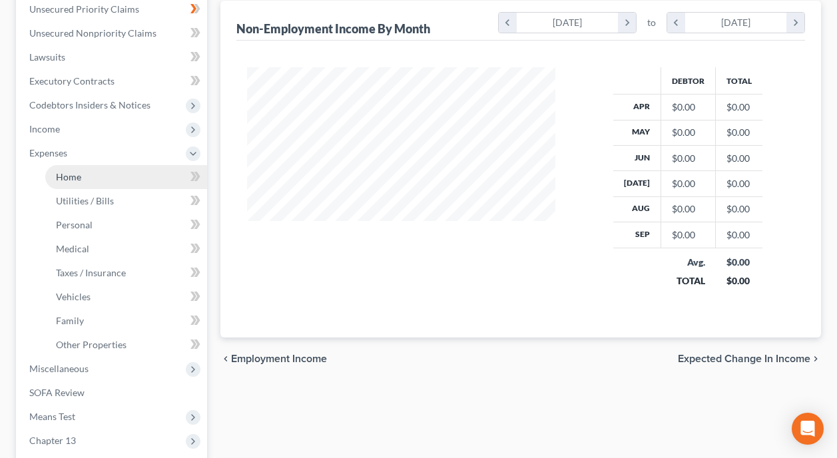
click at [130, 165] on link "Home" at bounding box center [126, 177] width 162 height 24
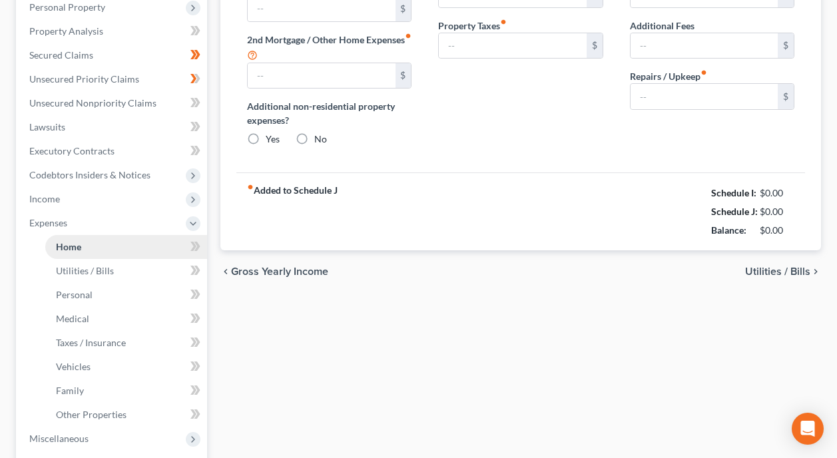
type input "3,000.00"
type input "0.00"
radio input "true"
type input "0.00"
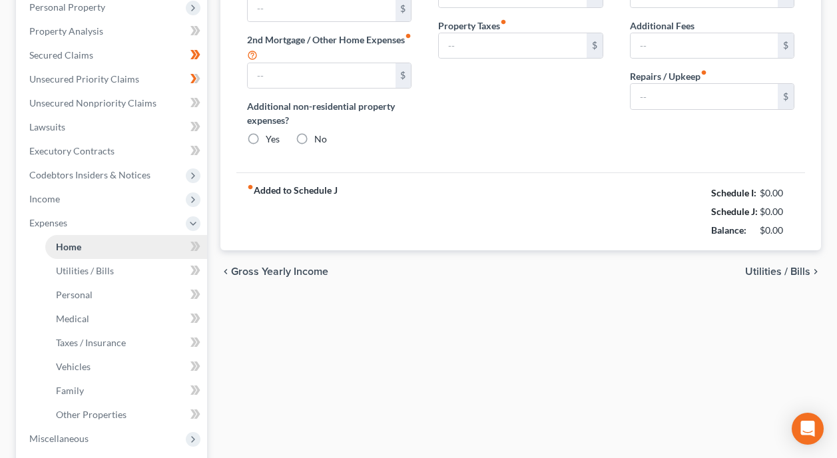
type input "0.00"
type input "100.00"
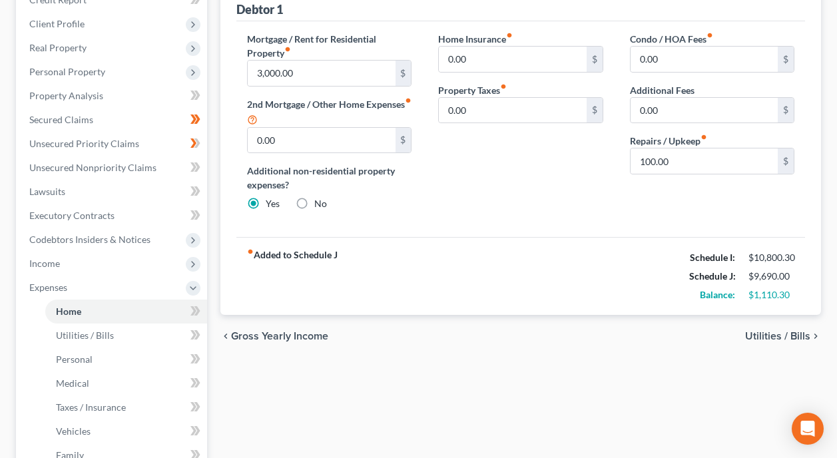
scroll to position [200, 0]
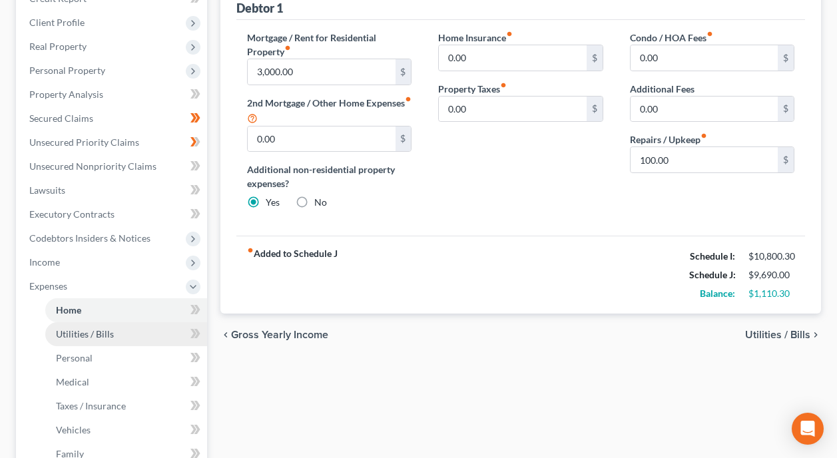
click at [132, 322] on link "Utilities / Bills" at bounding box center [126, 334] width 162 height 24
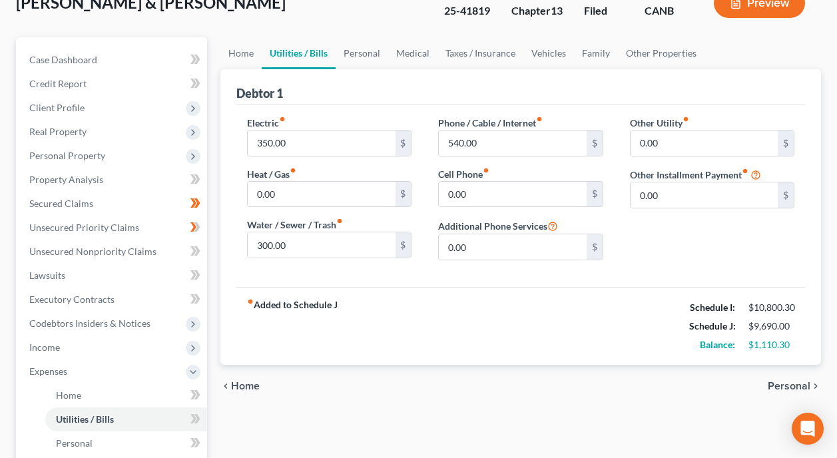
scroll to position [133, 0]
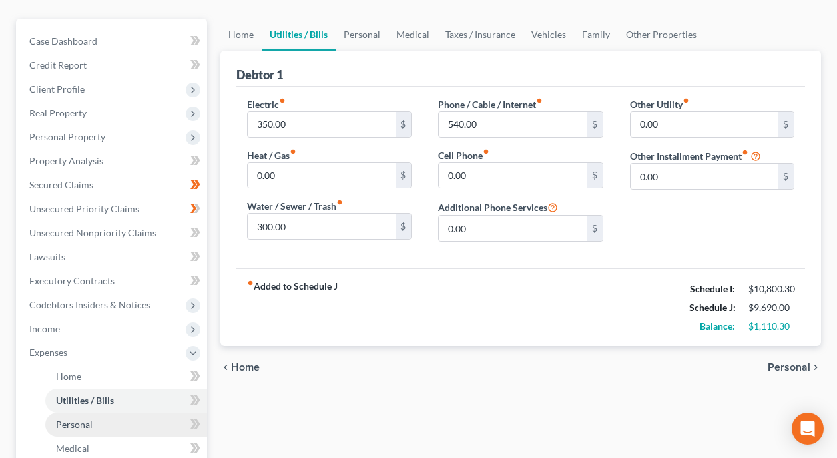
click at [96, 413] on link "Personal" at bounding box center [126, 425] width 162 height 24
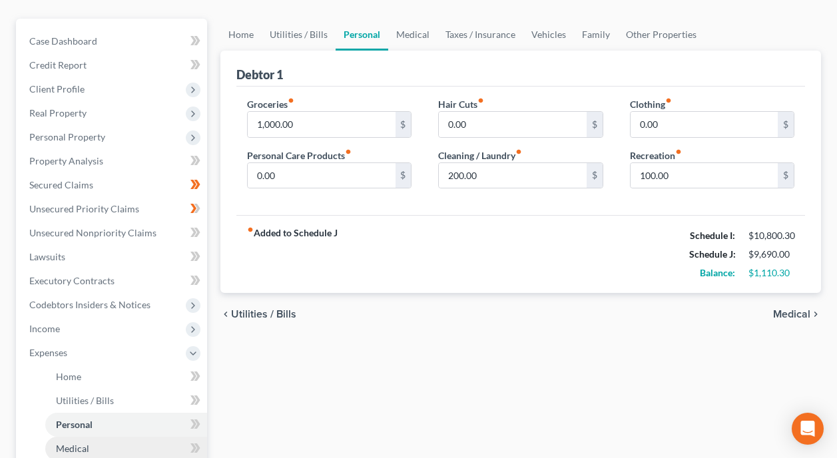
click at [122, 437] on link "Medical" at bounding box center [126, 449] width 162 height 24
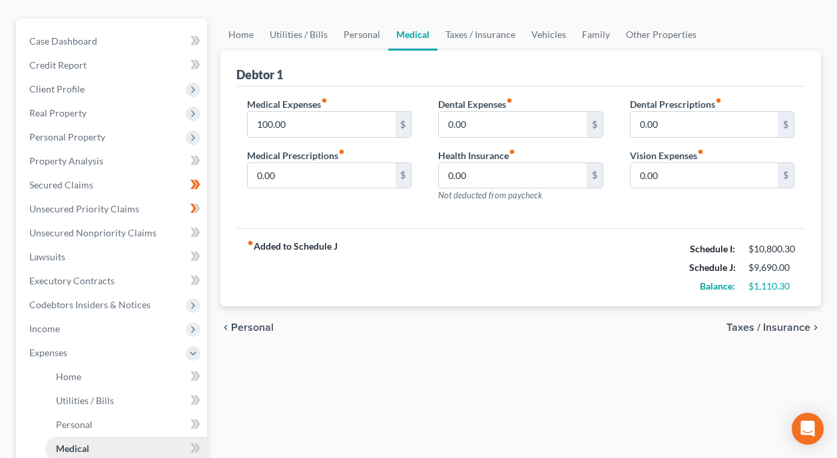
scroll to position [19, 0]
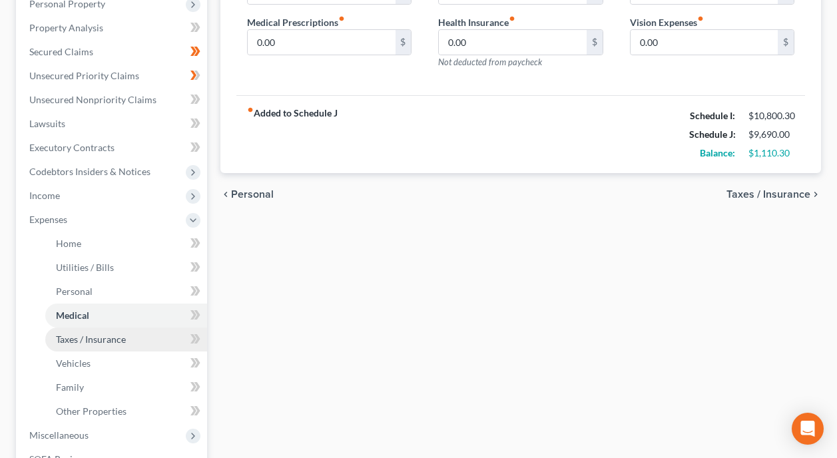
click at [70, 333] on span "Taxes / Insurance" at bounding box center [91, 338] width 70 height 11
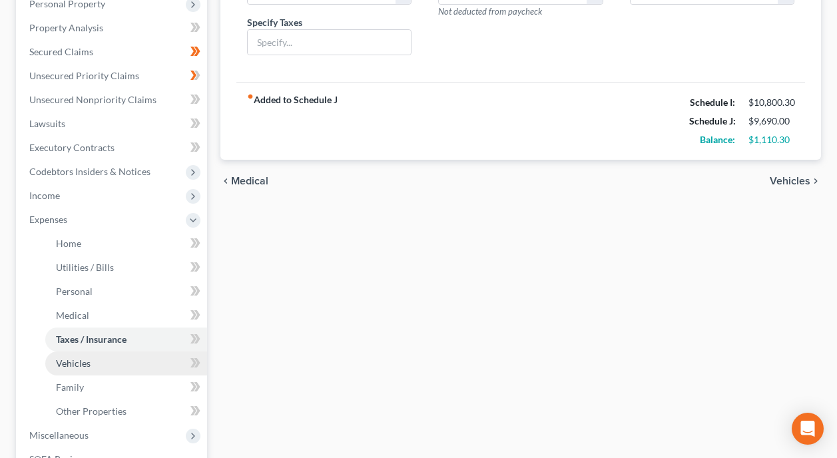
click at [110, 351] on link "Vehicles" at bounding box center [126, 363] width 162 height 24
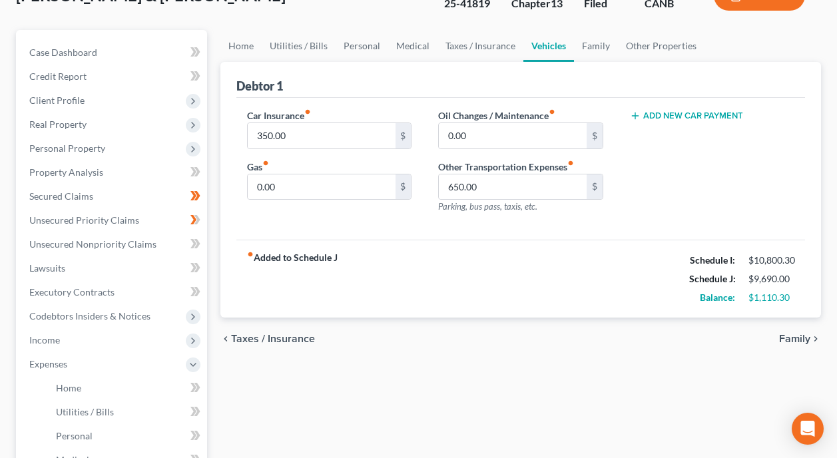
scroll to position [28, 0]
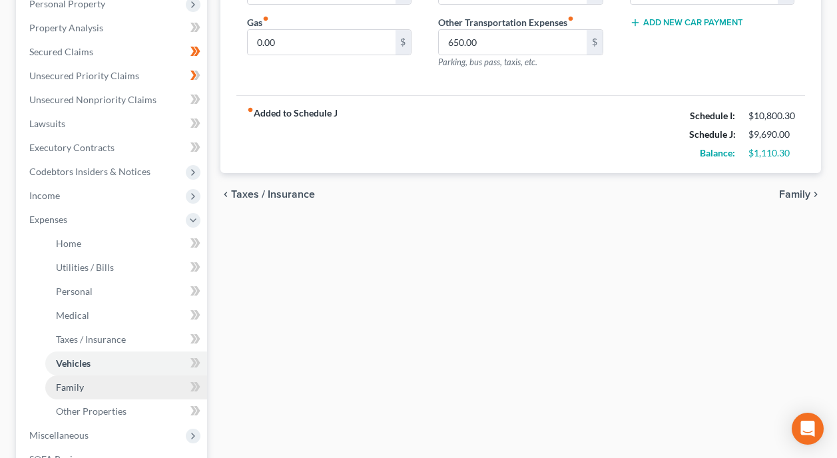
click at [136, 375] on link "Family" at bounding box center [126, 387] width 162 height 24
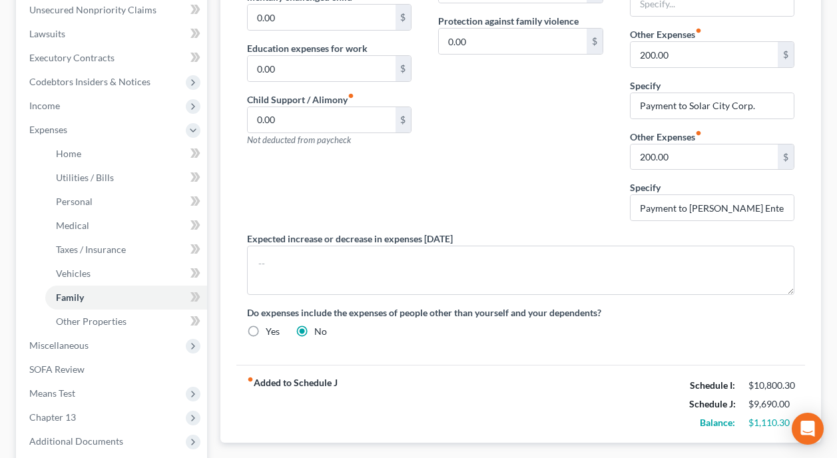
scroll to position [399, 0]
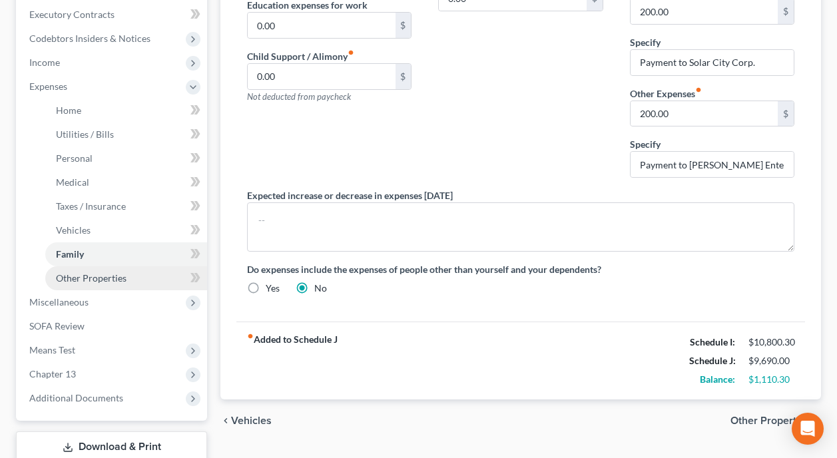
click at [138, 266] on link "Other Properties" at bounding box center [126, 278] width 162 height 24
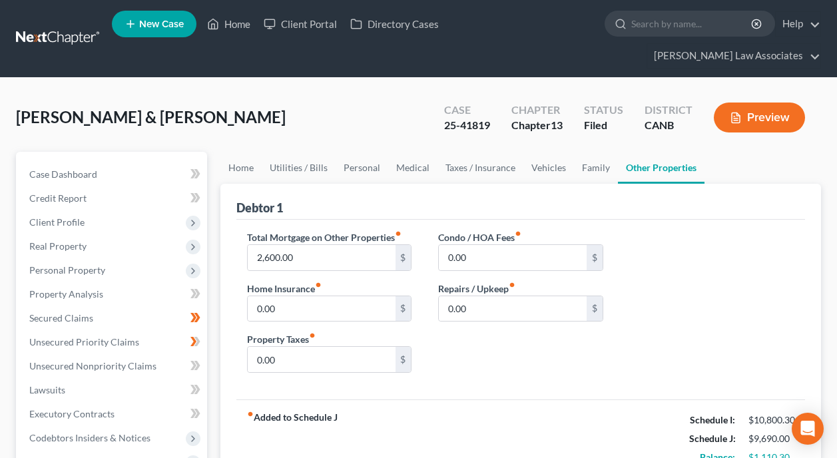
click at [755, 273] on div "Total Mortgage on Other Properties fiber_manual_record 2,600.00 $ Home Insuranc…" at bounding box center [521, 306] width 574 height 153
click at [604, 361] on div "Total Mortgage on Other Properties fiber_manual_record 2,600.00 $ Home Insuranc…" at bounding box center [520, 310] width 568 height 180
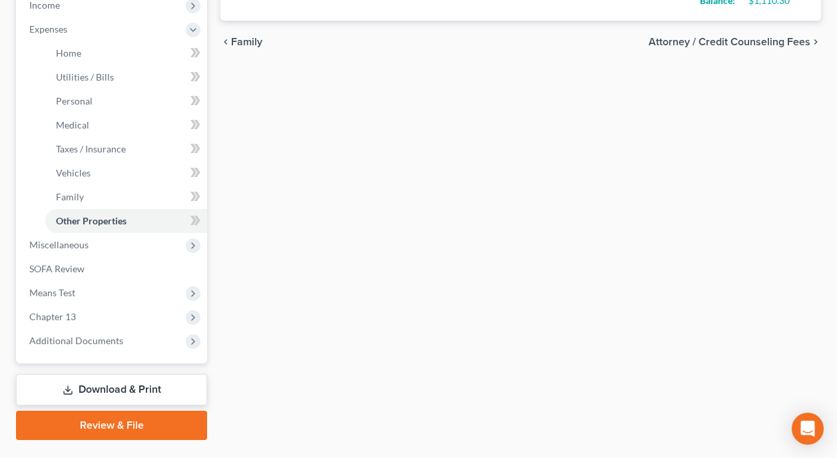
scroll to position [466, 0]
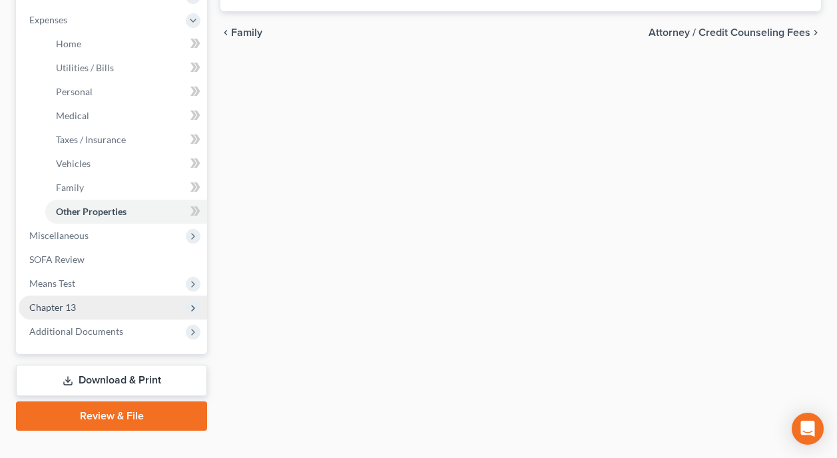
click at [101, 296] on span "Chapter 13" at bounding box center [113, 308] width 188 height 24
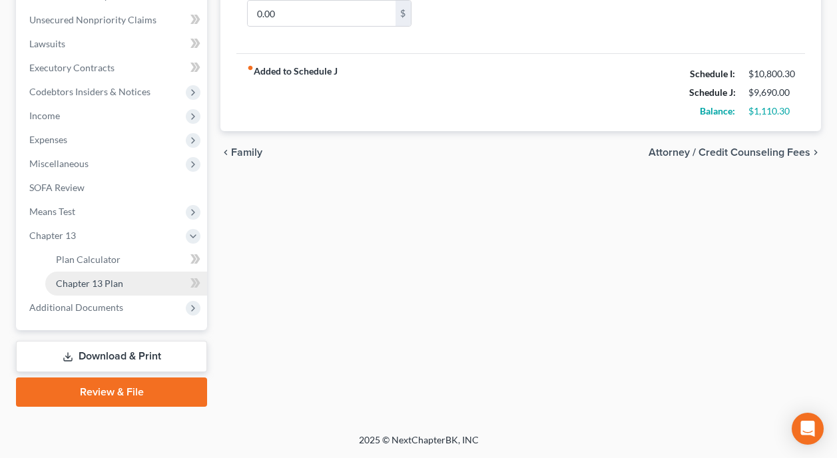
scroll to position [322, 0]
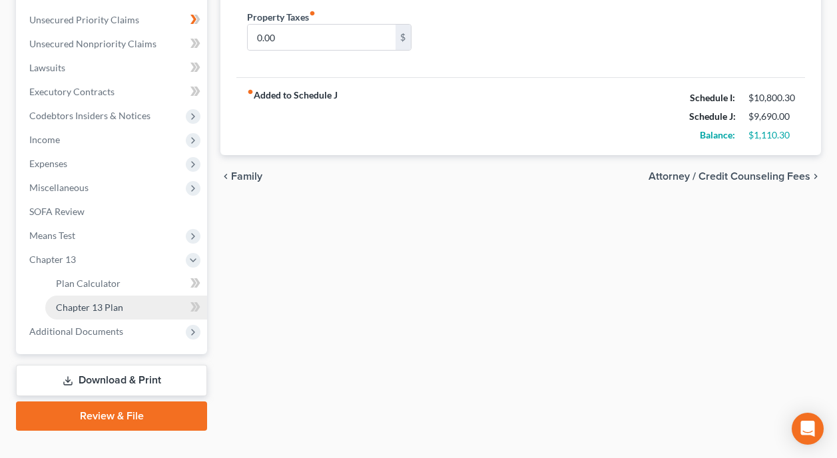
click at [81, 301] on span "Chapter 13 Plan" at bounding box center [89, 306] width 67 height 11
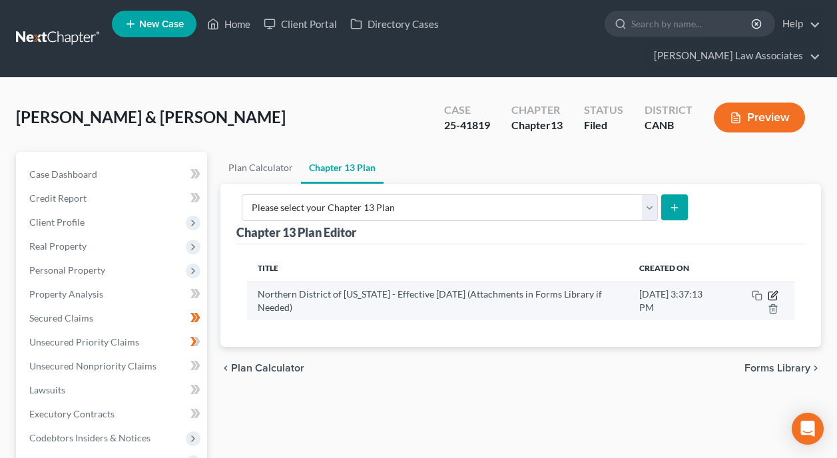
click at [774, 291] on icon "button" at bounding box center [774, 294] width 6 height 6
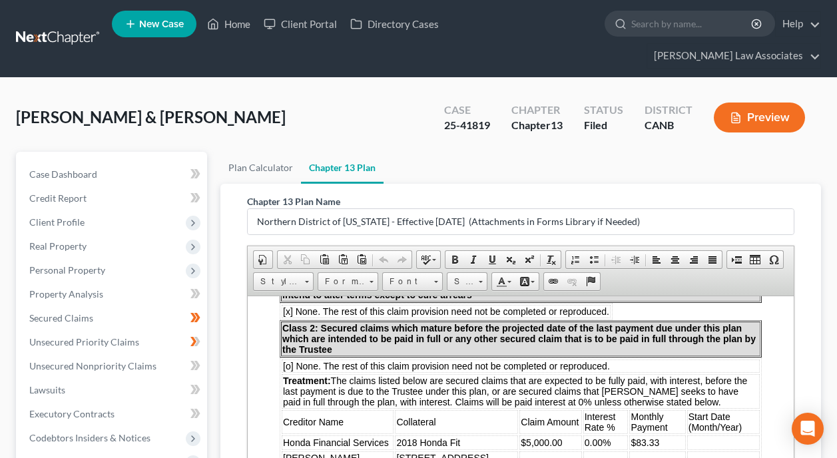
scroll to position [932, 0]
click at [741, 386] on p "Treatment: The claims listed below are secured claims that are expected to be f…" at bounding box center [520, 391] width 475 height 32
click at [739, 393] on p "Treatment: The claims listed below are secured claims that are expected to be f…" at bounding box center [520, 391] width 475 height 32
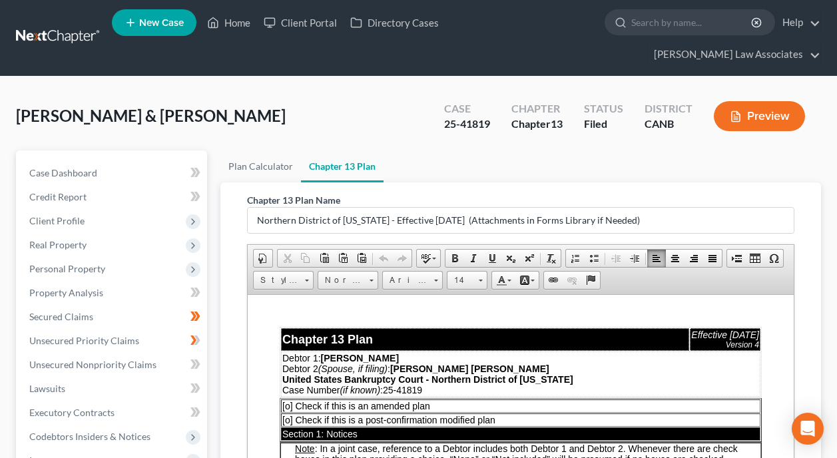
scroll to position [0, 0]
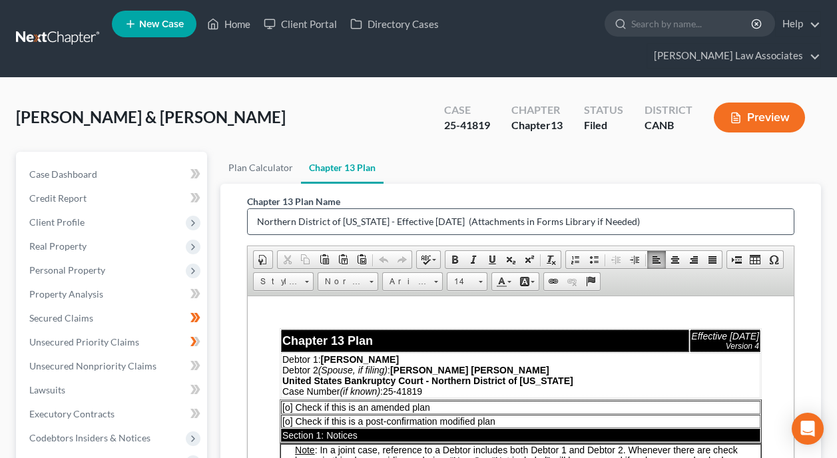
click at [686, 209] on input "Northern District of [US_STATE] - Effective [DATE] (Attachments in Forms Librar…" at bounding box center [521, 221] width 546 height 25
click at [252, 152] on link "Plan Calculator" at bounding box center [260, 168] width 81 height 32
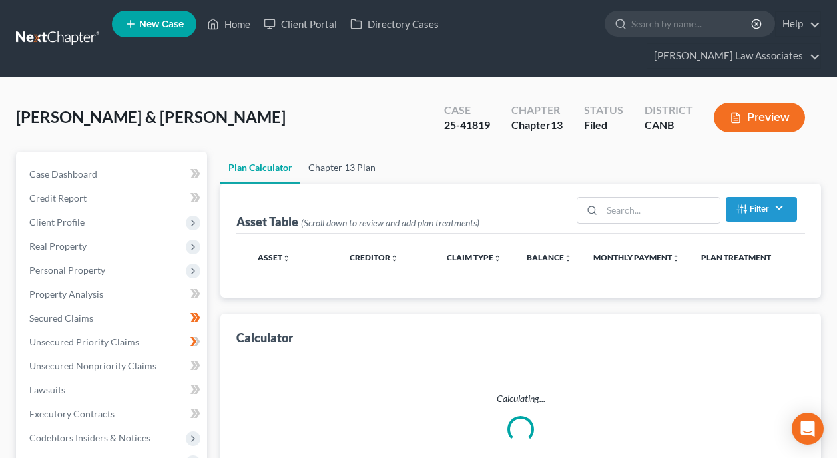
select select "59"
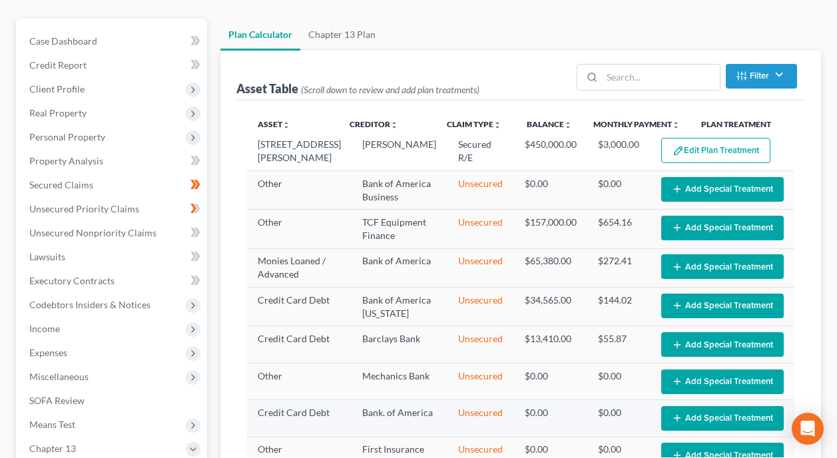
scroll to position [126, 0]
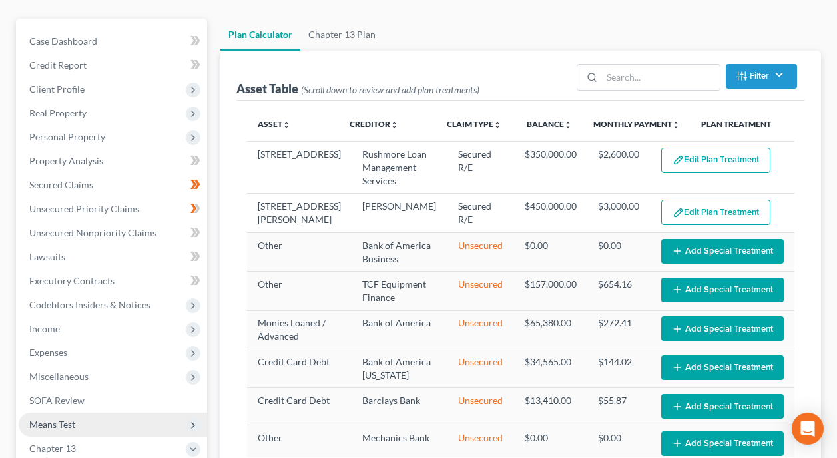
click at [68, 419] on span "Means Test" at bounding box center [52, 424] width 46 height 11
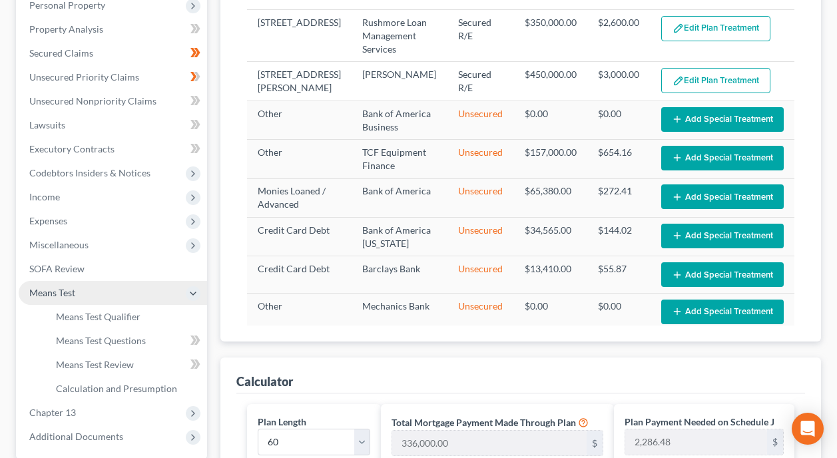
scroll to position [266, 0]
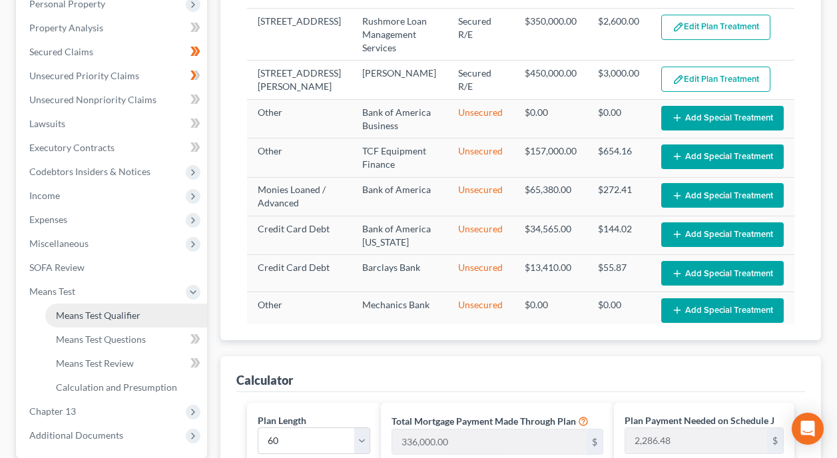
click at [124, 303] on link "Means Test Qualifier" at bounding box center [126, 315] width 162 height 24
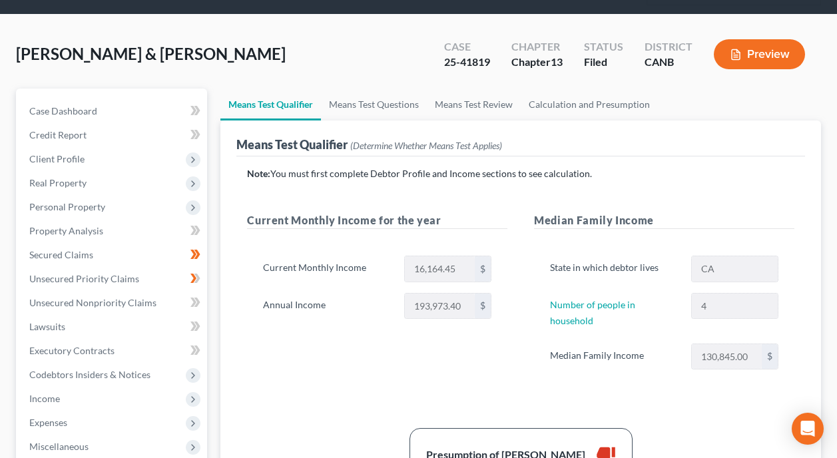
scroll to position [67, 0]
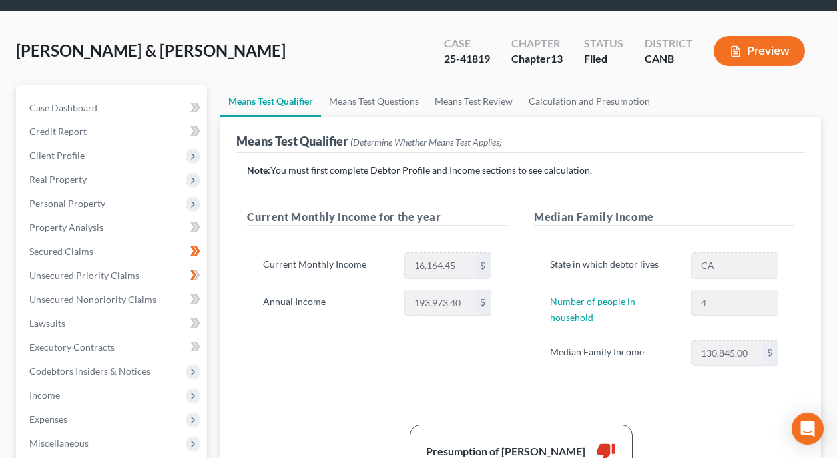
click at [635, 296] on link "Number of people in household" at bounding box center [592, 309] width 85 height 27
select select "1"
select select "3"
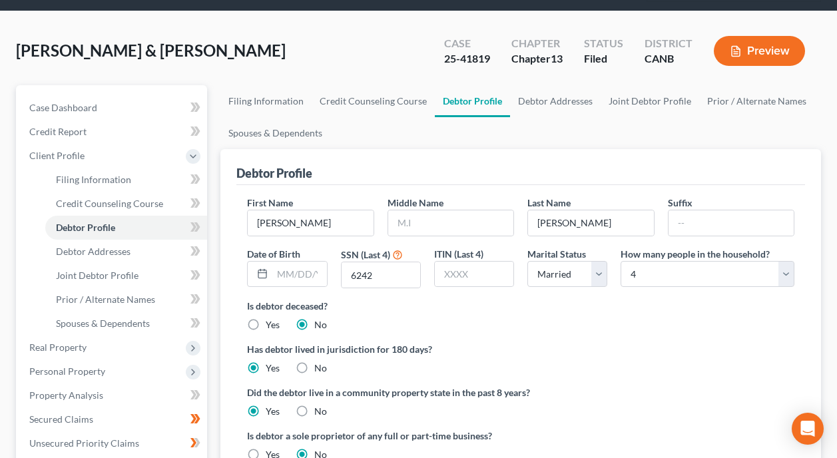
radio input "true"
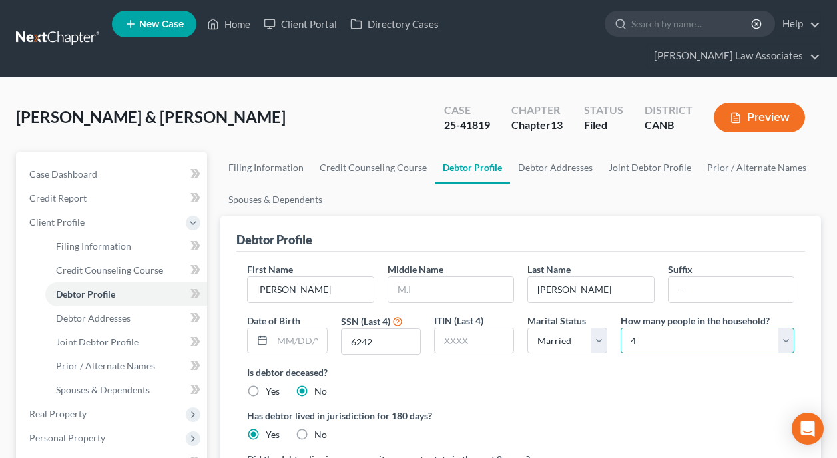
click at [784, 327] on select "Select 1 2 3 4 5 6 7 8 9 10 11 12 13 14 15 16 17 18 19 20" at bounding box center [707, 340] width 174 height 27
select select "2"
click at [620, 327] on select "Select 1 2 3 4 5 6 7 8 9 10 11 12 13 14 15 16 17 18 19 20" at bounding box center [707, 340] width 174 height 27
click at [648, 409] on div "Has debtor lived in jurisdiction for 180 days? Yes No Debtor must reside in jur…" at bounding box center [520, 425] width 547 height 33
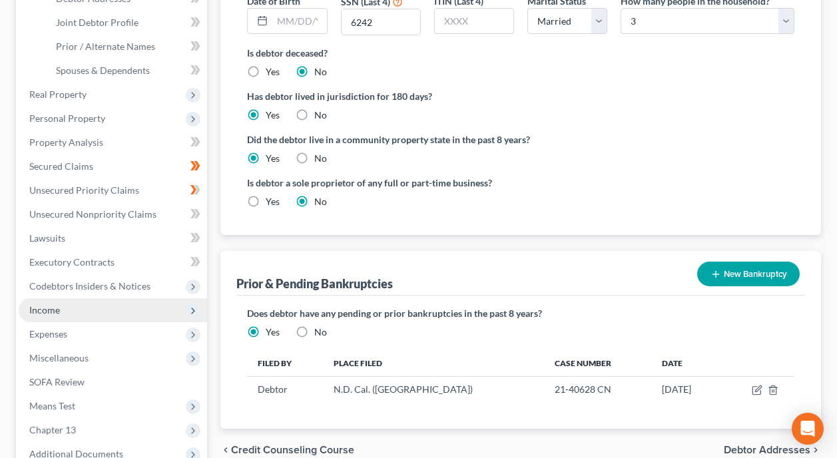
scroll to position [333, 0]
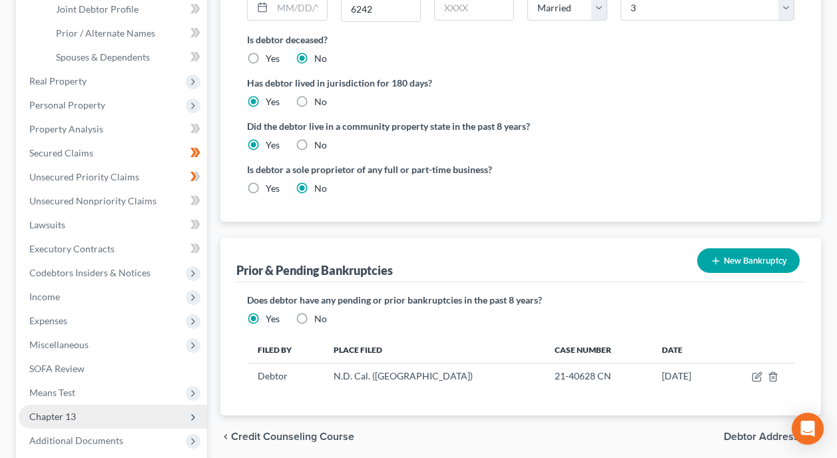
click at [94, 405] on span "Chapter 13" at bounding box center [113, 417] width 188 height 24
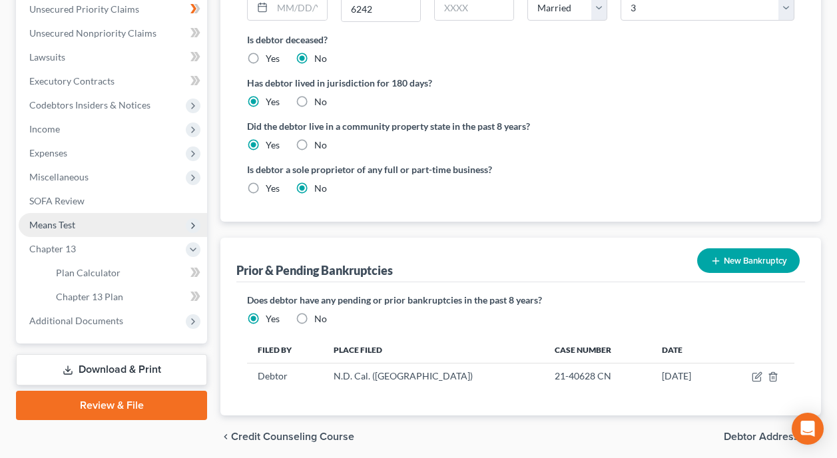
click at [73, 219] on span "Means Test" at bounding box center [52, 224] width 46 height 11
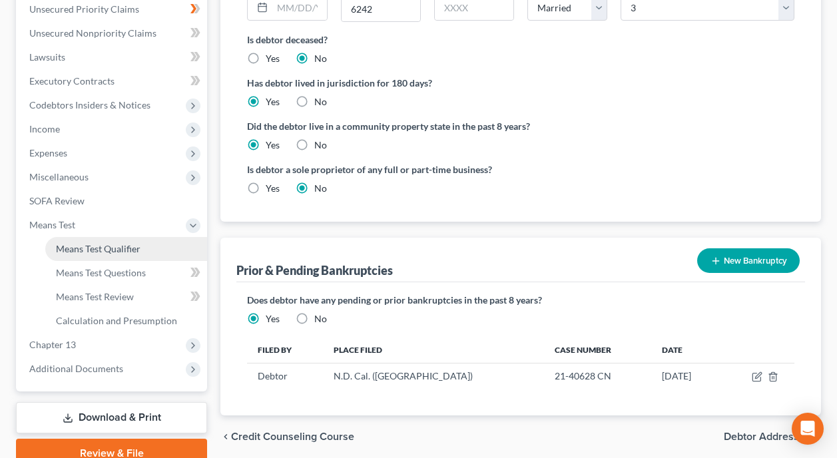
click at [114, 243] on span "Means Test Qualifier" at bounding box center [98, 248] width 85 height 11
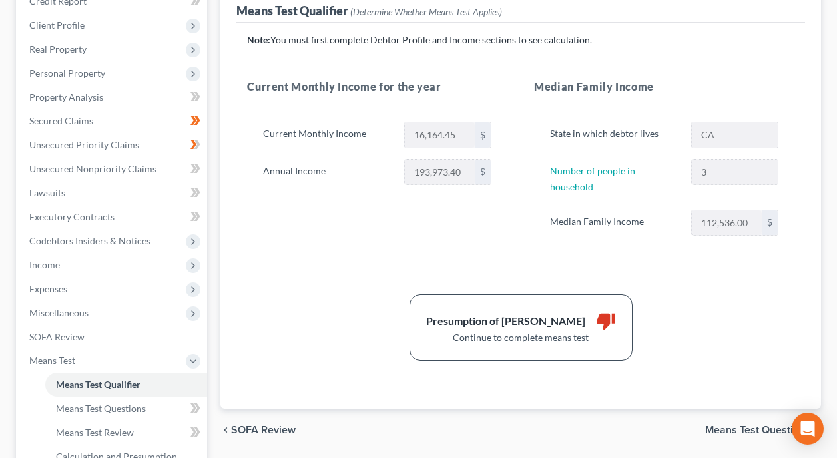
scroll to position [200, 0]
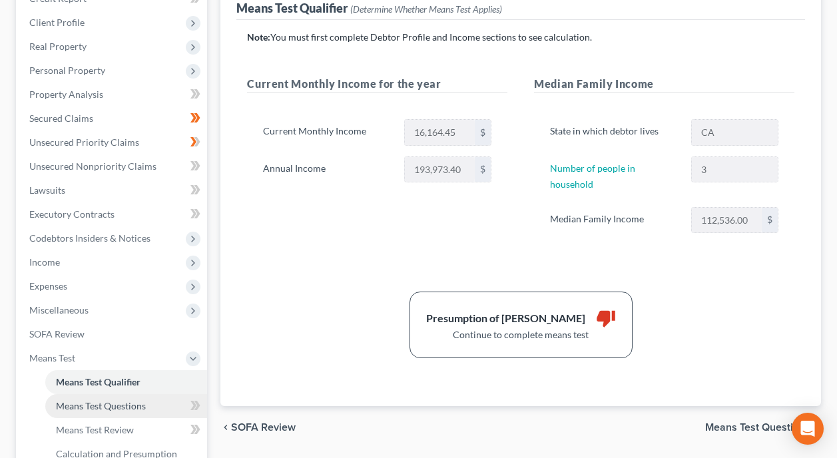
click at [113, 400] on span "Means Test Questions" at bounding box center [101, 405] width 90 height 11
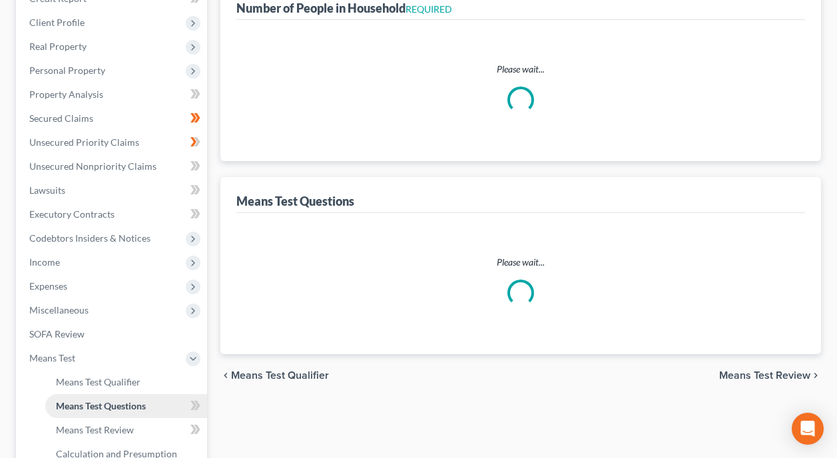
scroll to position [65, 0]
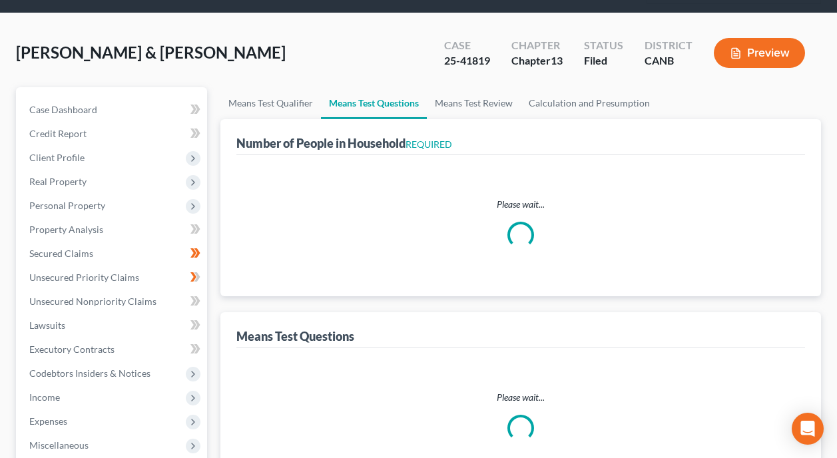
select select "0"
select select "60"
select select "0"
select select "60"
select select "1"
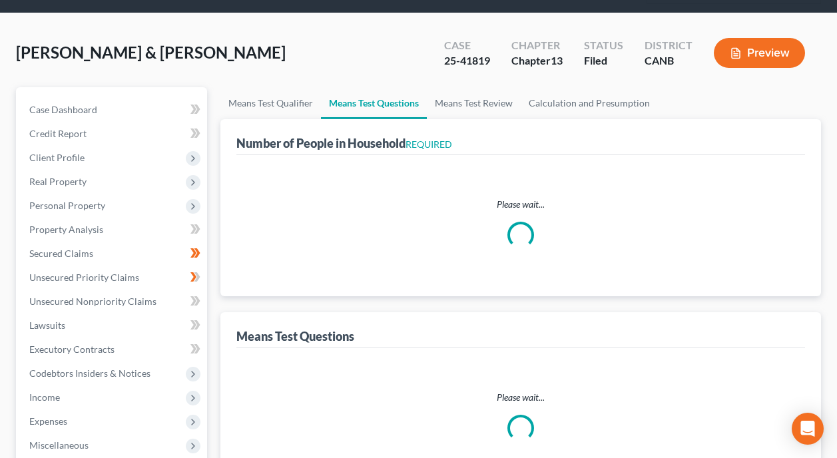
select select "60"
select select "0"
select select "60"
select select "0"
select select "60"
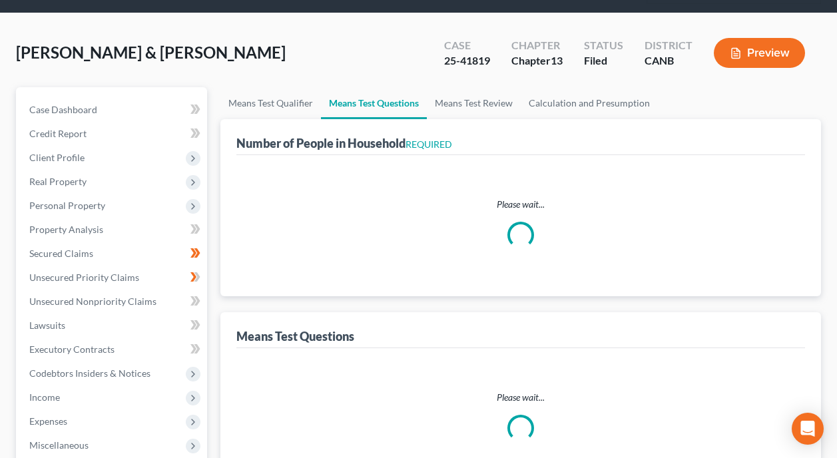
select select "3"
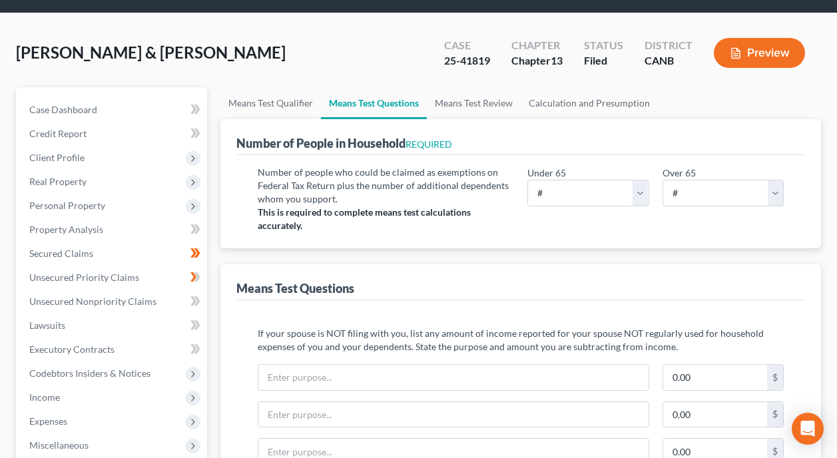
scroll to position [0, 0]
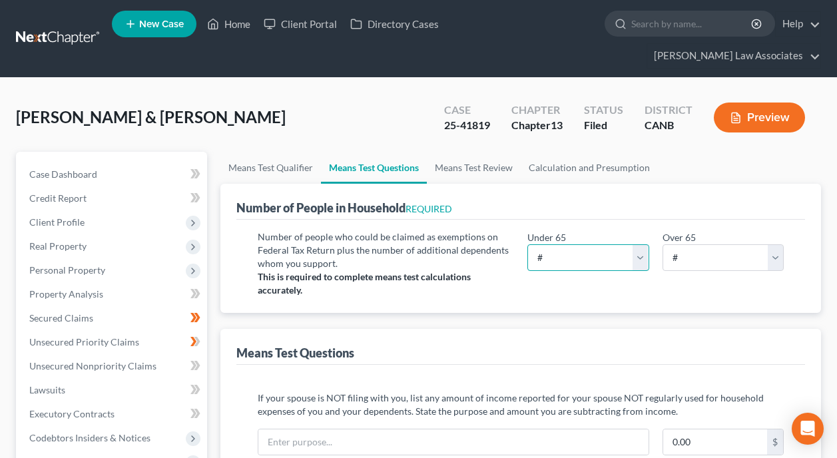
click at [644, 244] on select "# 0 1 2 3 4 5 6 7 8 9 10" at bounding box center [587, 257] width 121 height 27
select select "3"
click at [527, 244] on select "# 0 1 2 3 4 5 6 7 8 9 10" at bounding box center [587, 257] width 121 height 27
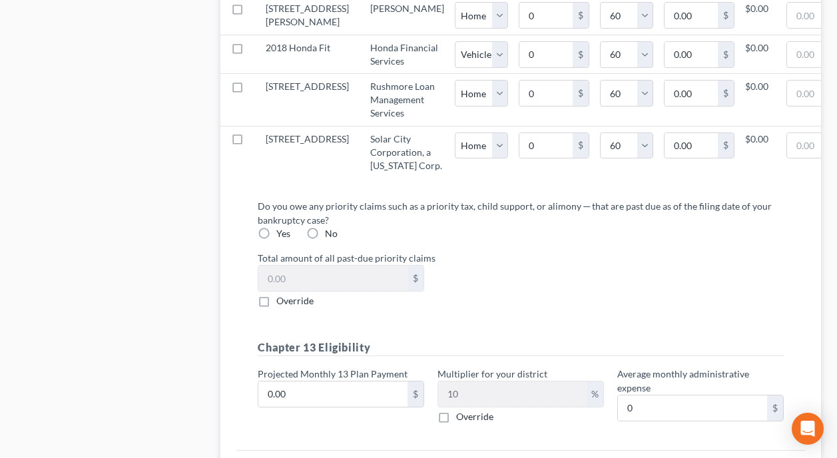
scroll to position [1597, 0]
click at [325, 239] on label "No" at bounding box center [331, 232] width 13 height 13
click at [330, 234] on input "No" at bounding box center [334, 230] width 9 height 9
radio input "true"
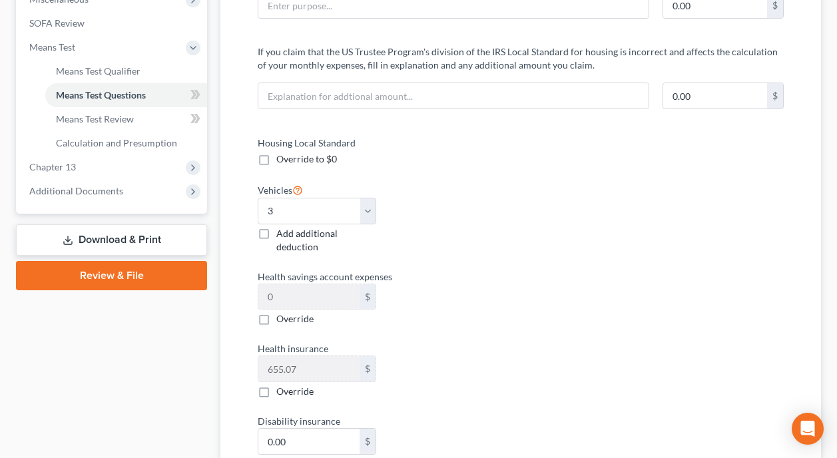
scroll to position [492, 0]
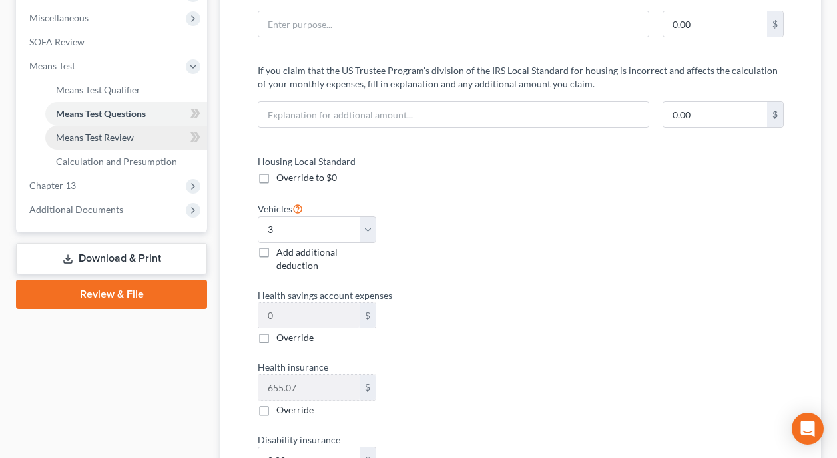
click at [100, 132] on span "Means Test Review" at bounding box center [95, 137] width 78 height 11
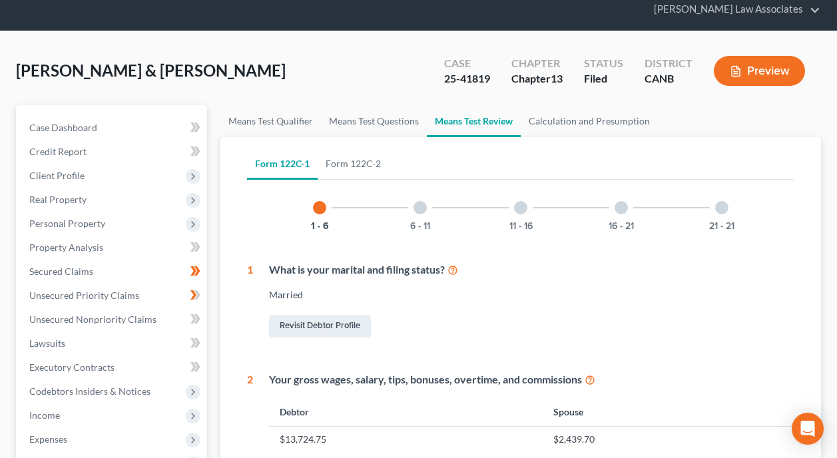
scroll to position [37, 0]
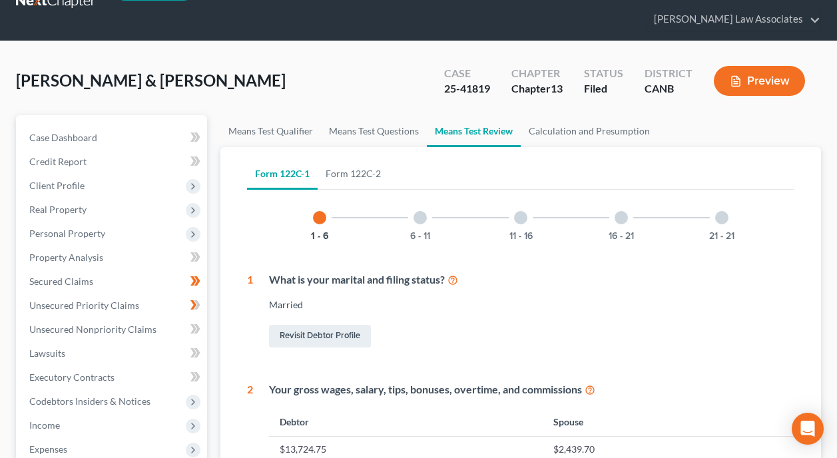
click at [417, 211] on div at bounding box center [419, 217] width 13 height 13
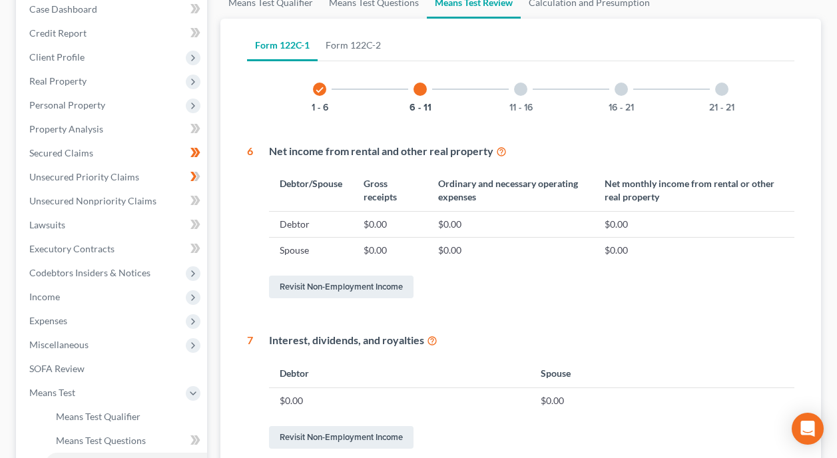
scroll to position [114, 0]
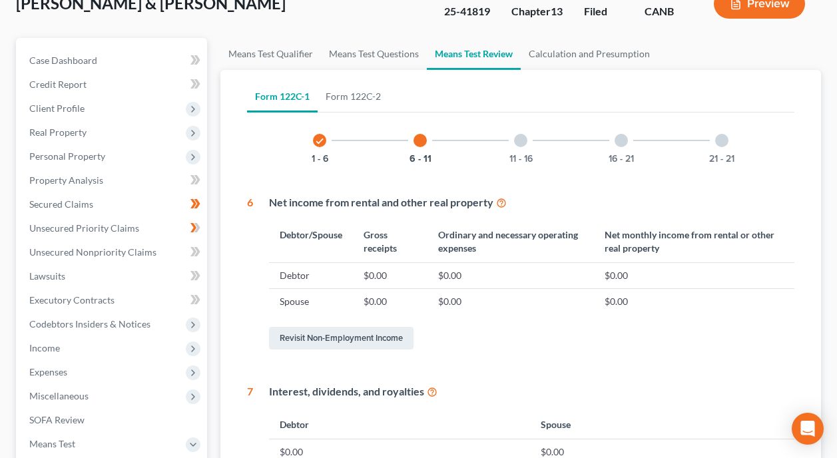
click at [521, 134] on div at bounding box center [520, 140] width 13 height 13
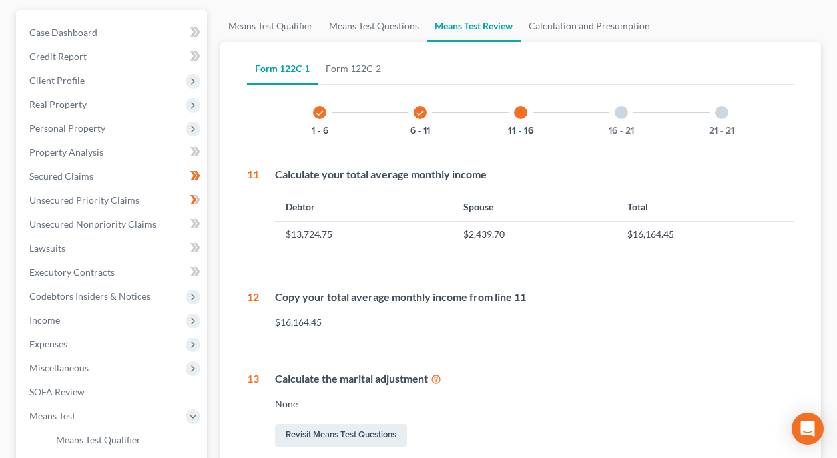
scroll to position [0, 0]
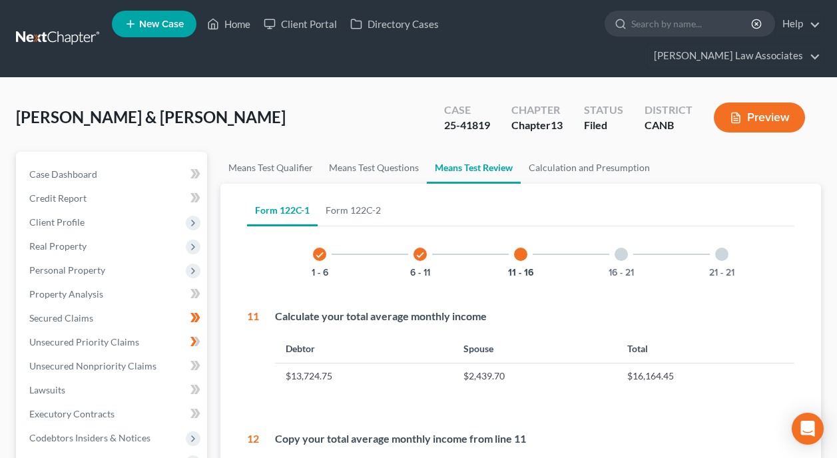
click at [624, 248] on div at bounding box center [620, 254] width 13 height 13
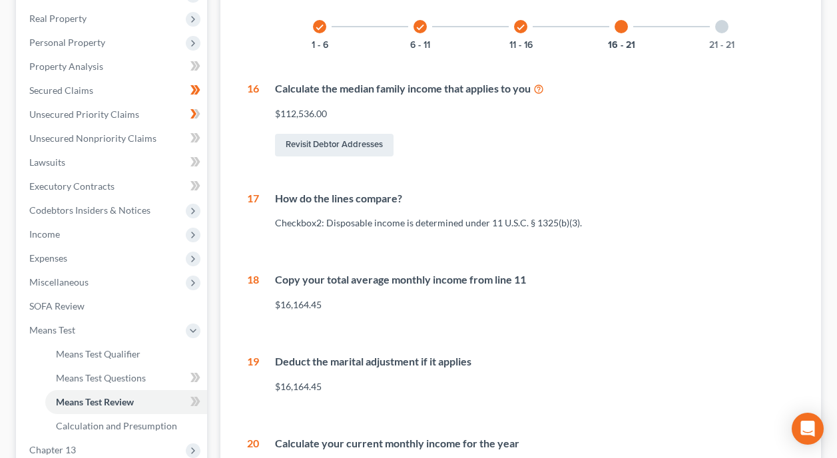
scroll to position [266, 0]
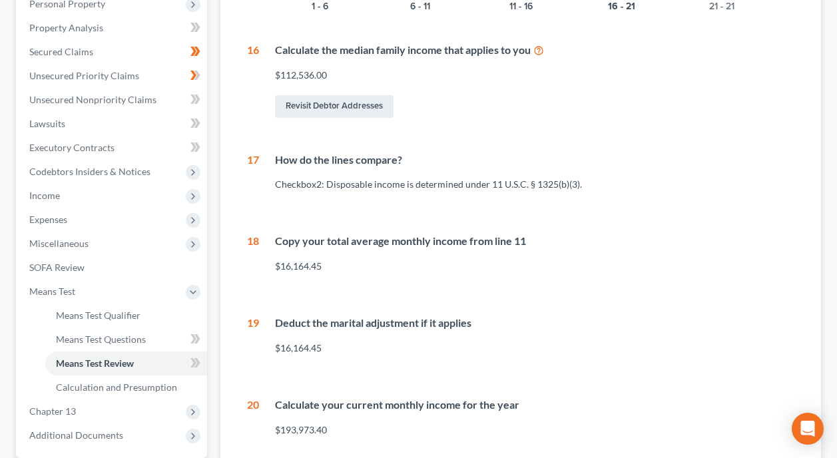
click at [756, 182] on div "check 1 - 6 check 6 - 11 check 11 - 16 16 - 21 21 - 21 16 Calculate the median …" at bounding box center [520, 206] width 547 height 482
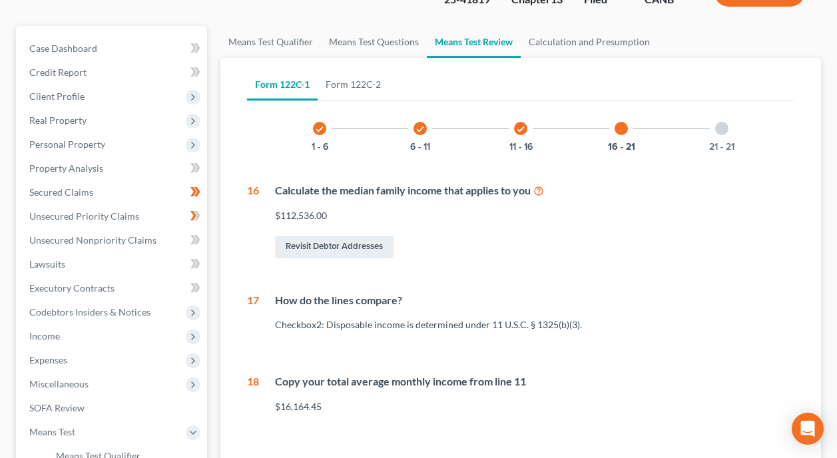
scroll to position [107, 0]
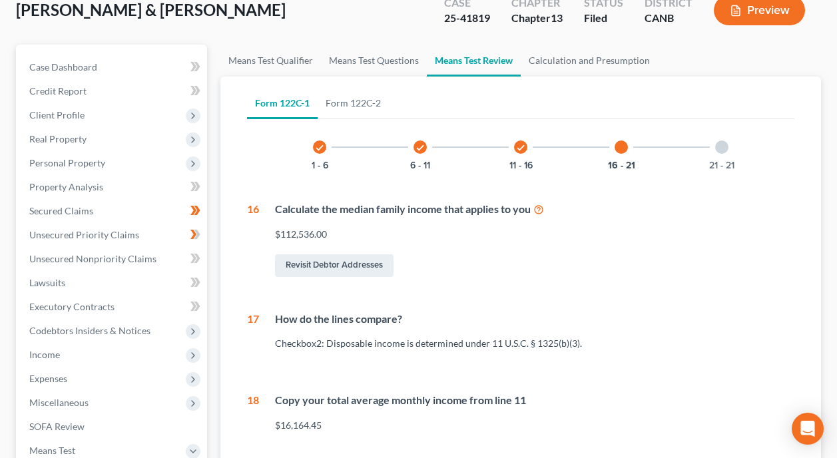
click at [719, 140] on div at bounding box center [721, 146] width 13 height 13
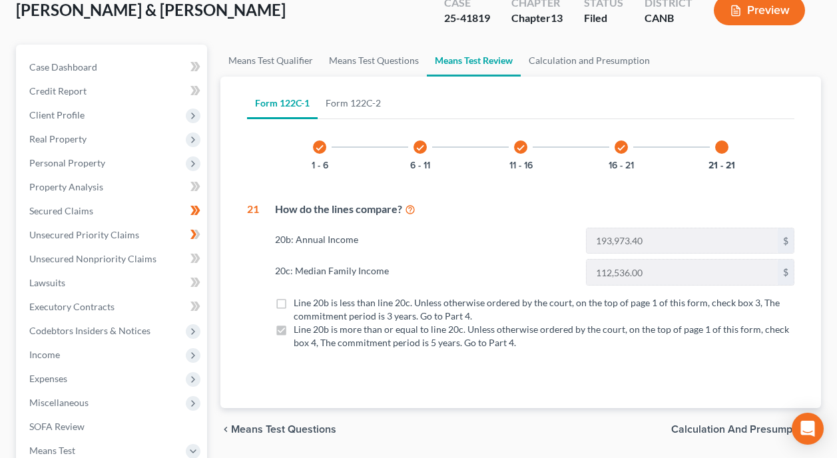
click at [540, 323] on div "Line 20b is more than or equal to line 20c. Unless otherwise ordered by the cou…" at bounding box center [544, 336] width 501 height 27
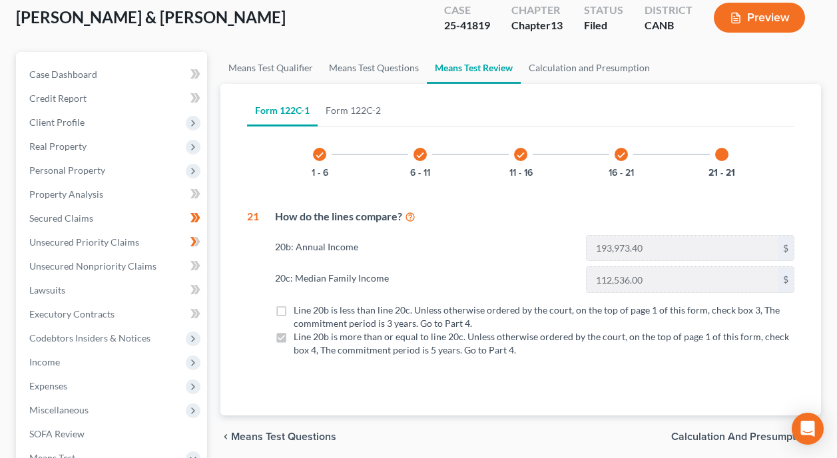
scroll to position [37, 0]
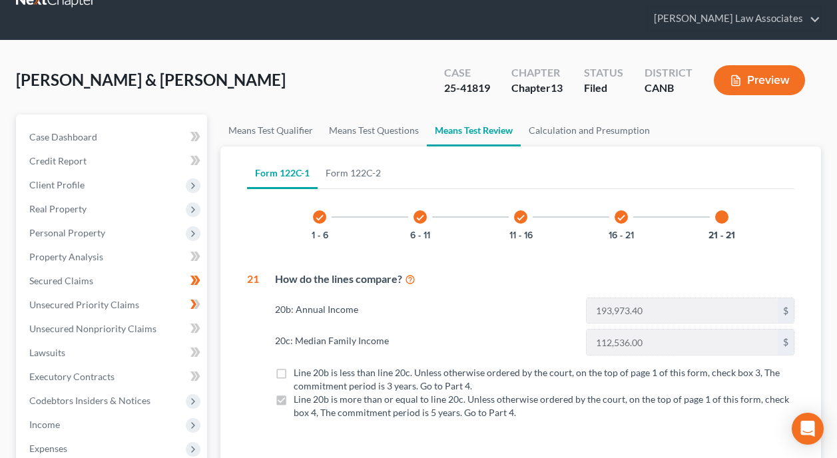
click at [717, 210] on div at bounding box center [721, 216] width 13 height 13
click at [723, 210] on div at bounding box center [721, 216] width 13 height 13
click at [656, 244] on div "check 1 - 6 check 6 - 11 check 11 - 16 check 16 - 21 21 - 21 21 How do the line…" at bounding box center [520, 312] width 547 height 236
click at [615, 210] on div "check" at bounding box center [620, 216] width 13 height 13
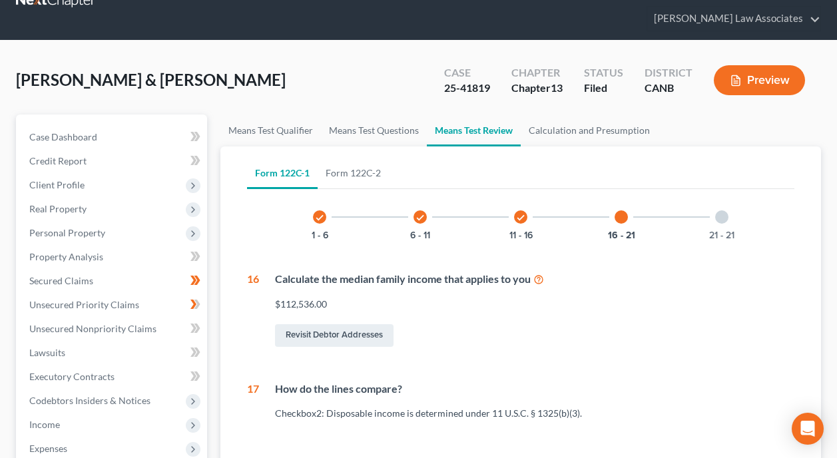
click at [723, 210] on div at bounding box center [721, 216] width 13 height 13
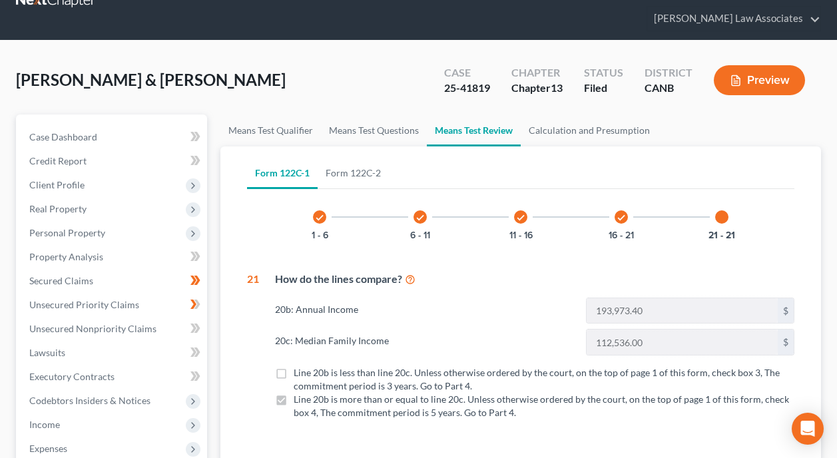
click at [724, 210] on div at bounding box center [721, 216] width 13 height 13
click at [579, 224] on div "check 1 - 6 check 6 - 11 check 11 - 16 check 16 - 21 21 - 21 21 How do the line…" at bounding box center [520, 312] width 547 height 236
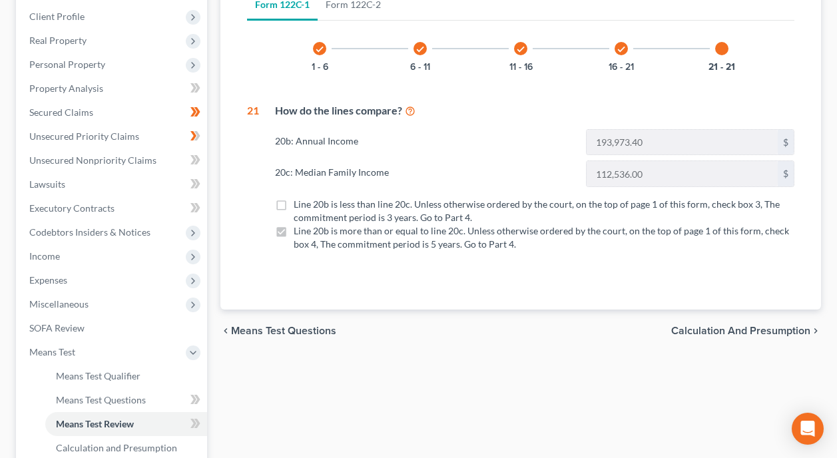
scroll to position [237, 0]
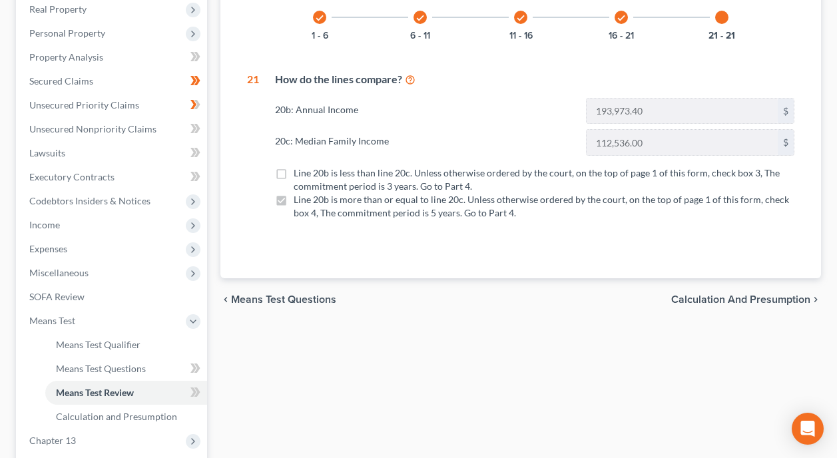
click at [717, 294] on span "Calculation and Presumption" at bounding box center [740, 299] width 139 height 11
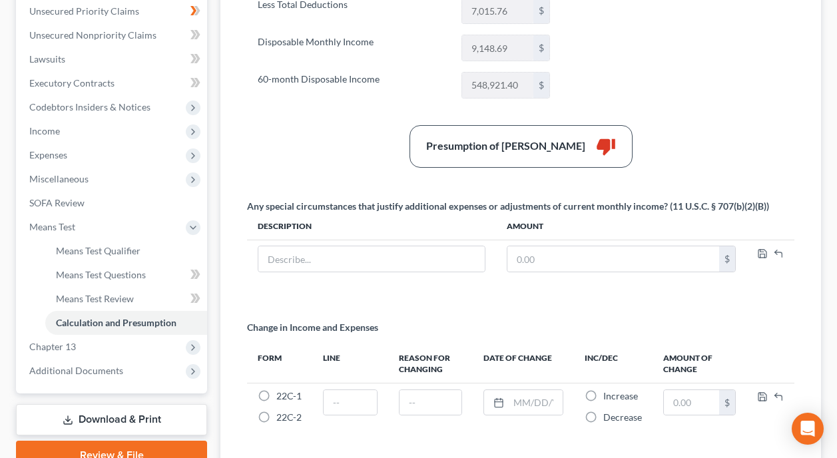
scroll to position [333, 0]
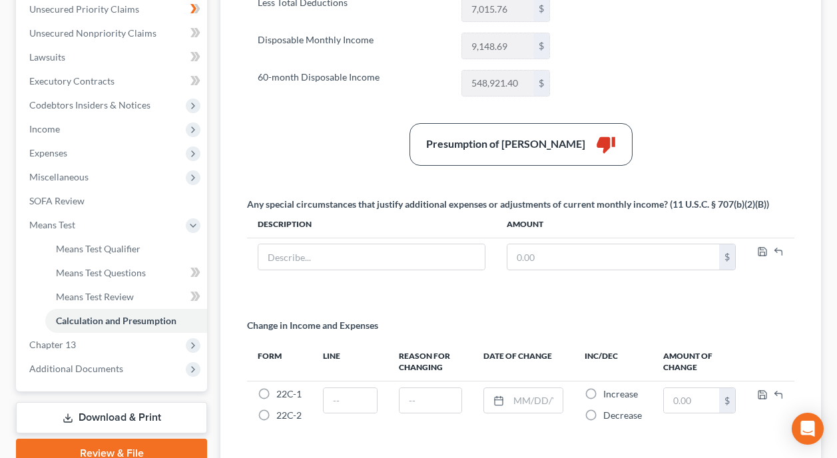
click at [635, 278] on div "Summary Current Monthly Income 16,164.45 $ Adjusted Current Monthly Income 16,1…" at bounding box center [520, 176] width 560 height 557
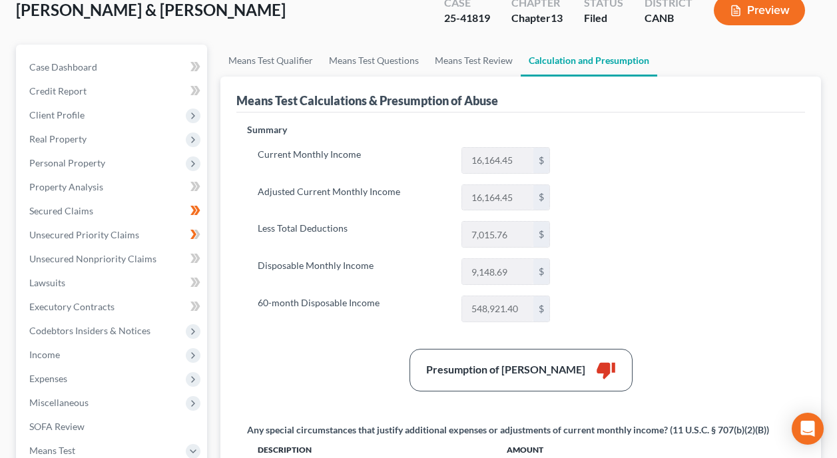
scroll to position [82, 0]
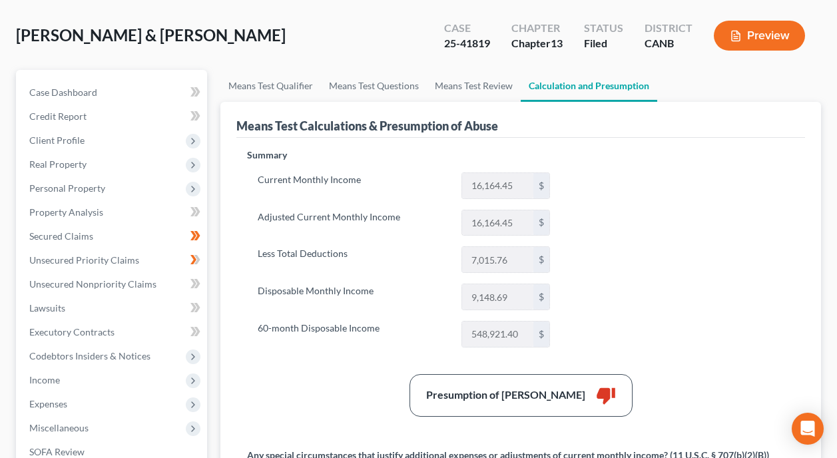
click at [733, 225] on div "Summary Current Monthly Income 16,164.45 $ Adjusted Current Monthly Income 16,1…" at bounding box center [520, 426] width 560 height 557
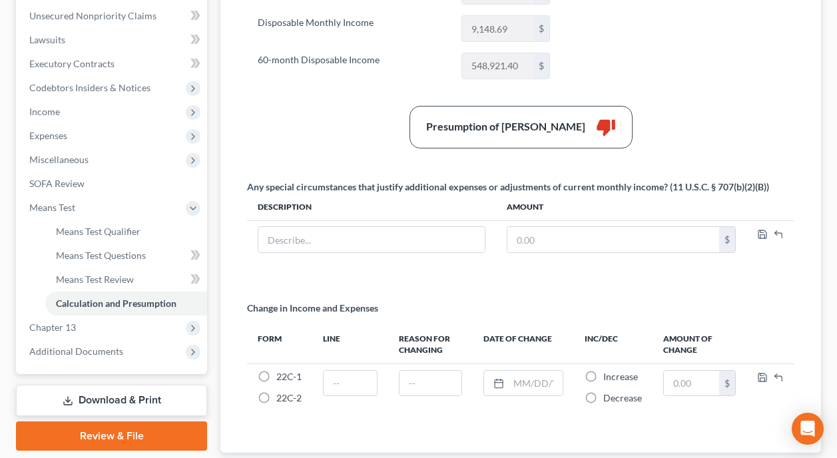
scroll to position [348, 0]
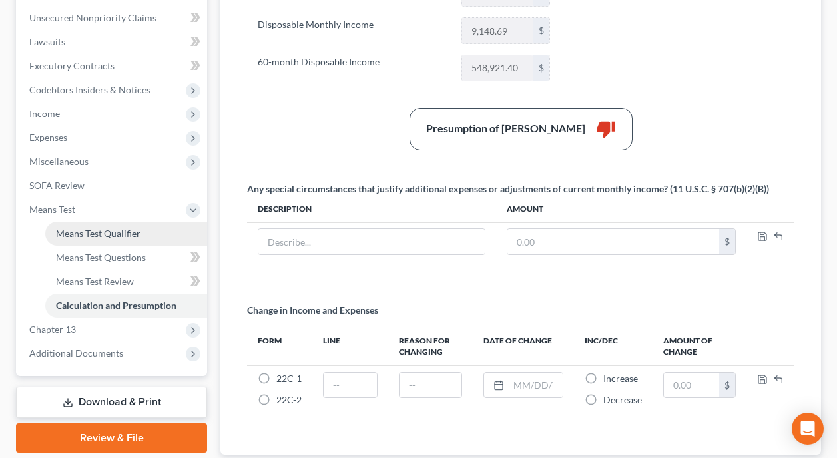
click at [111, 228] on span "Means Test Qualifier" at bounding box center [98, 233] width 85 height 11
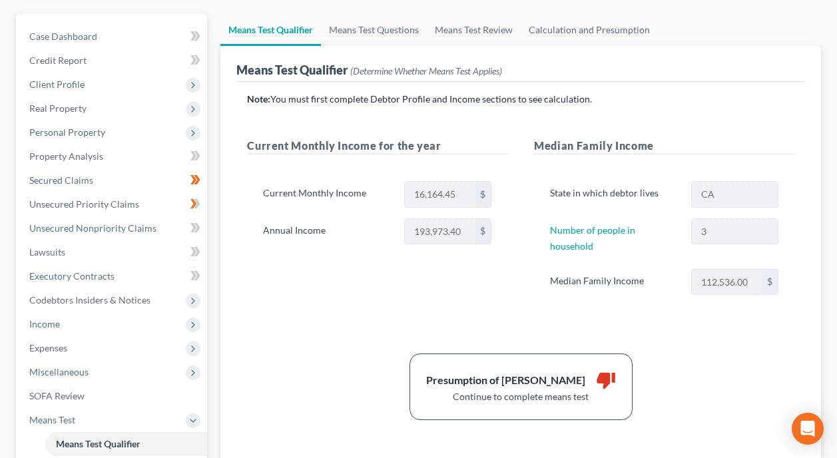
scroll to position [200, 0]
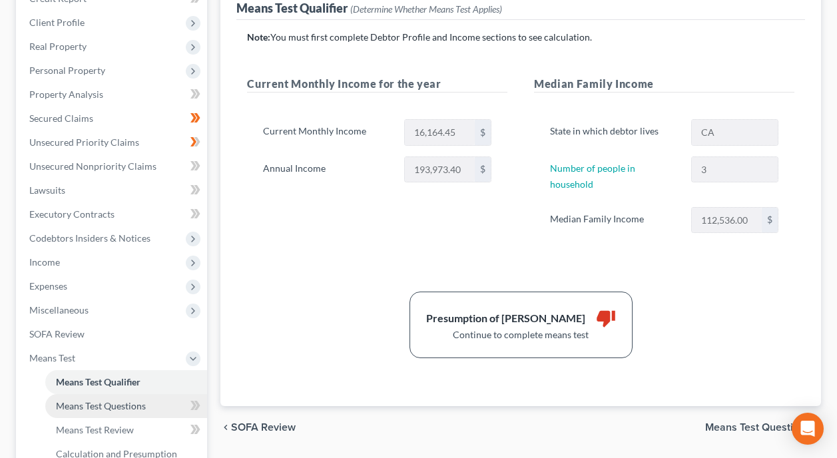
click at [94, 400] on span "Means Test Questions" at bounding box center [101, 405] width 90 height 11
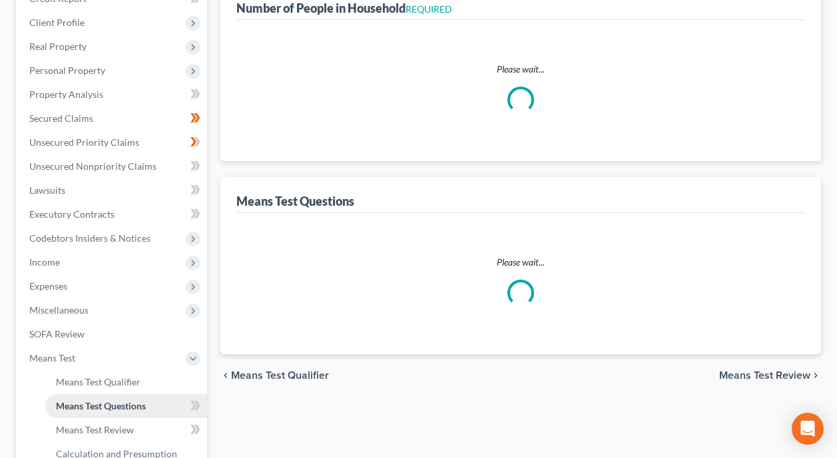
scroll to position [65, 0]
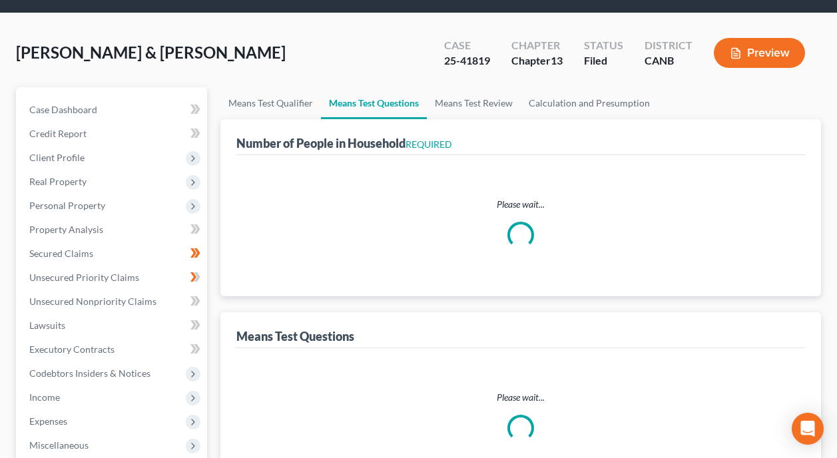
select select "0"
select select "60"
select select "0"
select select "60"
select select "1"
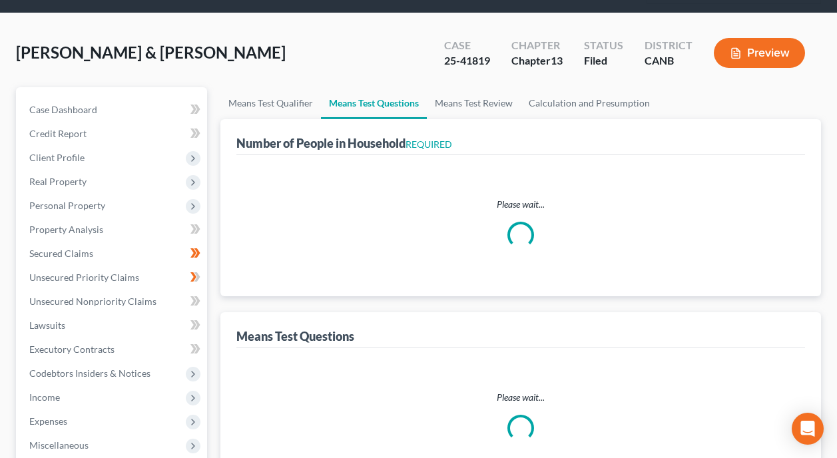
select select "60"
select select "0"
select select "60"
select select "0"
select select "60"
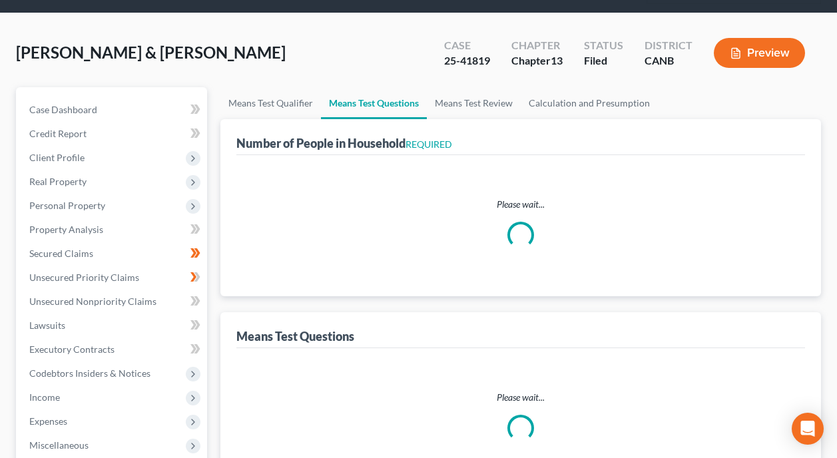
select select "3"
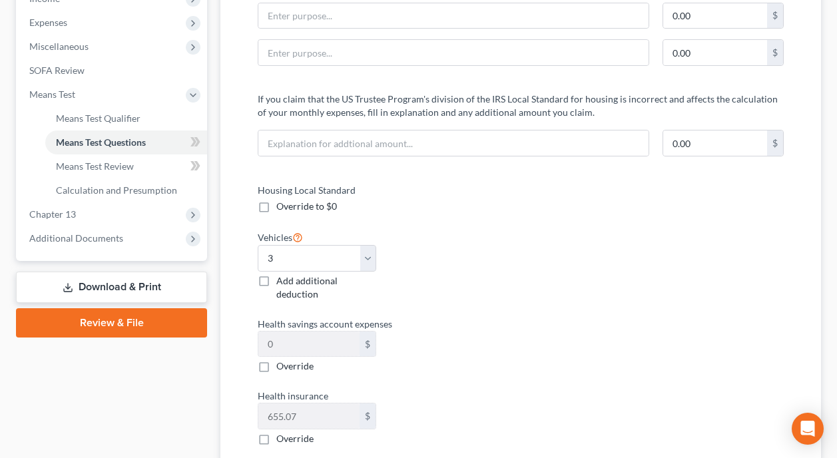
scroll to position [466, 0]
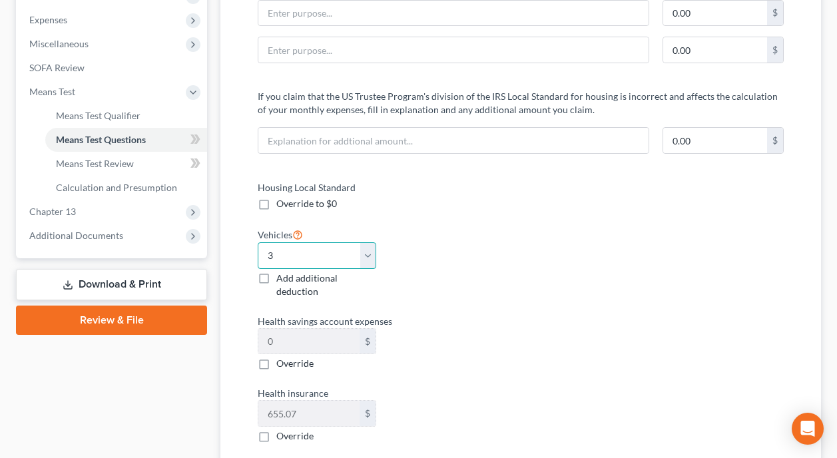
click at [371, 242] on select "Select 0 1 2 3 4 5" at bounding box center [317, 255] width 118 height 27
click at [319, 242] on select "Select 0 1 2 3 4 5" at bounding box center [317, 255] width 118 height 27
click at [320, 242] on select "Select 0 1 2 3 4 5" at bounding box center [317, 255] width 118 height 27
click at [528, 289] on div "Housing Local Standard Override to $0 Vehicles Select 0 1 2 3 4 5 Add additiona…" at bounding box center [520, 386] width 552 height 412
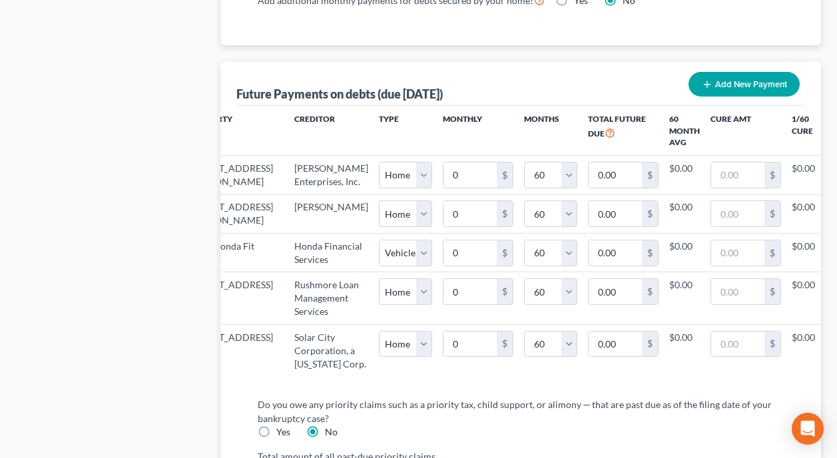
scroll to position [0, 78]
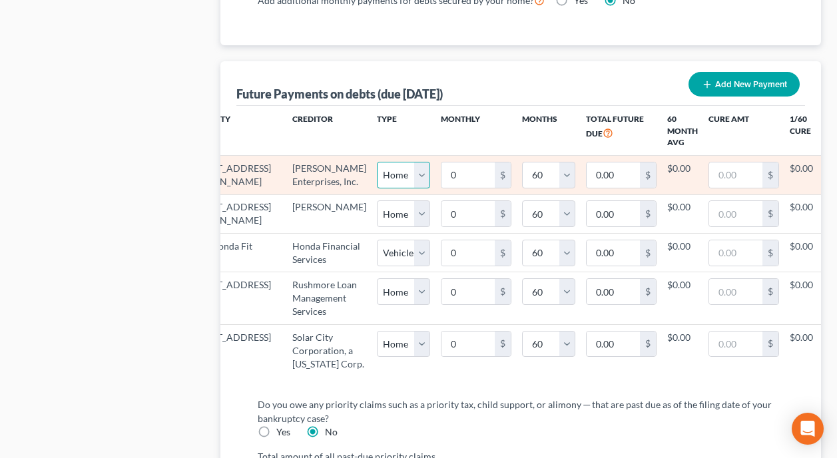
click at [377, 162] on select "Select Home Vehicle Other" at bounding box center [403, 175] width 53 height 27
click at [823, 162] on button "Amortize" at bounding box center [841, 175] width 37 height 27
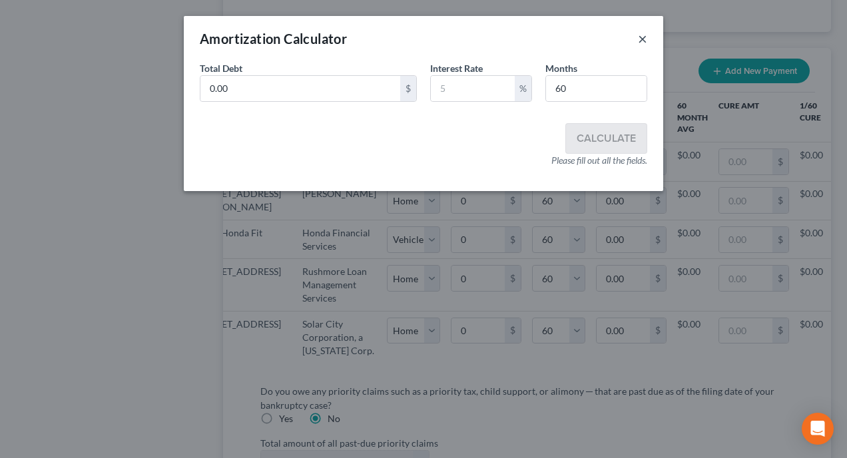
click at [640, 37] on button "×" at bounding box center [642, 39] width 9 height 16
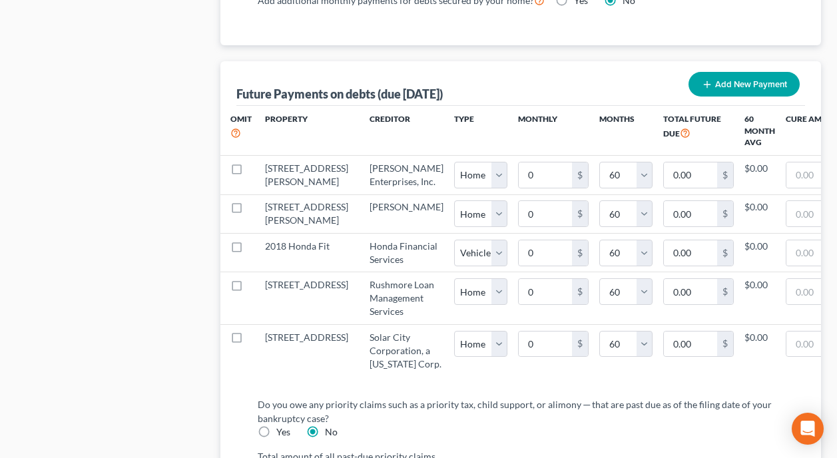
scroll to position [0, 0]
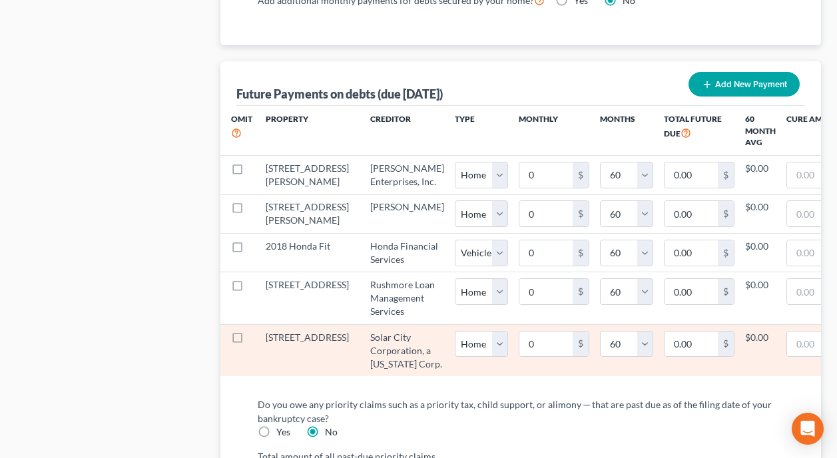
click at [359, 376] on td "Solar City Corporation, a [US_STATE] Corp." at bounding box center [406, 350] width 95 height 52
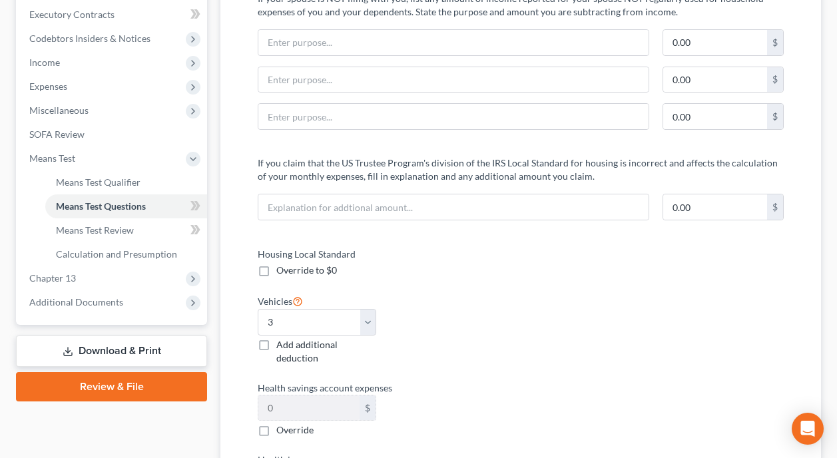
click at [137, 335] on link "Download & Print" at bounding box center [111, 350] width 191 height 31
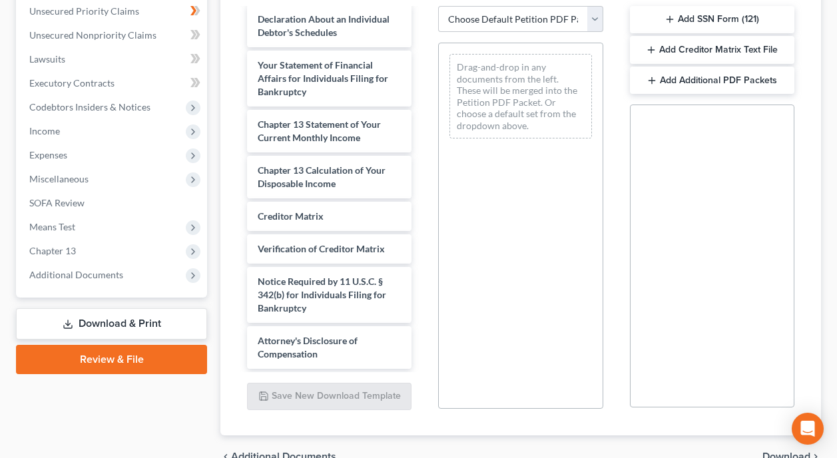
scroll to position [333, 0]
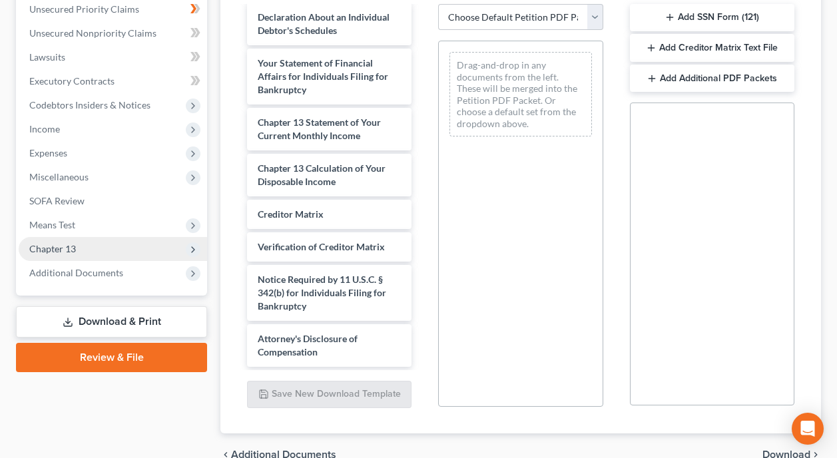
click at [146, 237] on span "Chapter 13" at bounding box center [113, 249] width 188 height 24
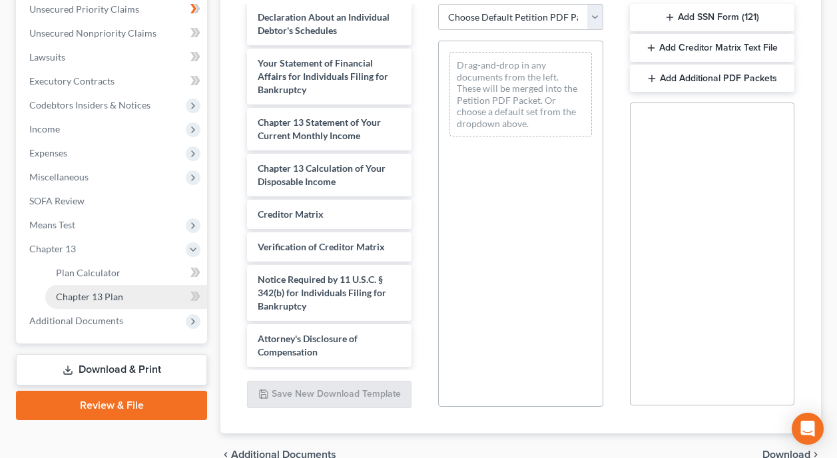
click at [127, 285] on link "Chapter 13 Plan" at bounding box center [126, 297] width 162 height 24
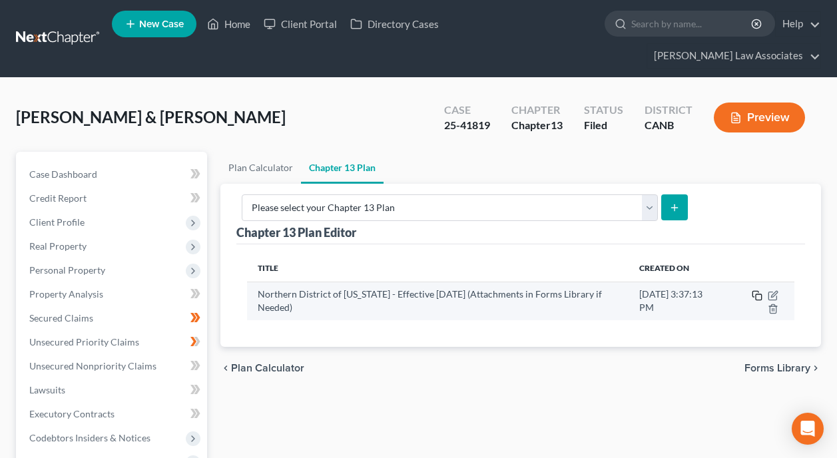
click at [758, 290] on icon "button" at bounding box center [756, 295] width 11 height 11
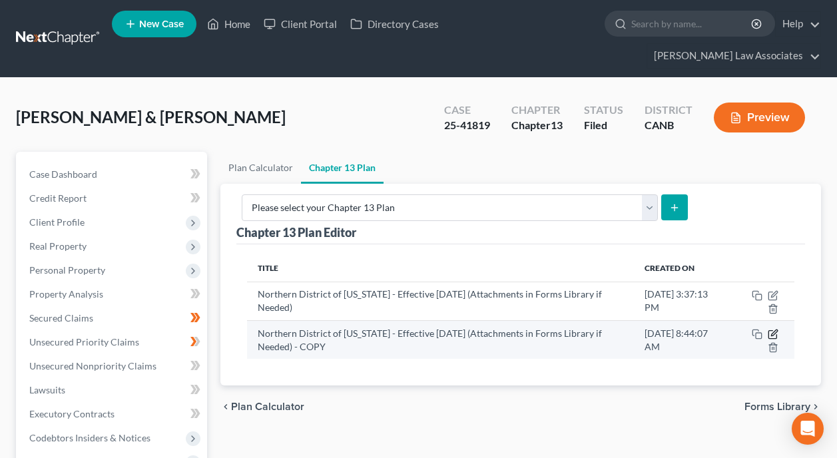
click at [772, 331] on icon "button" at bounding box center [772, 335] width 8 height 8
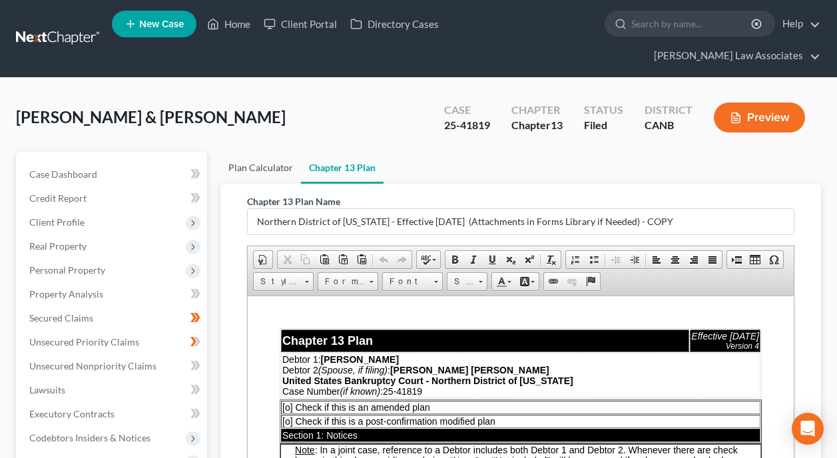
click at [273, 152] on link "Plan Calculator" at bounding box center [260, 168] width 81 height 32
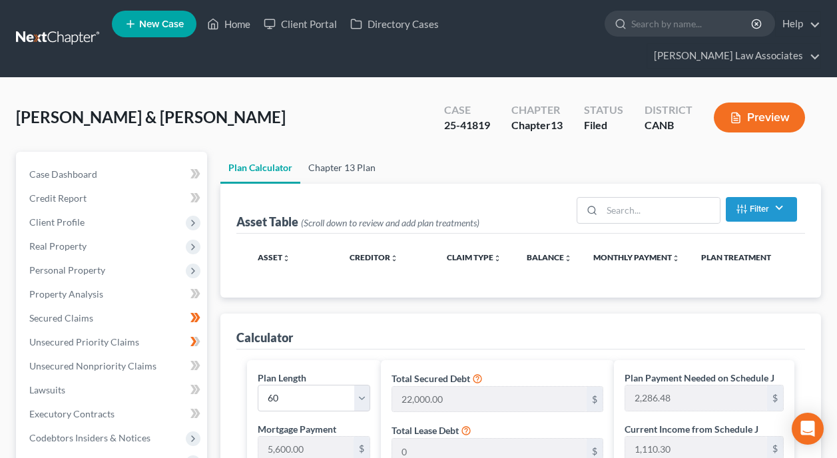
click at [366, 152] on link "Chapter 13 Plan" at bounding box center [341, 168] width 83 height 32
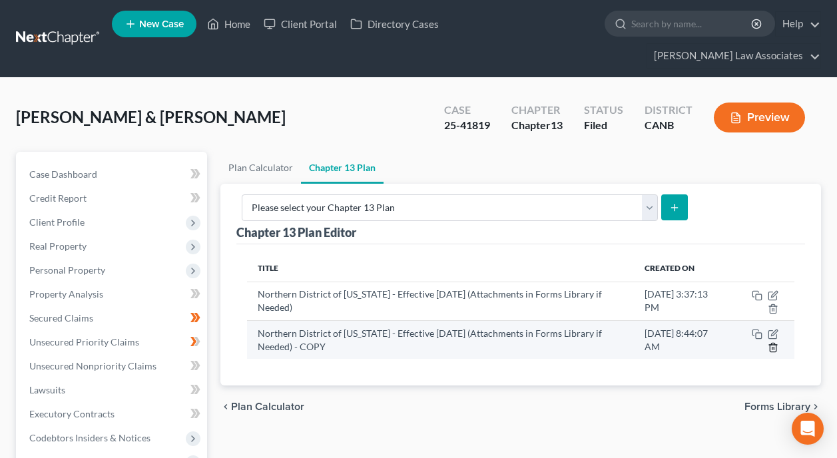
click at [773, 347] on line "button" at bounding box center [773, 348] width 0 height 3
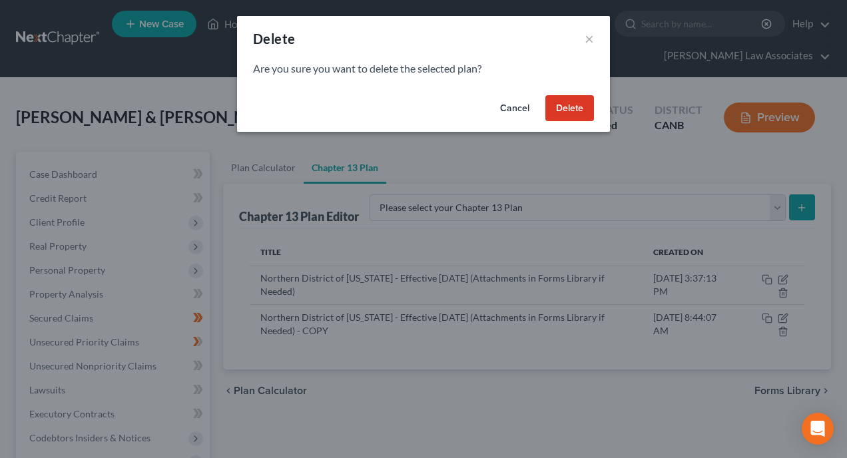
click at [576, 95] on button "Delete" at bounding box center [569, 108] width 49 height 27
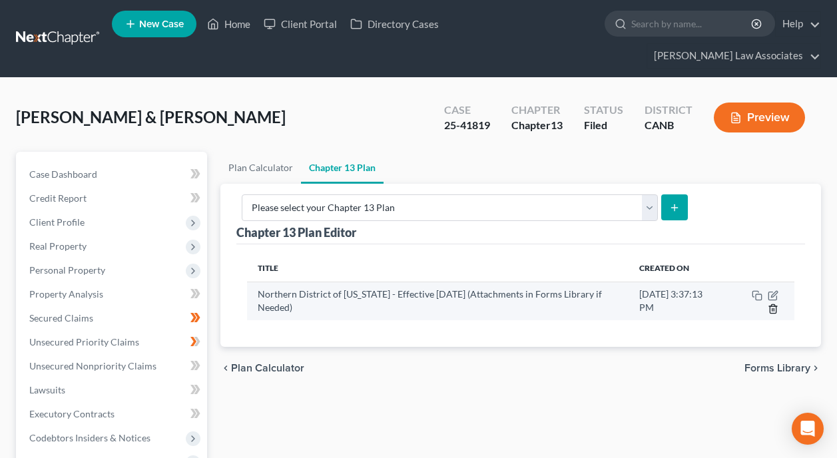
click at [775, 303] on icon "button" at bounding box center [772, 308] width 11 height 11
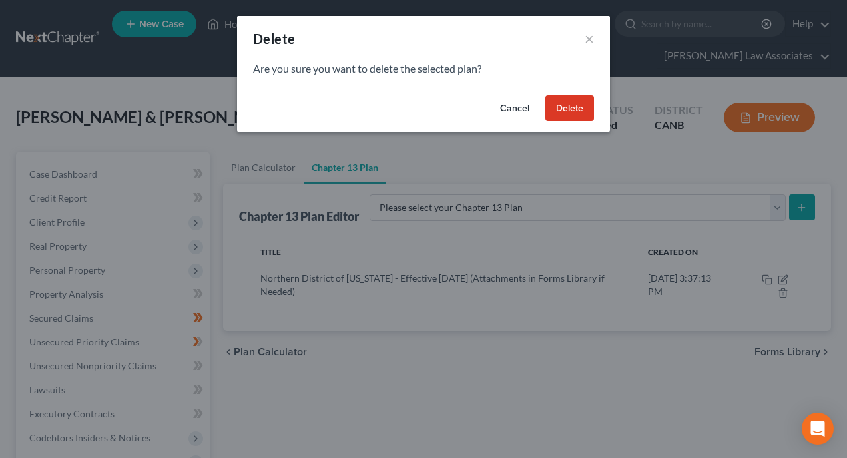
click at [563, 106] on button "Delete" at bounding box center [569, 108] width 49 height 27
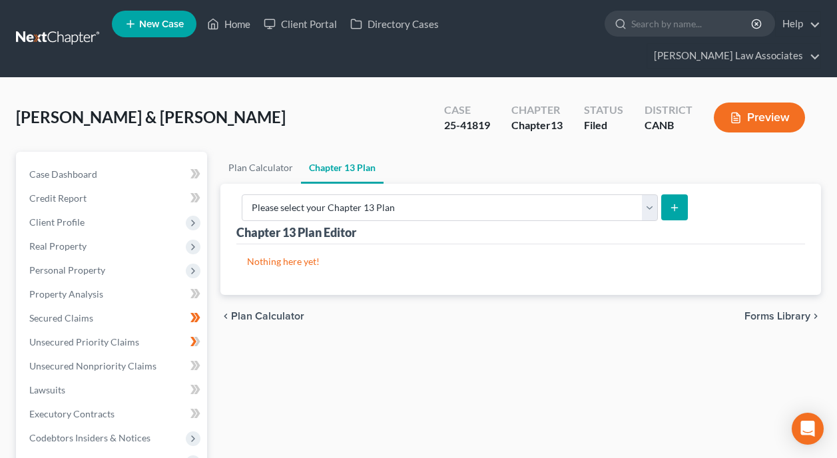
click at [680, 202] on icon "submit" at bounding box center [674, 207] width 11 height 11
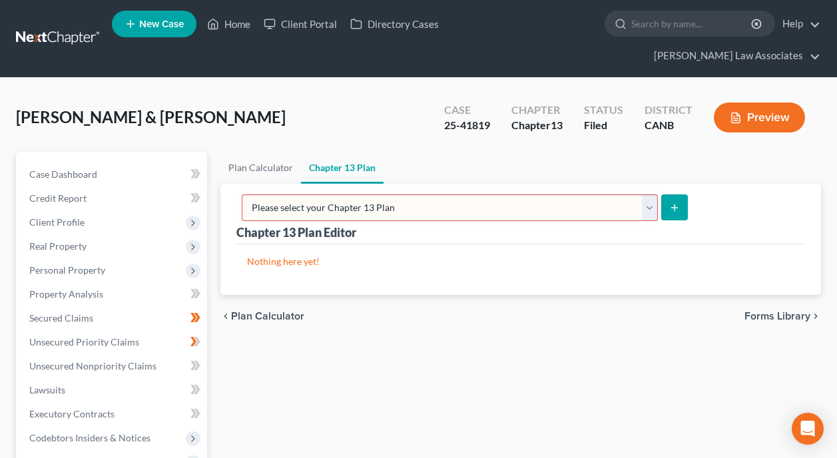
click at [658, 194] on select "Please select your Chapter 13 Plan National Form Plan - Official Form 113 North…" at bounding box center [450, 207] width 416 height 27
select select "1"
click at [373, 194] on select "Please select your Chapter 13 Plan National Form Plan - Official Form 113 North…" at bounding box center [450, 207] width 416 height 27
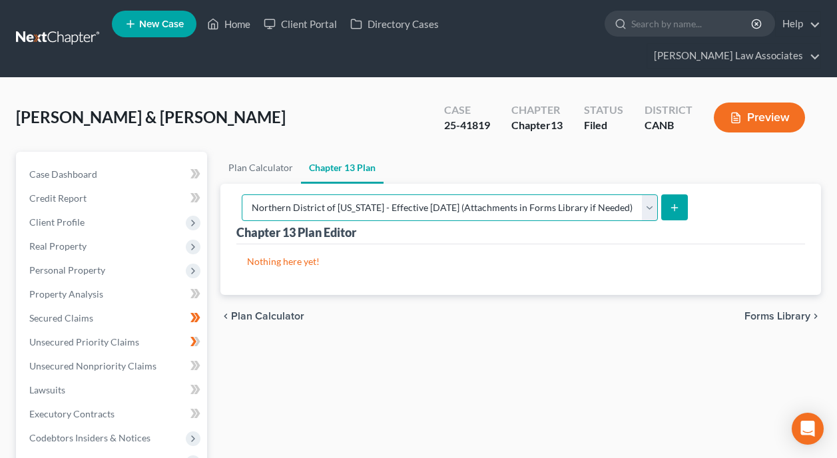
click at [639, 194] on select "Please select your Chapter 13 Plan National Form Plan - Official Form 113 North…" at bounding box center [450, 207] width 416 height 27
click at [373, 194] on select "Please select your Chapter 13 Plan National Form Plan - Official Form 113 North…" at bounding box center [450, 207] width 416 height 27
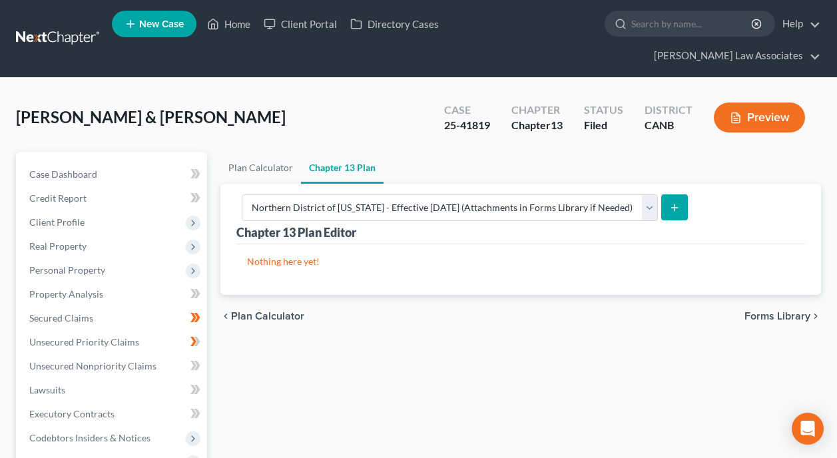
click at [674, 204] on line "submit" at bounding box center [674, 207] width 0 height 6
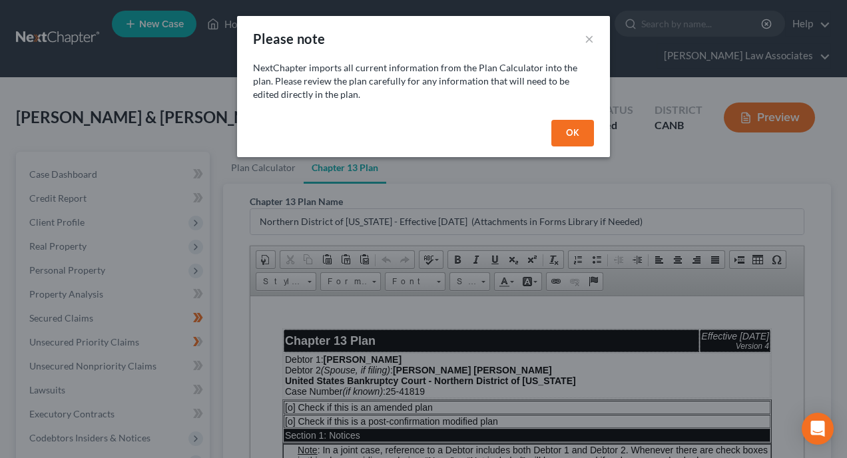
click at [578, 130] on button "OK" at bounding box center [572, 133] width 43 height 27
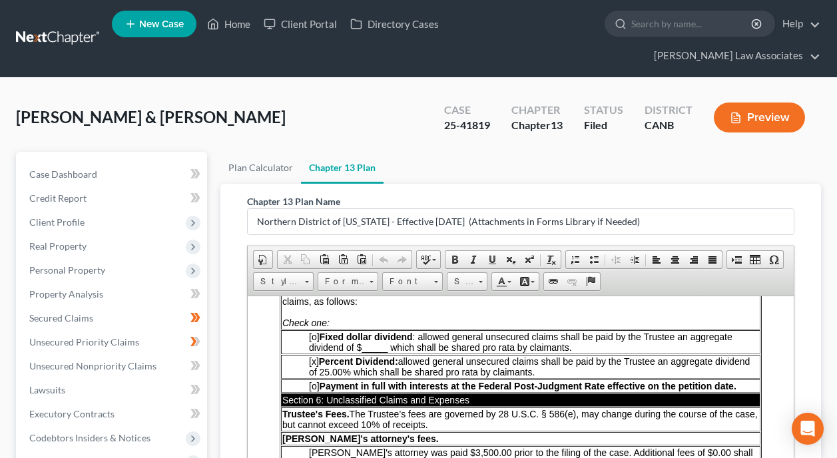
scroll to position [1730, 0]
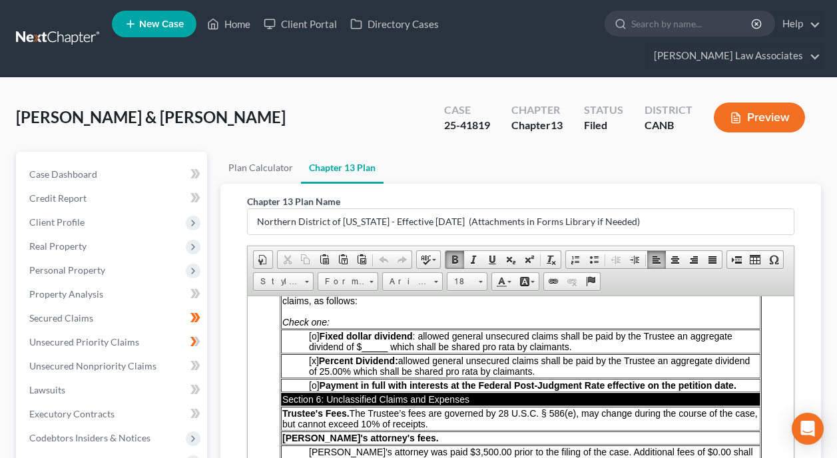
click at [664, 426] on td "Trustee's Fees. The Trustee’s fees are governed by 28 U.S.C. § 586(e), may chan…" at bounding box center [520, 418] width 479 height 24
click at [686, 375] on p "[x] Percent Dividend: allowed general unsecured claims shall be paid by the Tru…" at bounding box center [534, 365] width 450 height 21
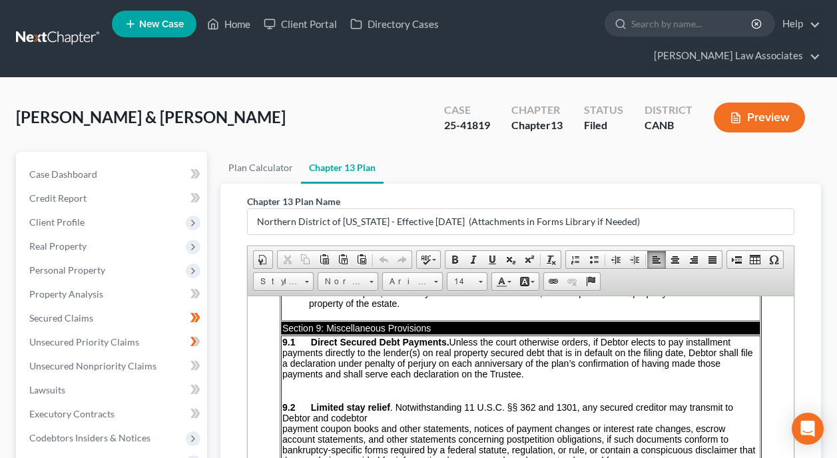
scroll to position [2196, 0]
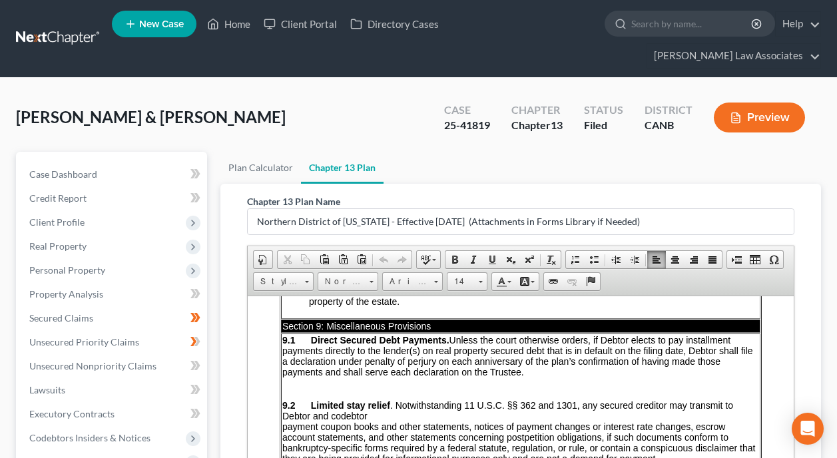
click at [662, 371] on p "9.1 Direct Secured Debt Payments. Unless the court otherwise orders, if Debtor …" at bounding box center [520, 355] width 477 height 43
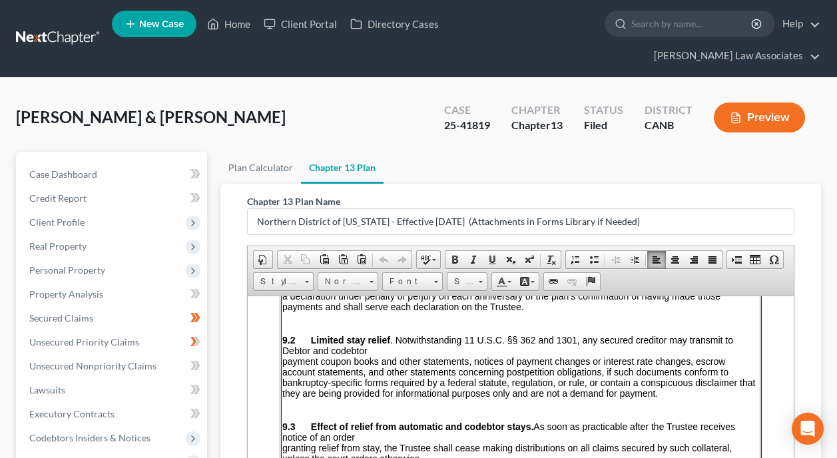
scroll to position [2263, 0]
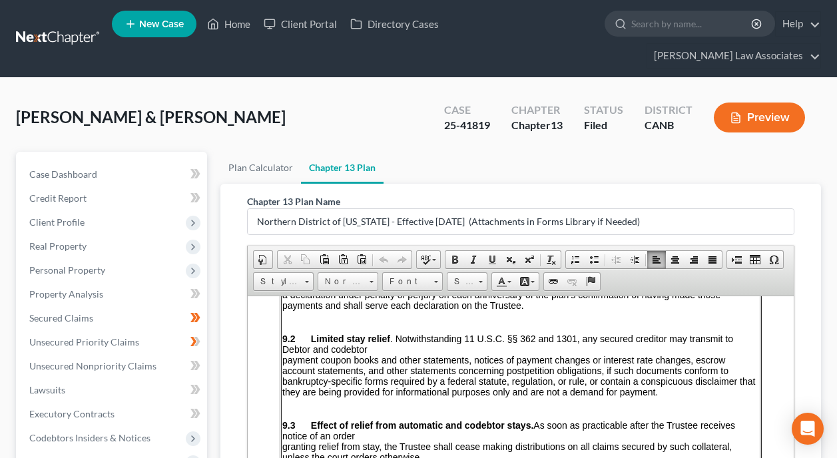
click at [634, 401] on p "9.2 Limited stay relief . Notwithstanding 11 U.S.C. §§ 362 and 1301, any secure…" at bounding box center [520, 365] width 477 height 88
click at [630, 408] on p "9.2 Limited stay relief . Notwithstanding 11 U.S.C. §§ 362 and 1301, any secure…" at bounding box center [520, 365] width 477 height 88
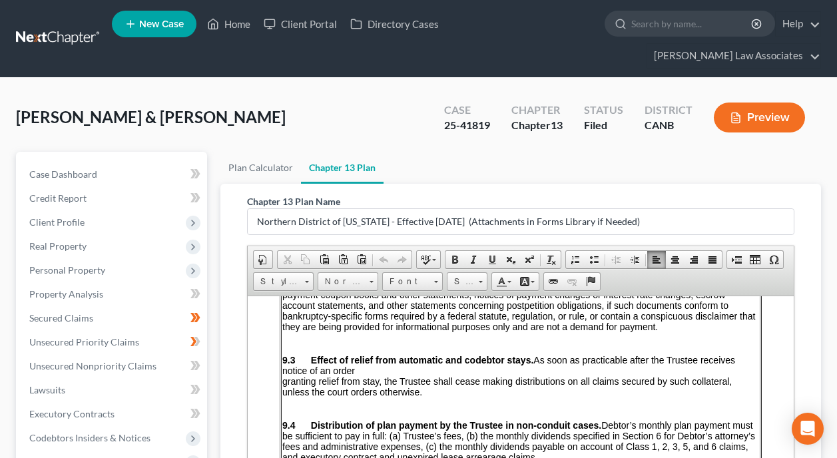
scroll to position [2329, 0]
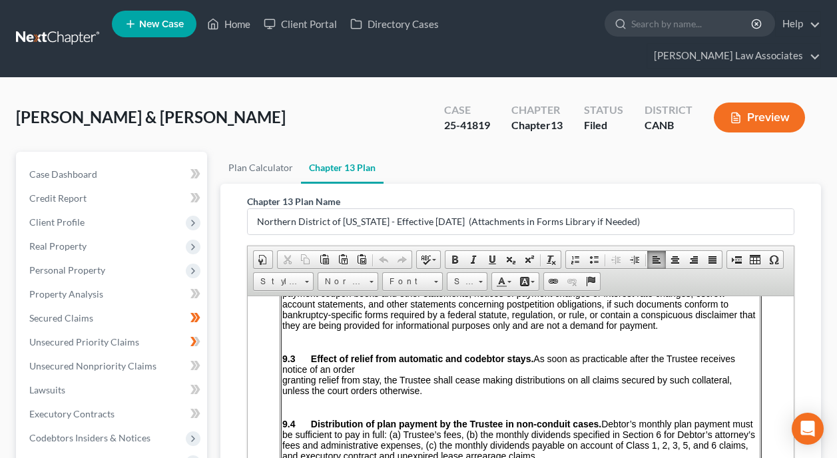
click at [631, 407] on td "9.1 Direct Secured Debt Payments. Unless the court otherwise orders, if Debtor …" at bounding box center [520, 401] width 479 height 402
click at [624, 407] on td "9.1 Direct Secured Debt Payments. Unless the court otherwise orders, if Debtor …" at bounding box center [520, 401] width 479 height 402
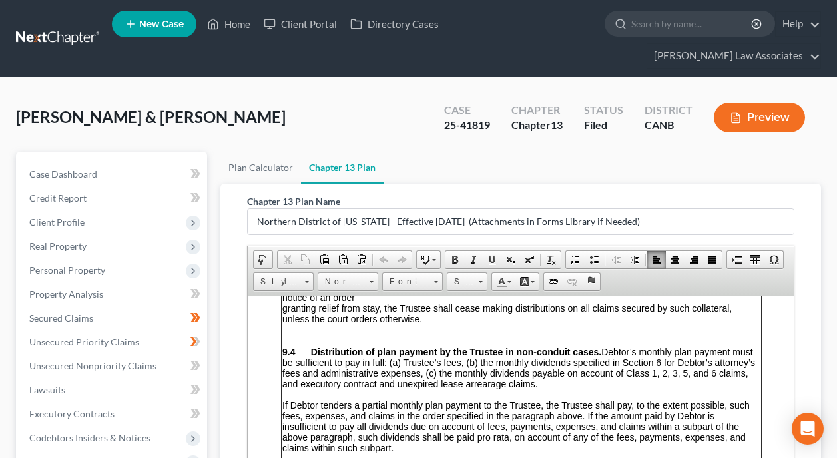
scroll to position [2396, 0]
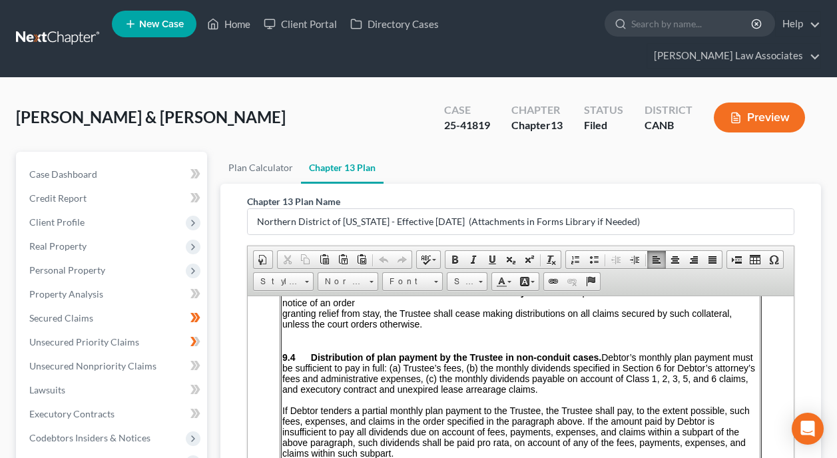
click at [525, 375] on span "Distribution of plan payment by the Trustee in non-conduit cases. Debtor’s mont…" at bounding box center [518, 372] width 473 height 43
click at [517, 381] on span "Distribution of plan payment by the Trustee in non-conduit cases. Debtor’s mont…" at bounding box center [518, 372] width 473 height 43
click at [593, 394] on span "Distribution of plan payment by the Trustee in non-conduit cases. Debtor’s mont…" at bounding box center [518, 372] width 473 height 43
click at [580, 422] on span "If Debtor tenders a partial monthly plan payment to the Trustee, the Trustee sh…" at bounding box center [515, 431] width 467 height 53
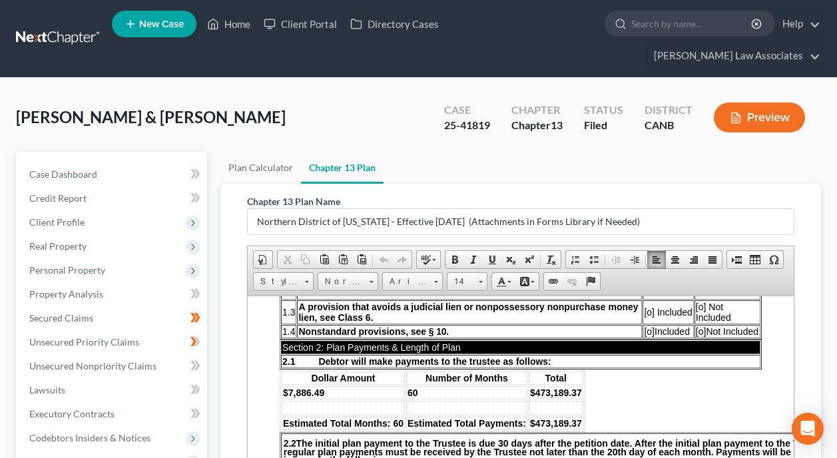
scroll to position [390, 0]
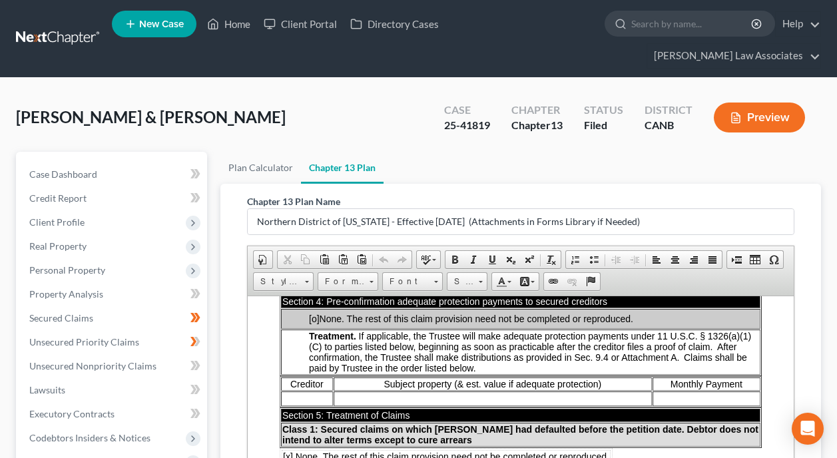
scroll to position [789, 0]
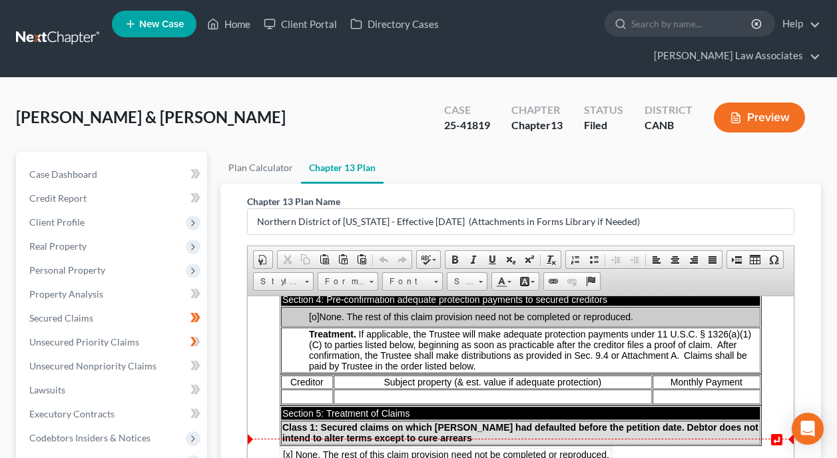
click at [631, 429] on td "Class 1: Secured claims on which [PERSON_NAME] had defaulted before the petitio…" at bounding box center [520, 432] width 479 height 24
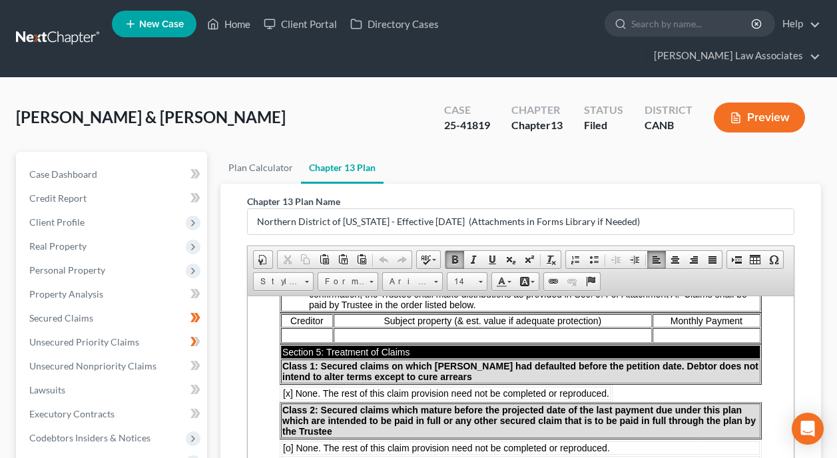
scroll to position [856, 0]
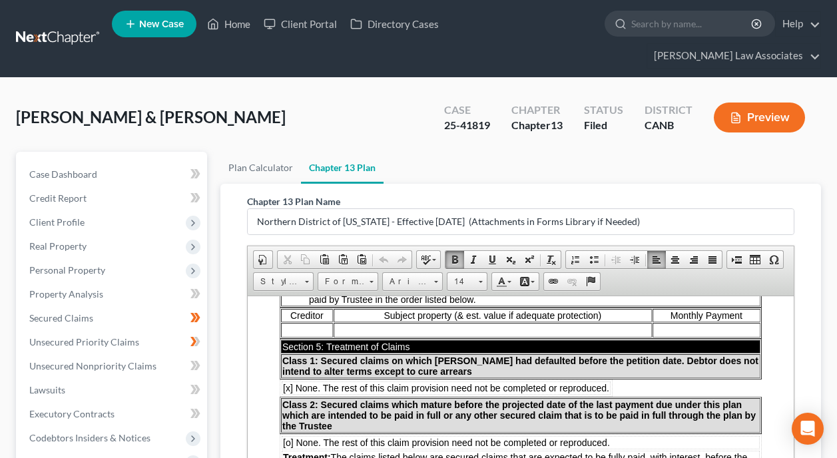
click at [636, 415] on td "Class 2: Secured claims which mature before the projected date of the last paym…" at bounding box center [520, 414] width 479 height 35
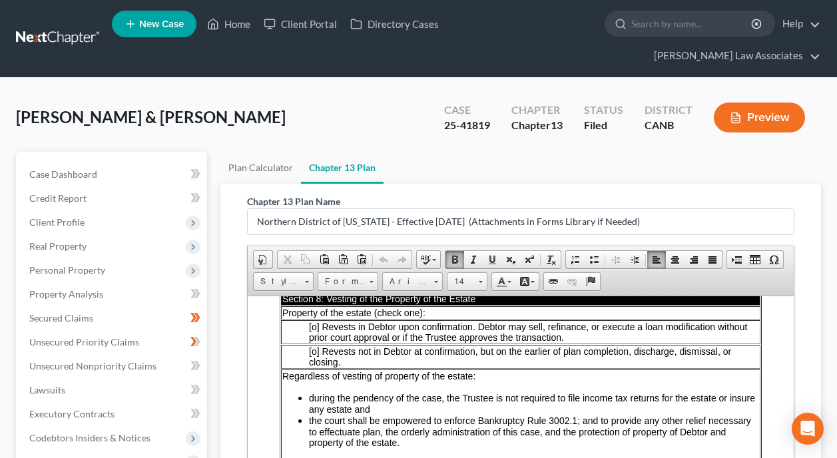
scroll to position [2054, 0]
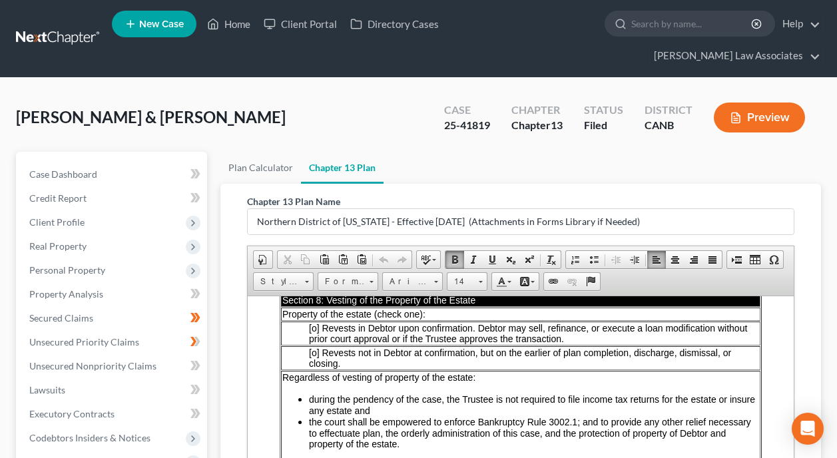
click at [676, 401] on span "during the pendency of the case, the Trustee is not required to file income tax…" at bounding box center [532, 404] width 446 height 22
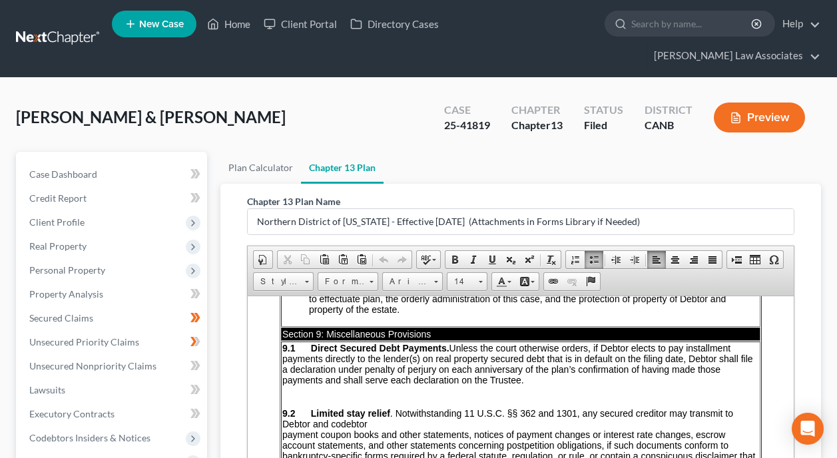
scroll to position [2187, 0]
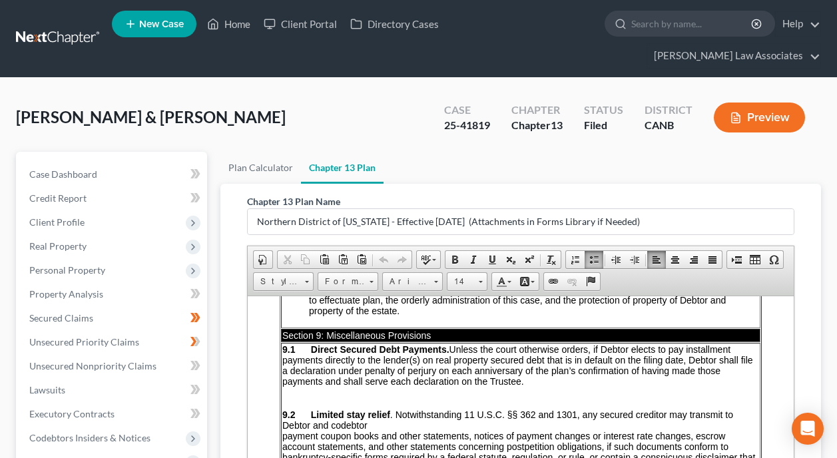
click at [614, 386] on p "9.1 Direct Secured Debt Payments. Unless the court otherwise orders, if Debtor …" at bounding box center [520, 364] width 477 height 43
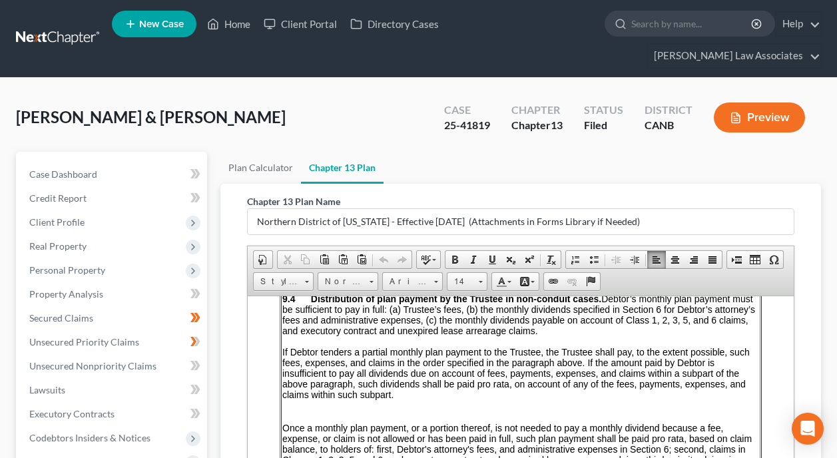
scroll to position [2453, 0]
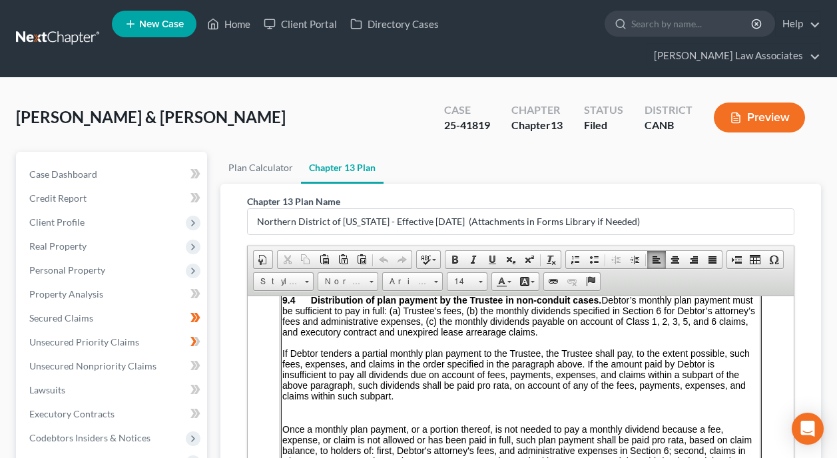
click at [576, 383] on span "If Debtor tenders a partial monthly plan payment to the Trustee, the Trustee sh…" at bounding box center [515, 373] width 467 height 53
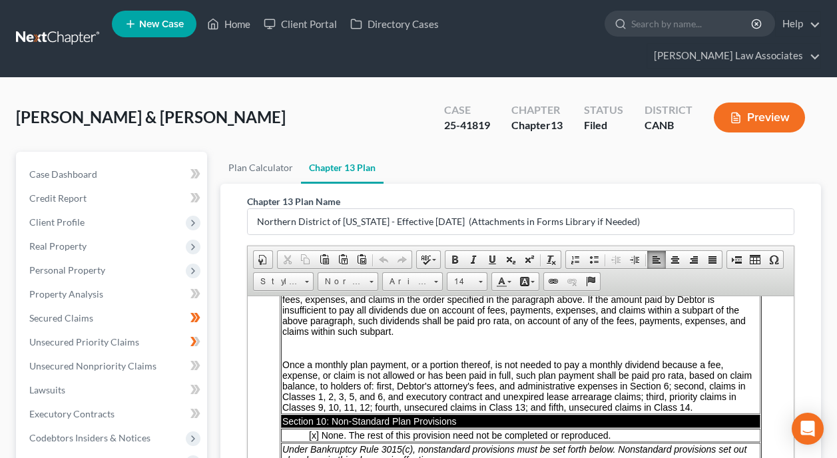
scroll to position [2520, 0]
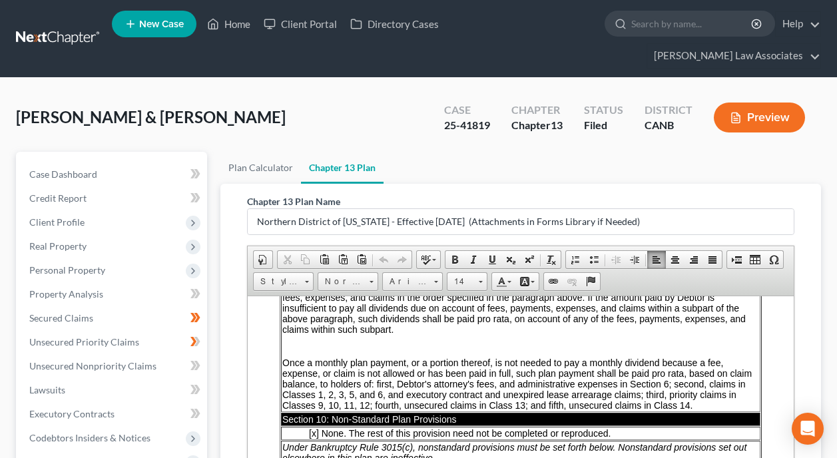
click at [608, 367] on span "Once a monthly plan payment, or a portion thereof, is not needed to pay a month…" at bounding box center [516, 383] width 469 height 53
click at [585, 368] on span "Once a monthly plan payment, or a portion thereof, is not needed to pay a month…" at bounding box center [516, 383] width 469 height 53
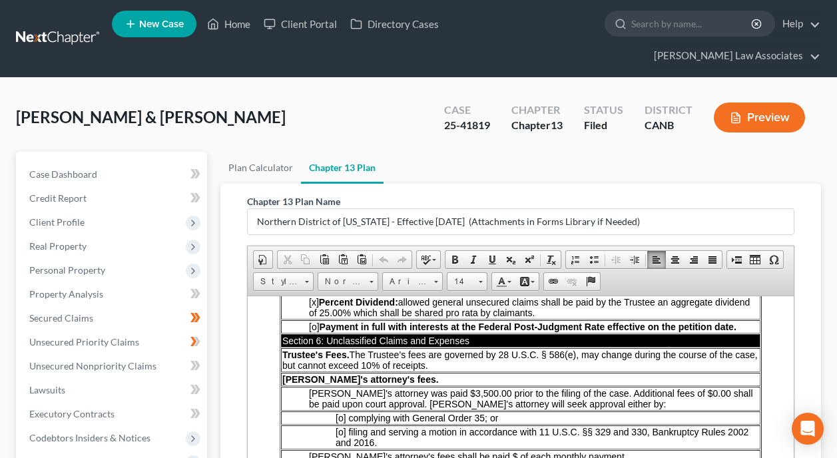
scroll to position [1788, 0]
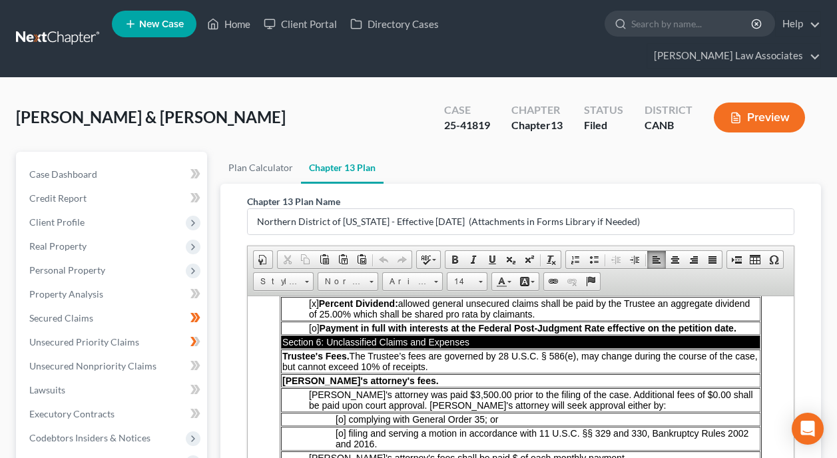
click at [594, 424] on p "[o] complying with General Order 35; or" at bounding box center [546, 418] width 423 height 11
click at [568, 437] on span "[o] filing and serving a motion in accordance with 11 U.S.C. §§ 329 and 330, Ba…" at bounding box center [541, 437] width 413 height 21
click at [554, 442] on p "[o] filing and serving a motion in accordance with 11 U.S.C. §§ 329 and 330, Ba…" at bounding box center [546, 437] width 423 height 21
click at [602, 457] on p "[PERSON_NAME]'s attorney's fees shall be paid $ of each monthly payment" at bounding box center [534, 457] width 450 height 11
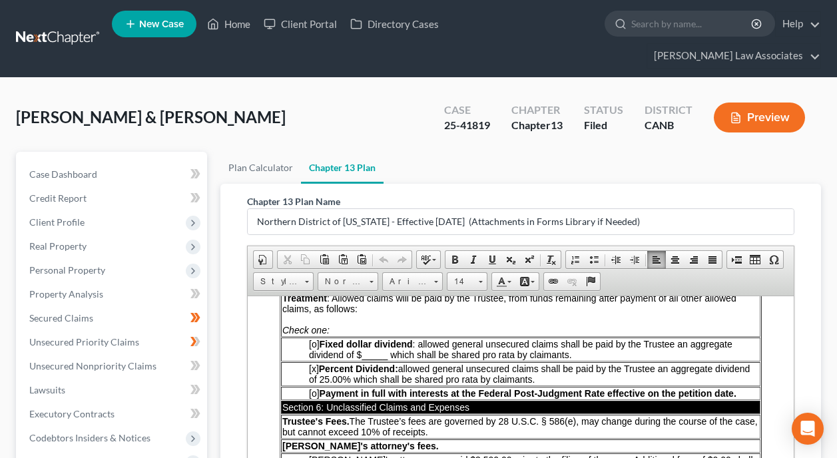
scroll to position [1721, 0]
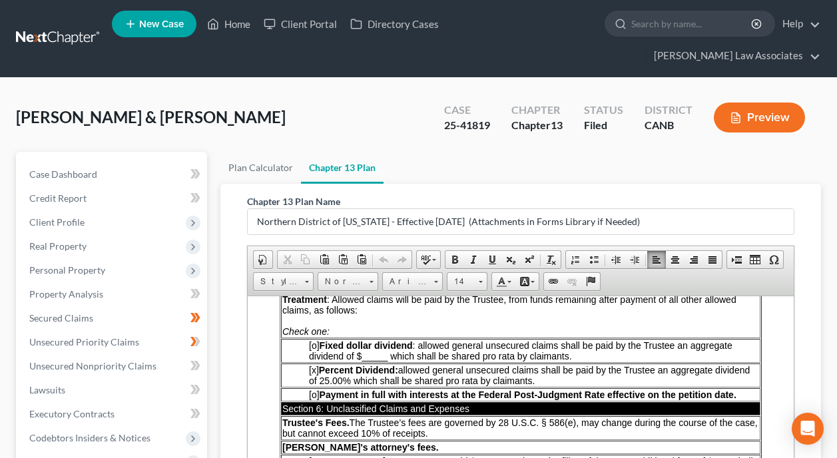
click at [621, 444] on td "[PERSON_NAME]'s attorney's fees." at bounding box center [520, 446] width 479 height 13
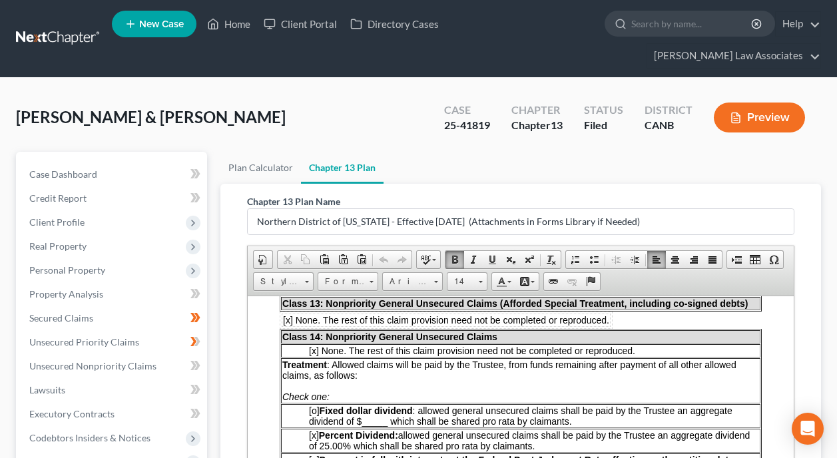
scroll to position [1655, 0]
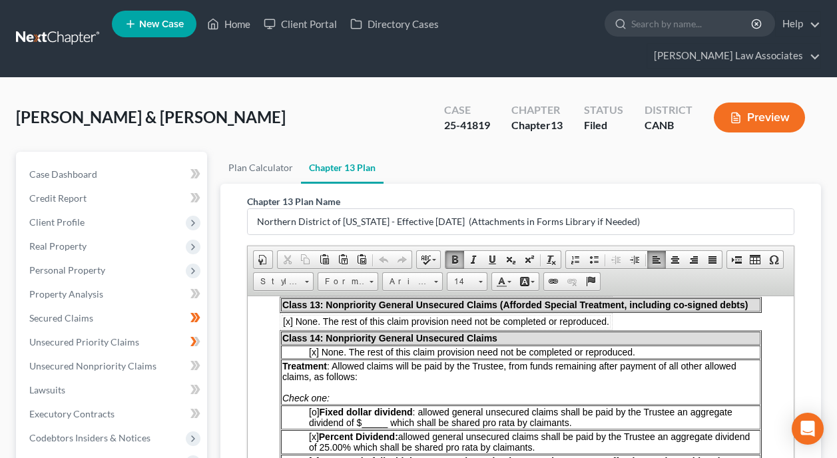
click at [605, 446] on p "[x] Percent Dividend: allowed general unsecured claims shall be paid by the Tru…" at bounding box center [534, 441] width 450 height 21
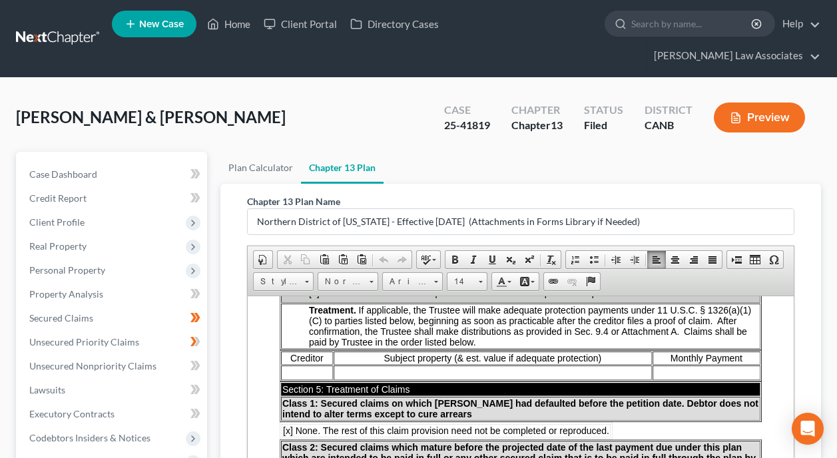
scroll to position [789, 0]
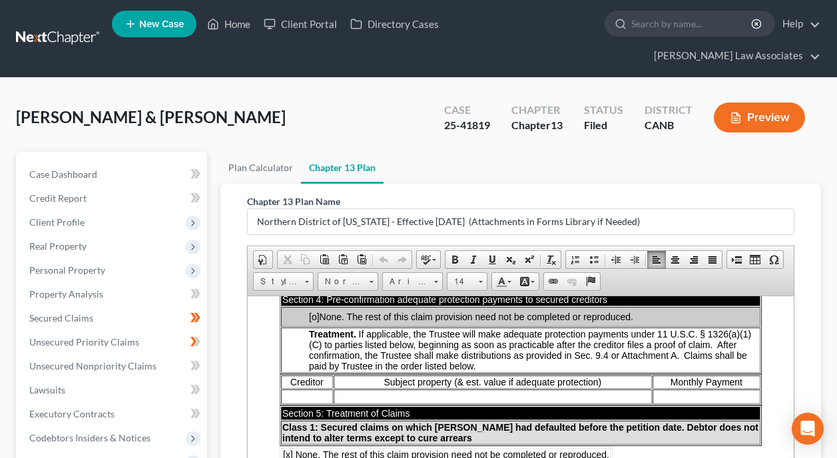
click at [686, 427] on td "Class 1: Secured claims on which [PERSON_NAME] had defaulted before the petitio…" at bounding box center [520, 432] width 479 height 24
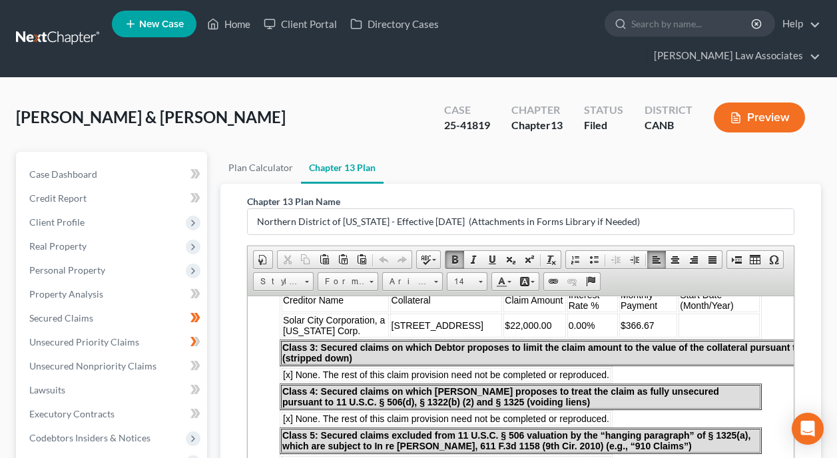
scroll to position [1056, 0]
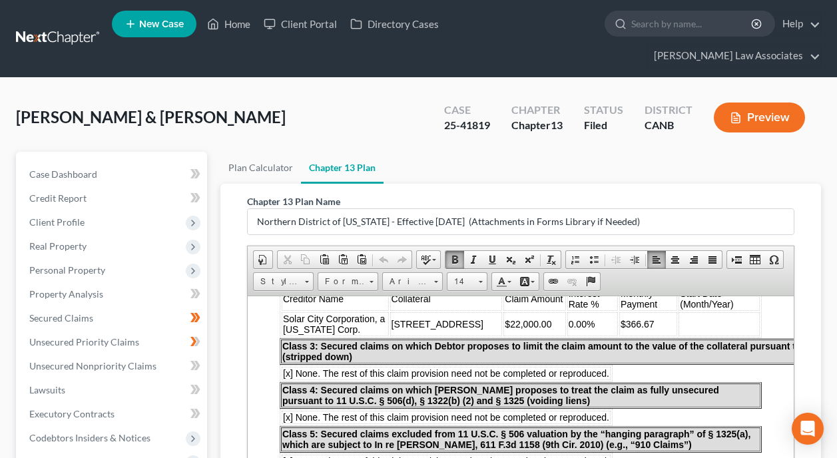
click at [723, 440] on td "Class 5: Secured claims excluded from 11 U.S.C. § 506 valuation by the “hanging…" at bounding box center [520, 439] width 479 height 24
click at [706, 431] on span "Class 5: Secured claims excluded from 11 U.S.C. § 506 valuation by the “hanging…" at bounding box center [516, 438] width 468 height 21
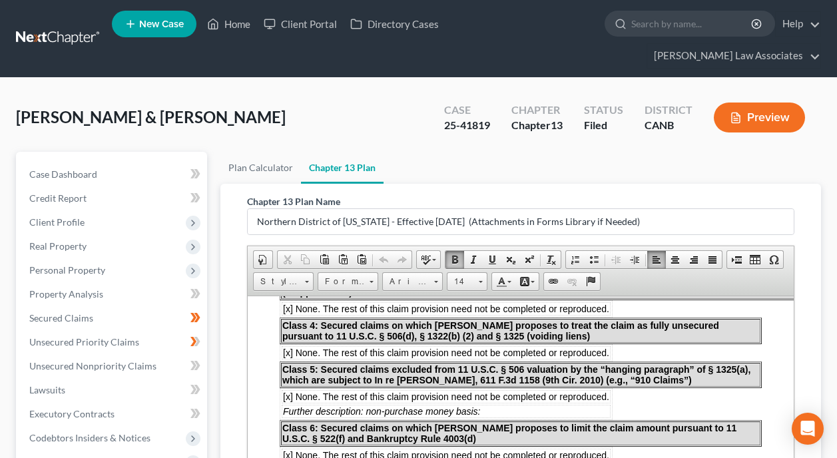
scroll to position [1122, 0]
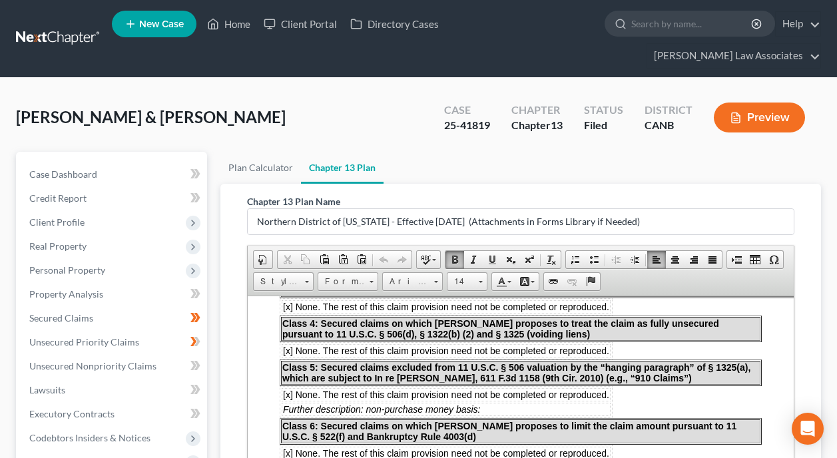
click at [632, 431] on td "Class 6: Secured claims on which [PERSON_NAME] proposes to limit the claim amou…" at bounding box center [520, 431] width 479 height 24
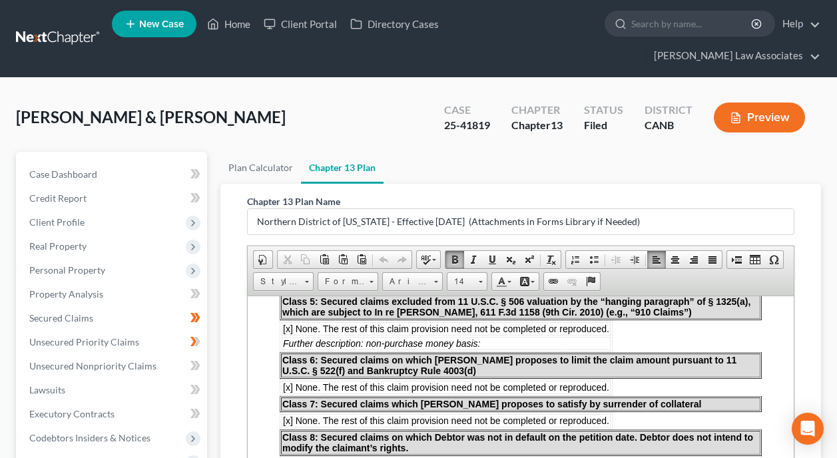
scroll to position [1189, 0]
click at [696, 402] on td "Class 7: Secured claims which [PERSON_NAME] proposes to satisfy by surrender of…" at bounding box center [520, 402] width 479 height 13
click at [648, 441] on td "Class 8: Secured claims on which Debtor was not in default on the petition date…" at bounding box center [520, 441] width 479 height 24
click at [712, 443] on td "Class 8: Secured claims on which Debtor was not in default on the petition date…" at bounding box center [520, 441] width 479 height 24
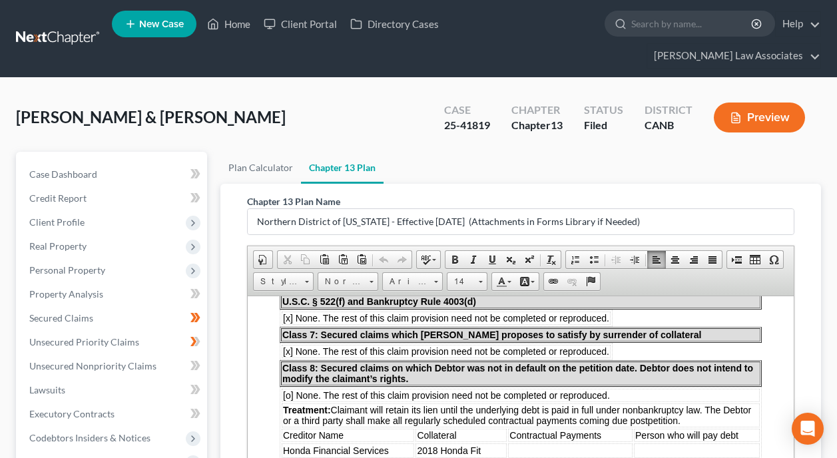
scroll to position [1255, 0]
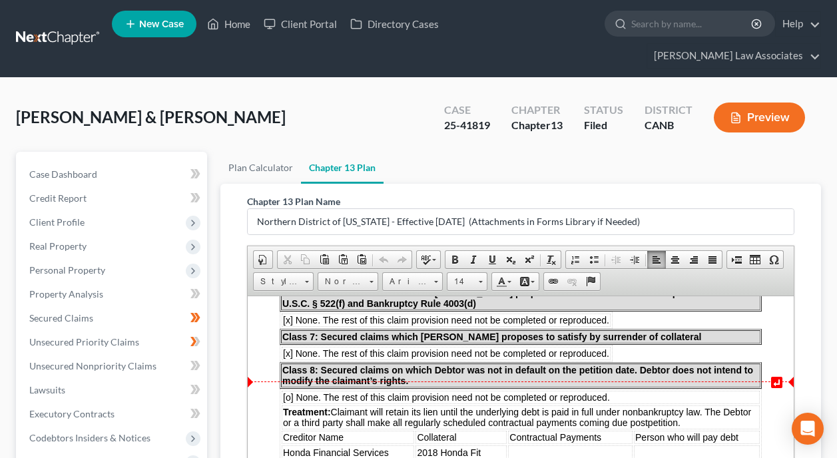
click at [652, 373] on td "Class 8: Secured claims on which Debtor was not in default on the petition date…" at bounding box center [520, 375] width 479 height 24
click at [487, 417] on span "Treatment: Claimant will retain its lien until the underlying debt is paid in f…" at bounding box center [517, 416] width 468 height 21
click at [550, 409] on span "Treatment: Claimant will retain its lien until the underlying debt is paid in f…" at bounding box center [517, 416] width 468 height 21
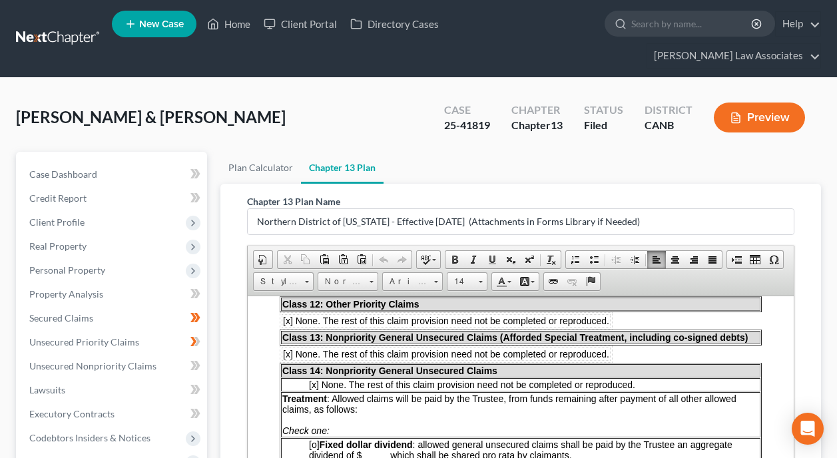
scroll to position [1588, 0]
